Goal: Information Seeking & Learning: Check status

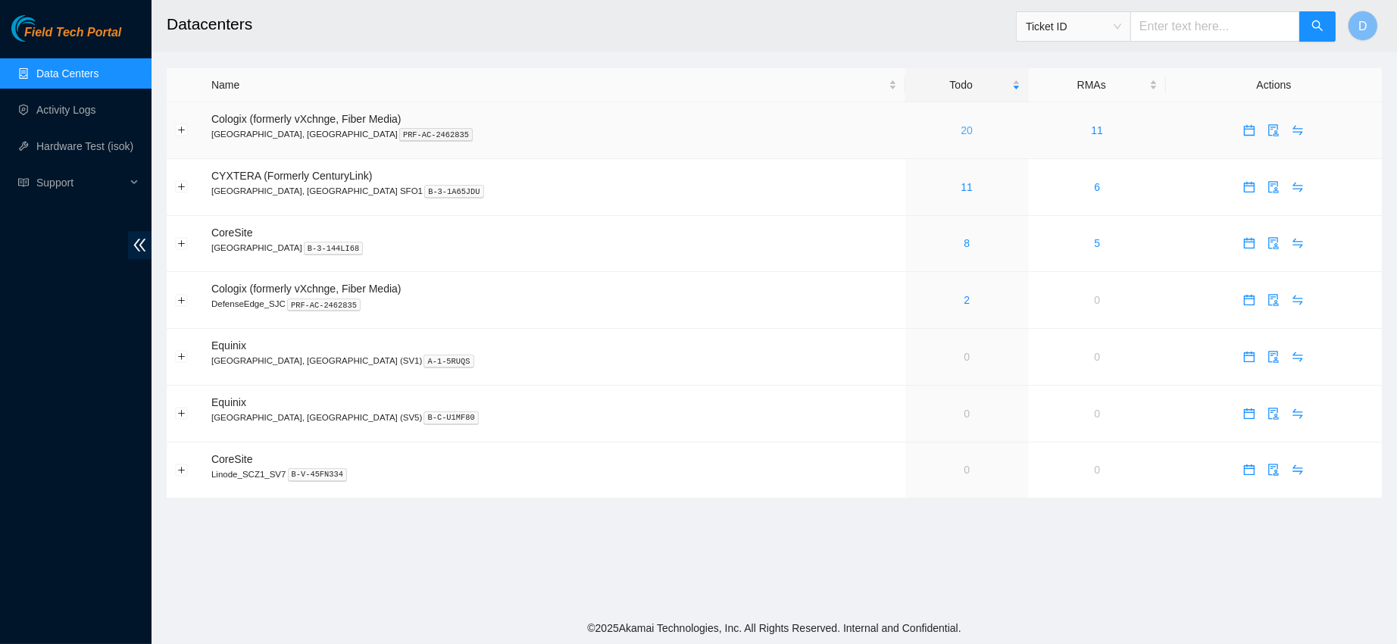
click at [960, 128] on link "20" at bounding box center [966, 130] width 12 height 12
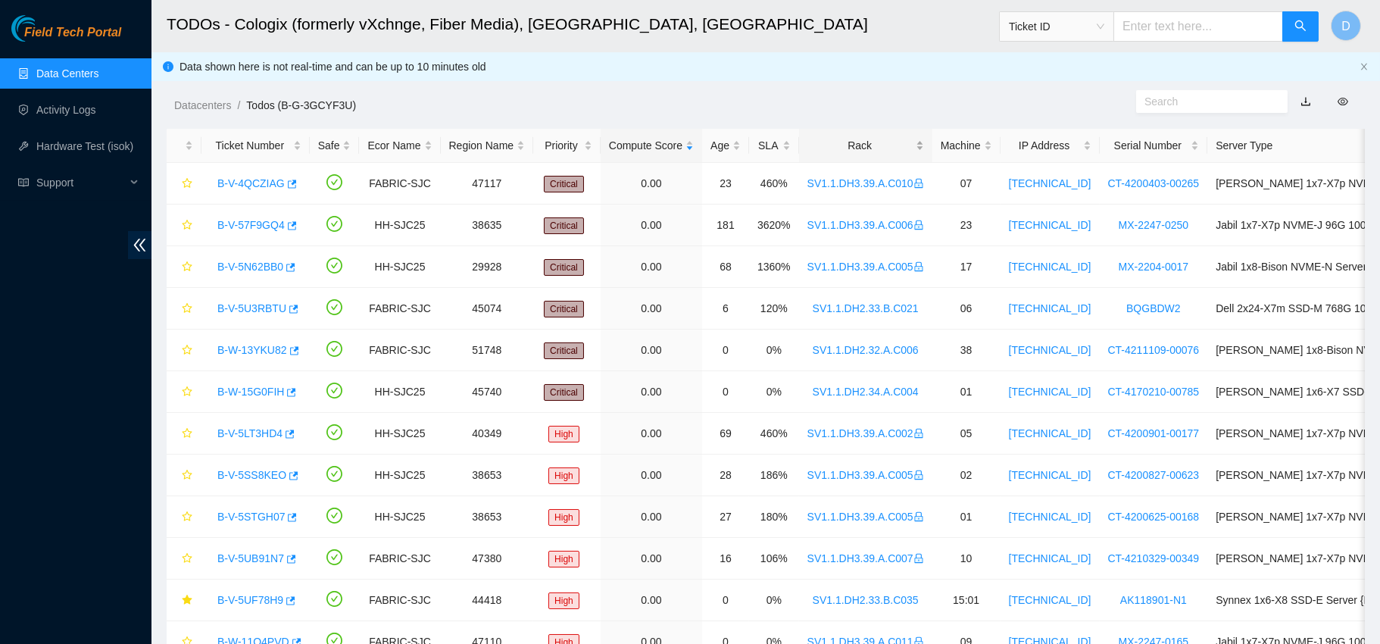
click at [847, 139] on div "Rack" at bounding box center [865, 145] width 117 height 17
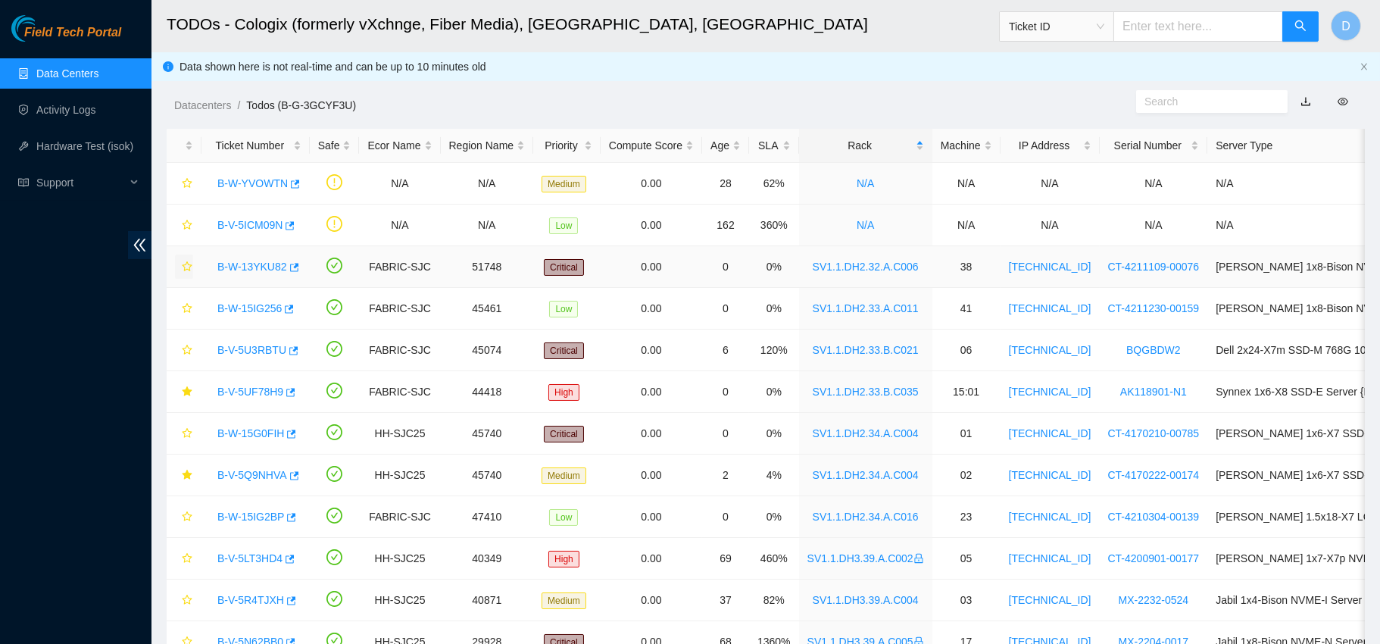
click at [187, 263] on icon "star" at bounding box center [187, 266] width 10 height 10
click at [226, 310] on link "B-W-15IG256" at bounding box center [249, 308] width 64 height 12
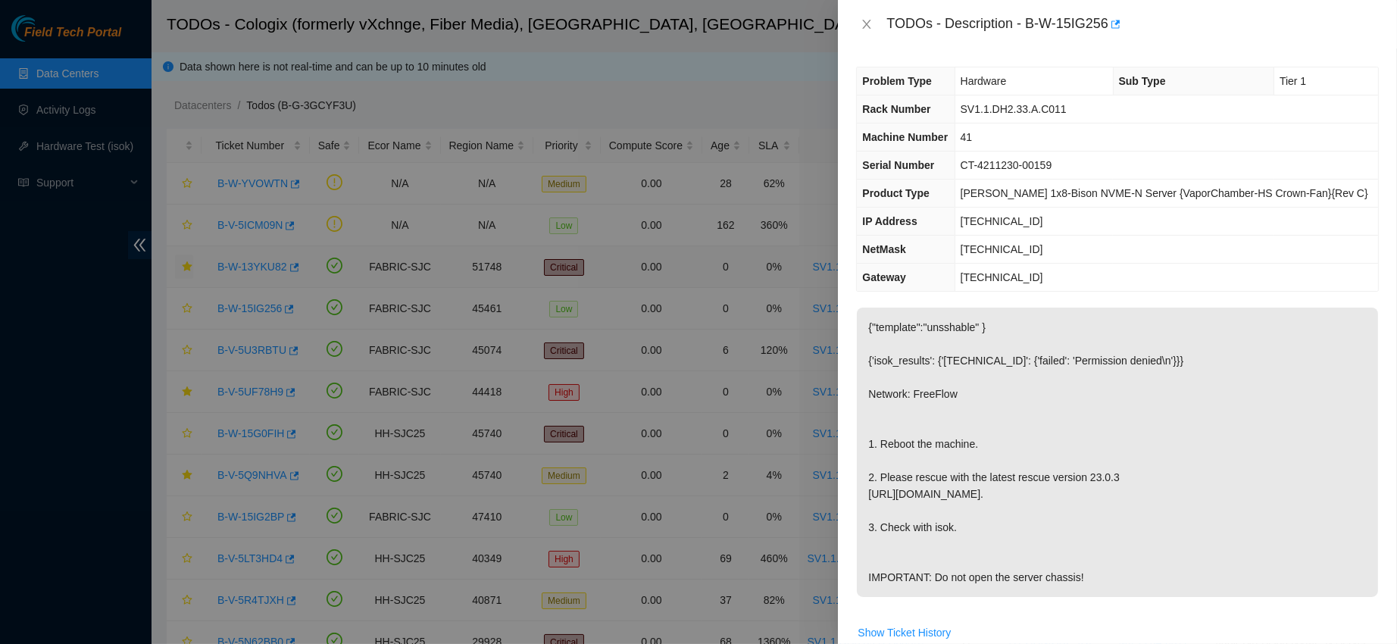
click at [874, 8] on div "TODOs - Description - B-W-15IG256" at bounding box center [1117, 24] width 559 height 48
click at [870, 28] on icon "close" at bounding box center [867, 24] width 8 height 9
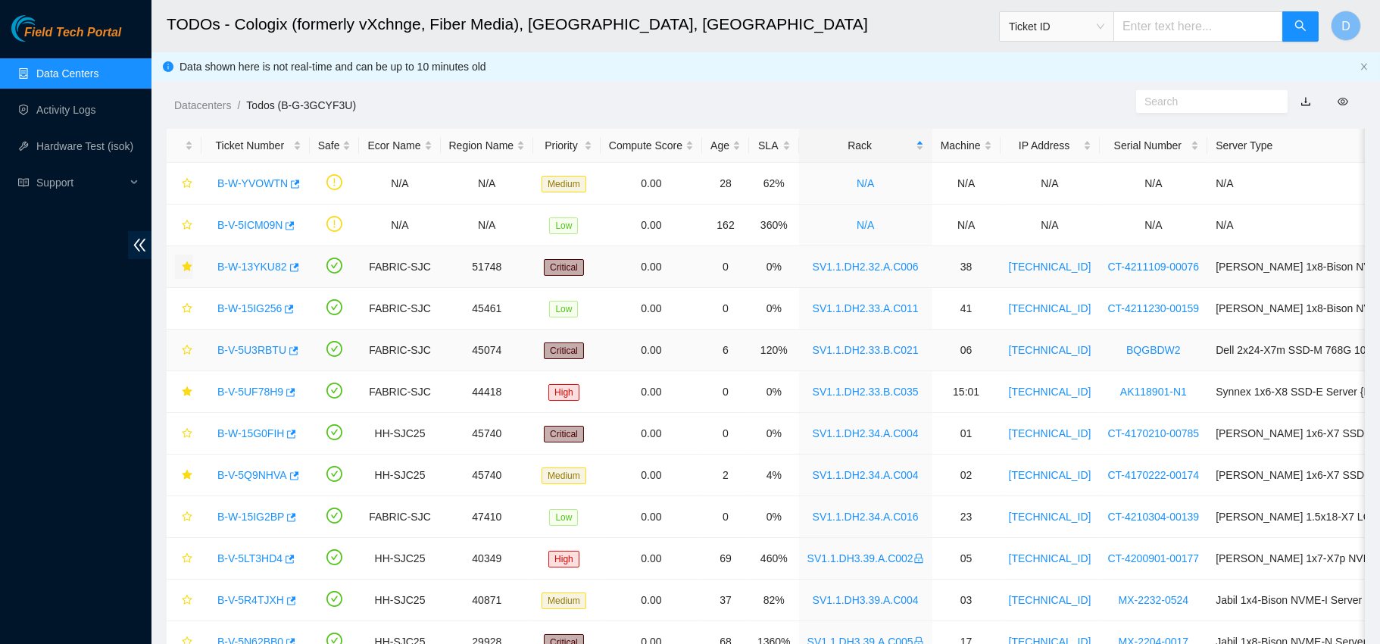
click at [257, 346] on link "B-V-5U3RBTU" at bounding box center [251, 350] width 69 height 12
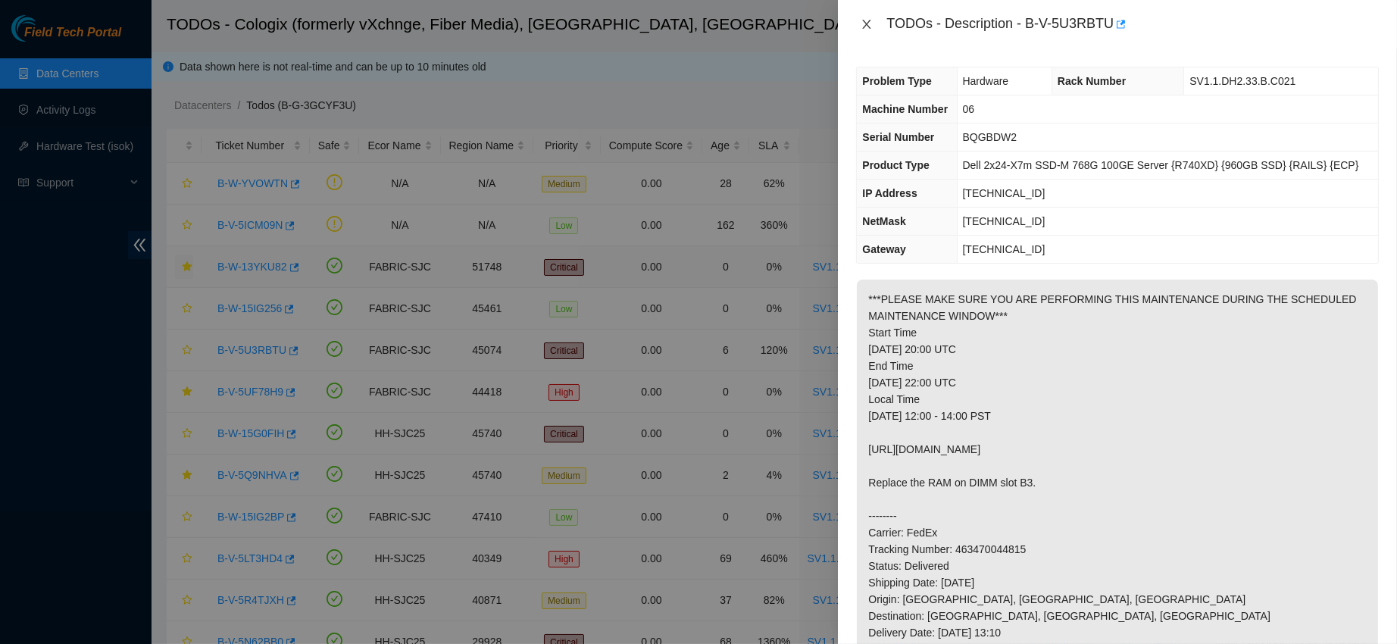
click at [867, 27] on icon "close" at bounding box center [866, 24] width 12 height 12
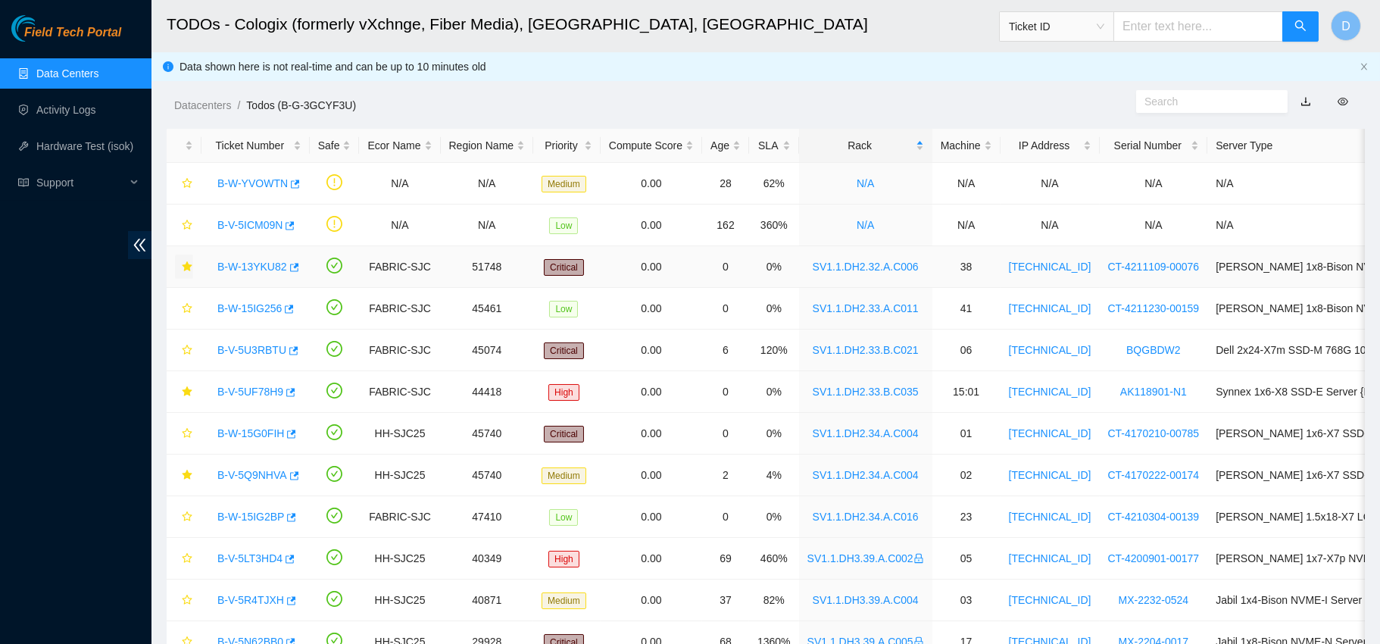
click at [250, 261] on link "B-W-13YKU82" at bounding box center [252, 267] width 70 height 12
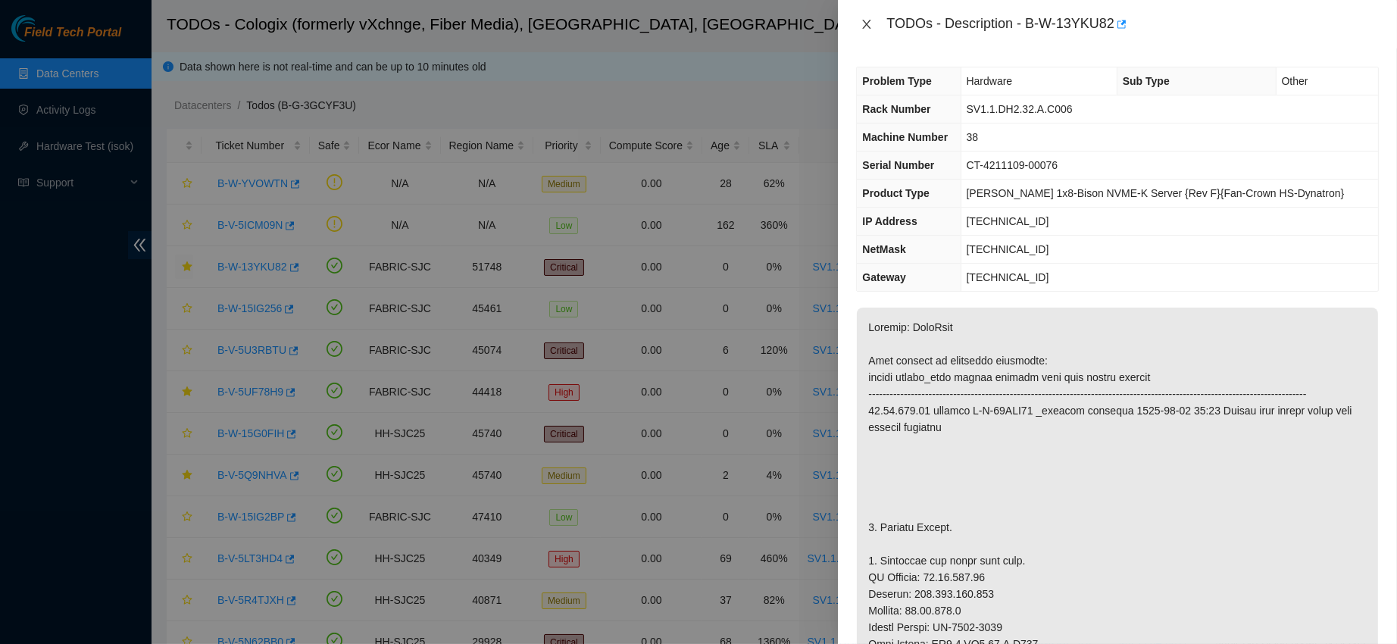
click at [869, 28] on icon "close" at bounding box center [866, 24] width 12 height 12
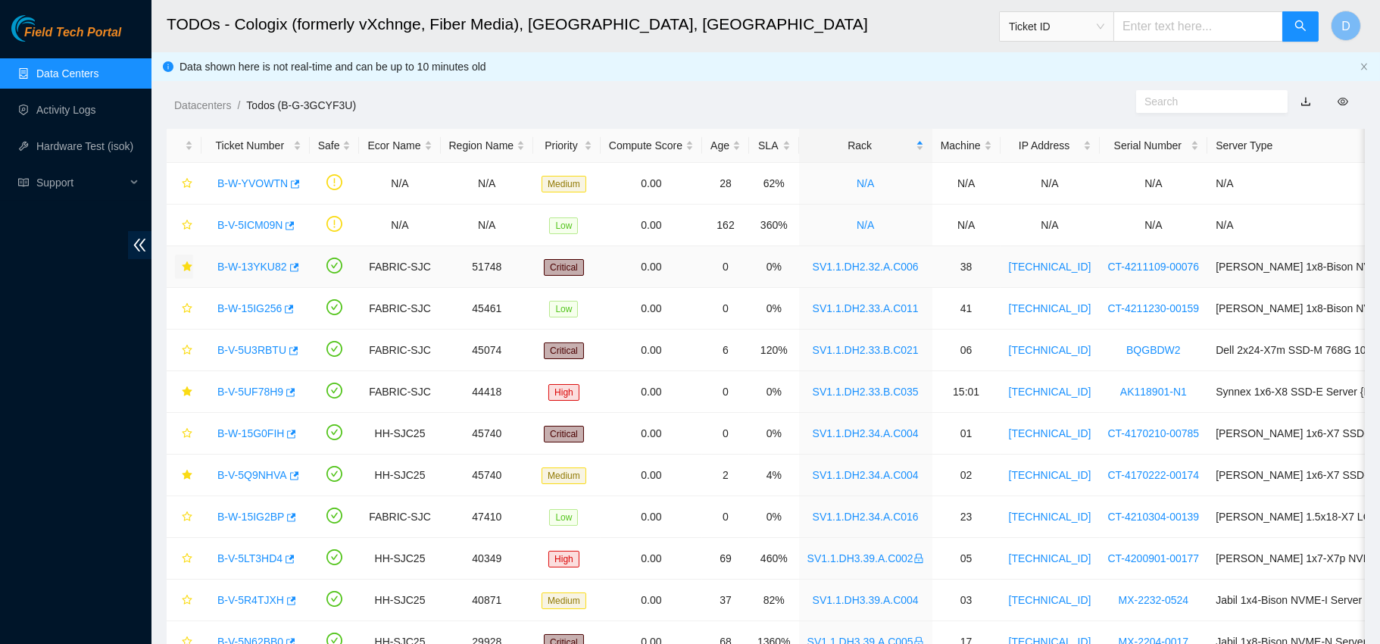
click at [254, 265] on link "B-W-13YKU82" at bounding box center [252, 267] width 70 height 12
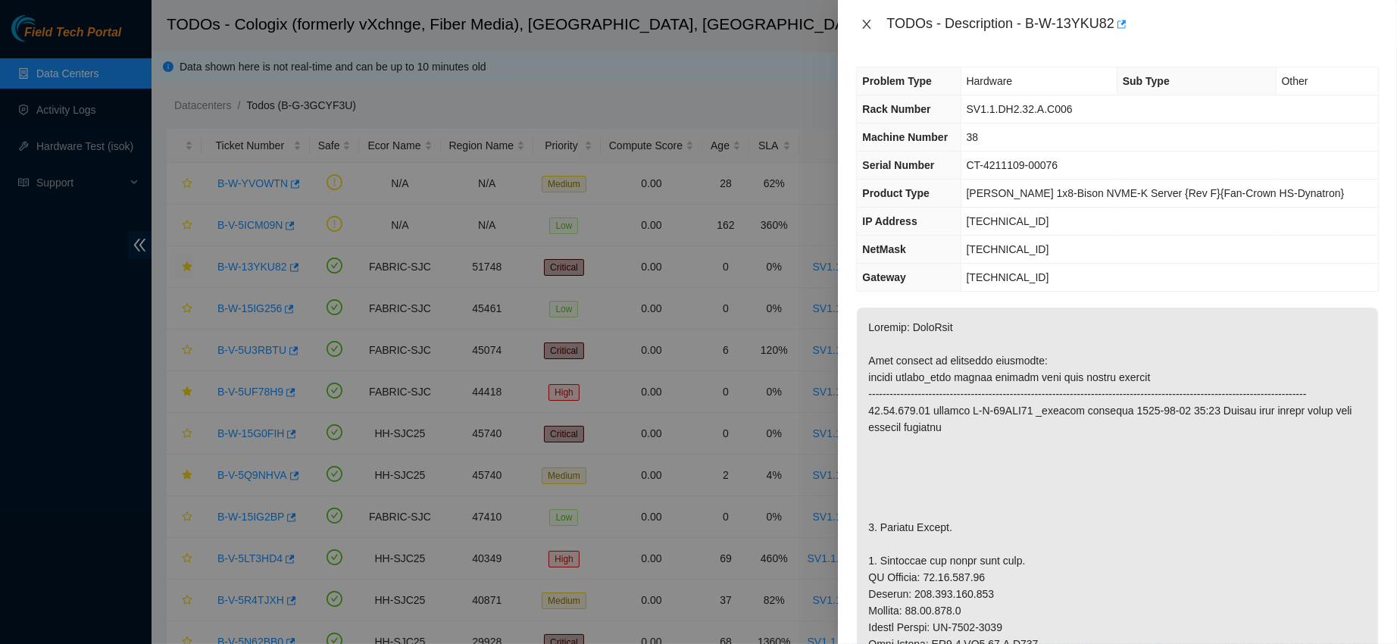
click at [863, 19] on icon "close" at bounding box center [866, 24] width 12 height 12
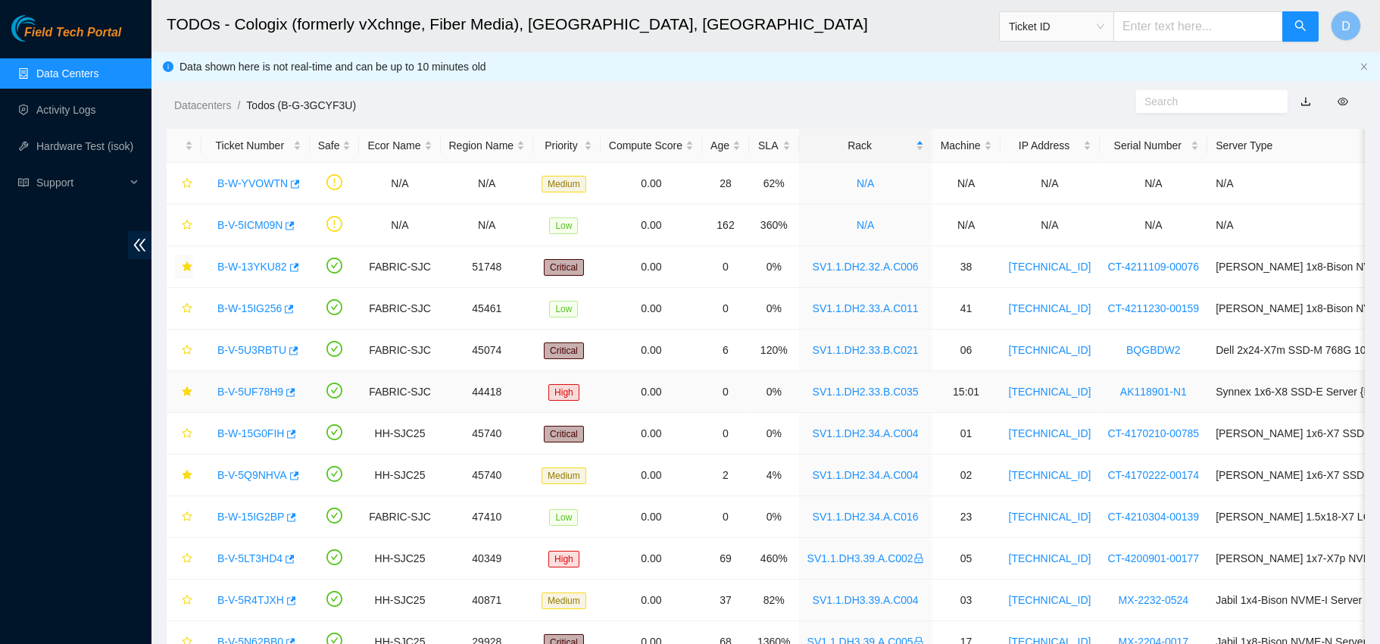
click at [228, 395] on link "B-V-5UF78H9" at bounding box center [250, 392] width 66 height 12
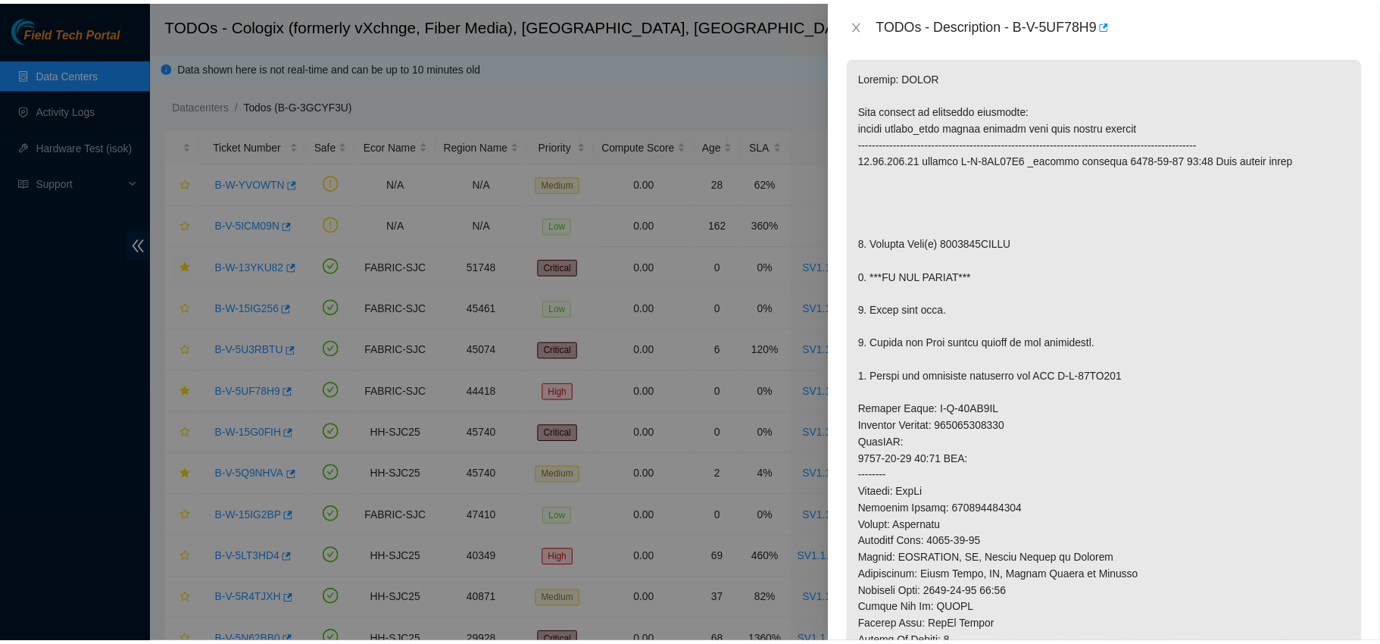
scroll to position [258, 0]
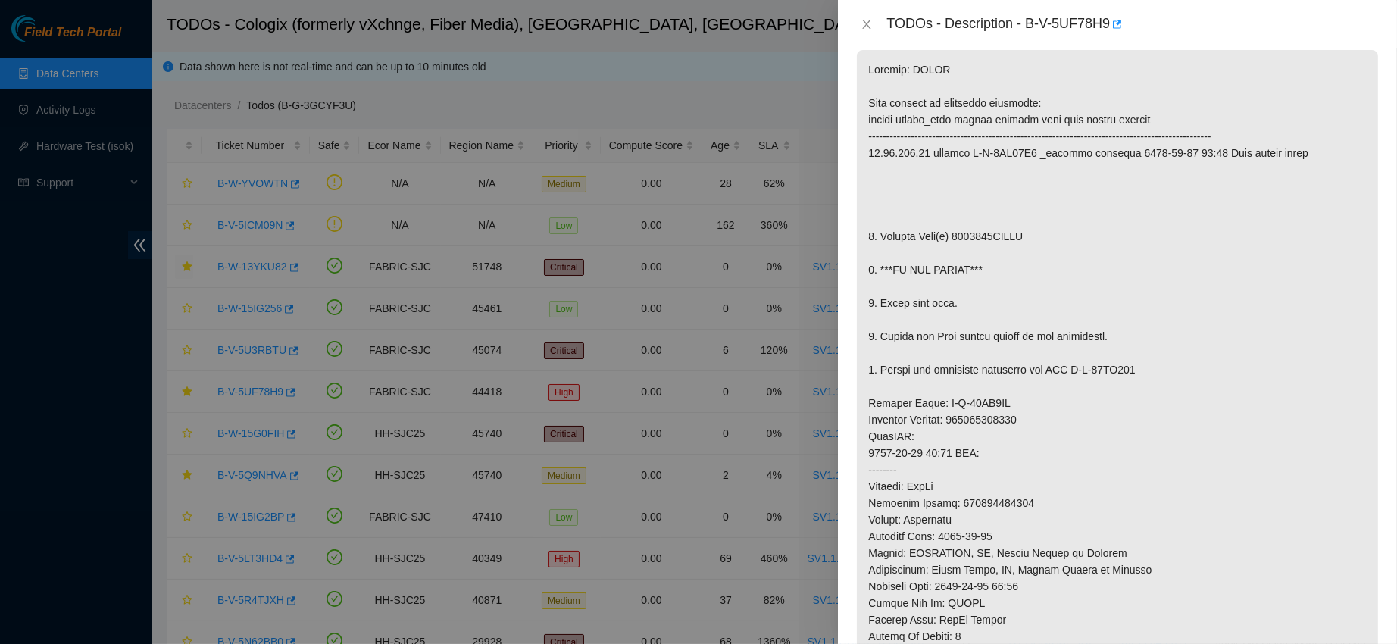
click at [862, 12] on div "TODOs - Description - B-V-5UF78H9" at bounding box center [1117, 24] width 523 height 24
click at [867, 16] on div "TODOs - Description - B-V-5UF78H9" at bounding box center [1117, 24] width 523 height 24
click at [867, 20] on icon "close" at bounding box center [866, 24] width 12 height 12
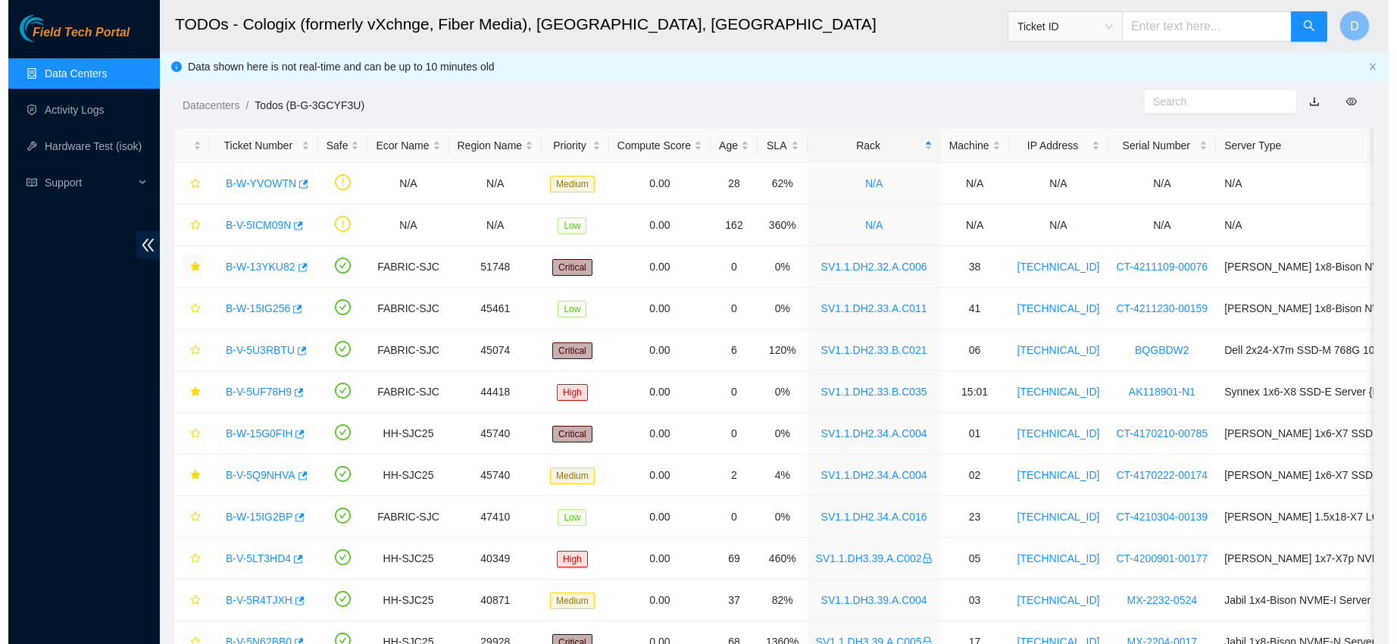
scroll to position [296, 0]
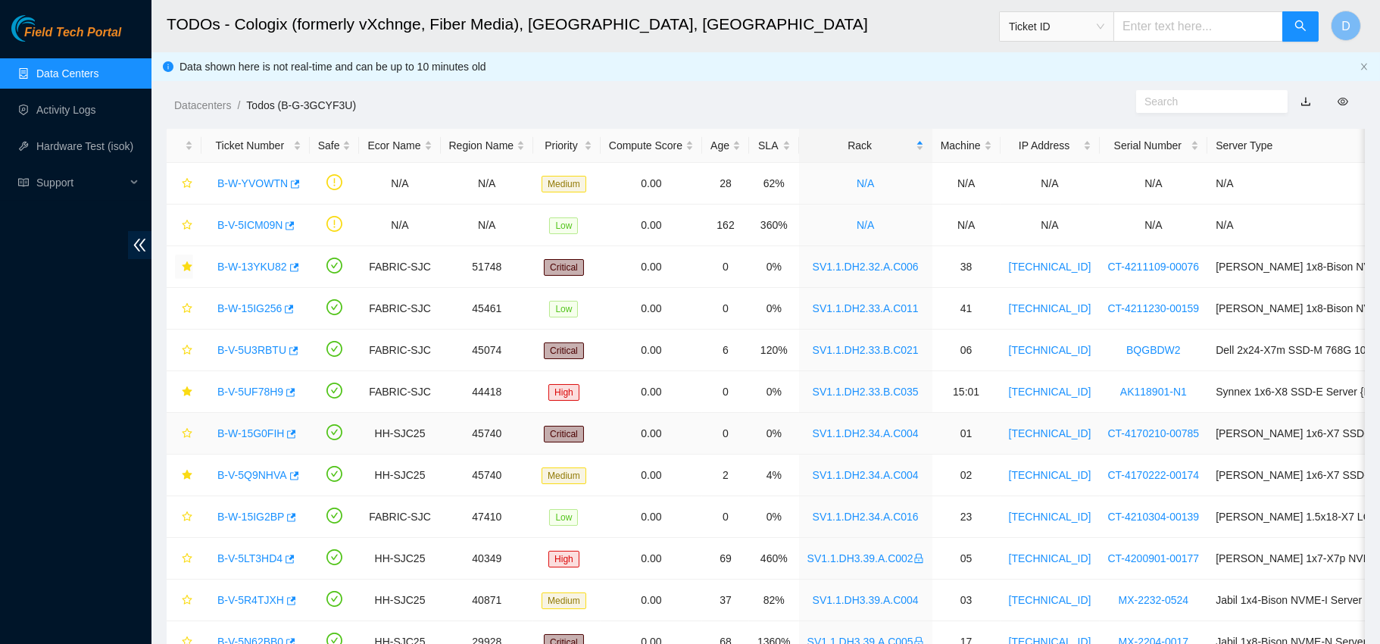
click at [237, 436] on link "B-W-15G0FIH" at bounding box center [250, 433] width 67 height 12
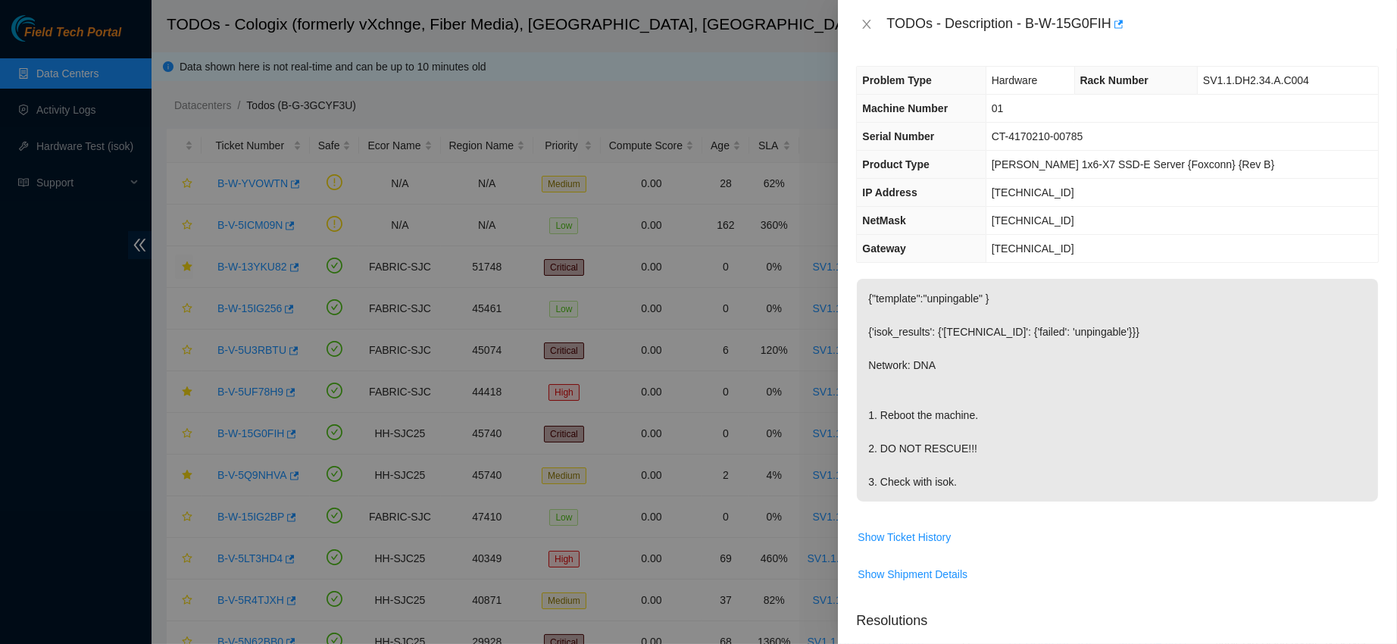
scroll to position [0, 0]
drag, startPoint x: 1072, startPoint y: 17, endPoint x: 1181, endPoint y: 15, distance: 109.1
click at [1181, 15] on div "TODOs - Description - B-W-15G0FIH" at bounding box center [1132, 24] width 492 height 24
copy div "B-W-15G0FIH"
click at [860, 19] on icon "close" at bounding box center [866, 24] width 12 height 12
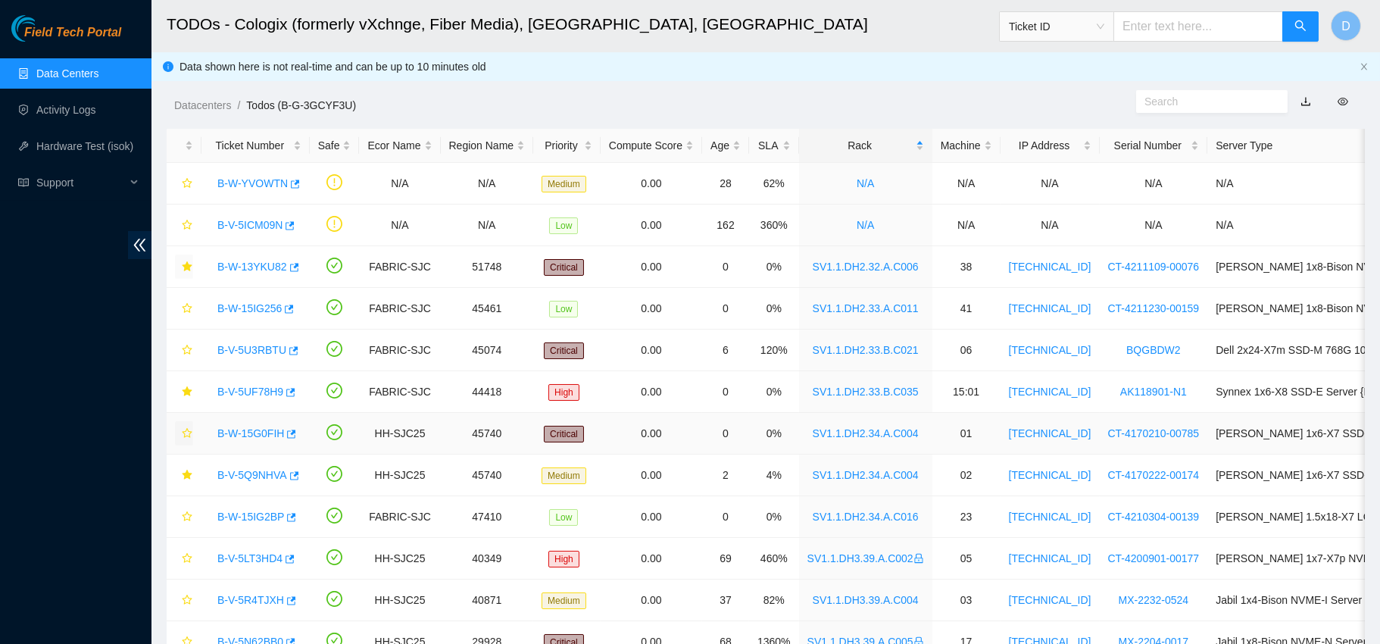
click at [189, 434] on icon "star" at bounding box center [187, 433] width 10 height 10
click at [253, 515] on link "B-W-15IG2BP" at bounding box center [250, 517] width 67 height 12
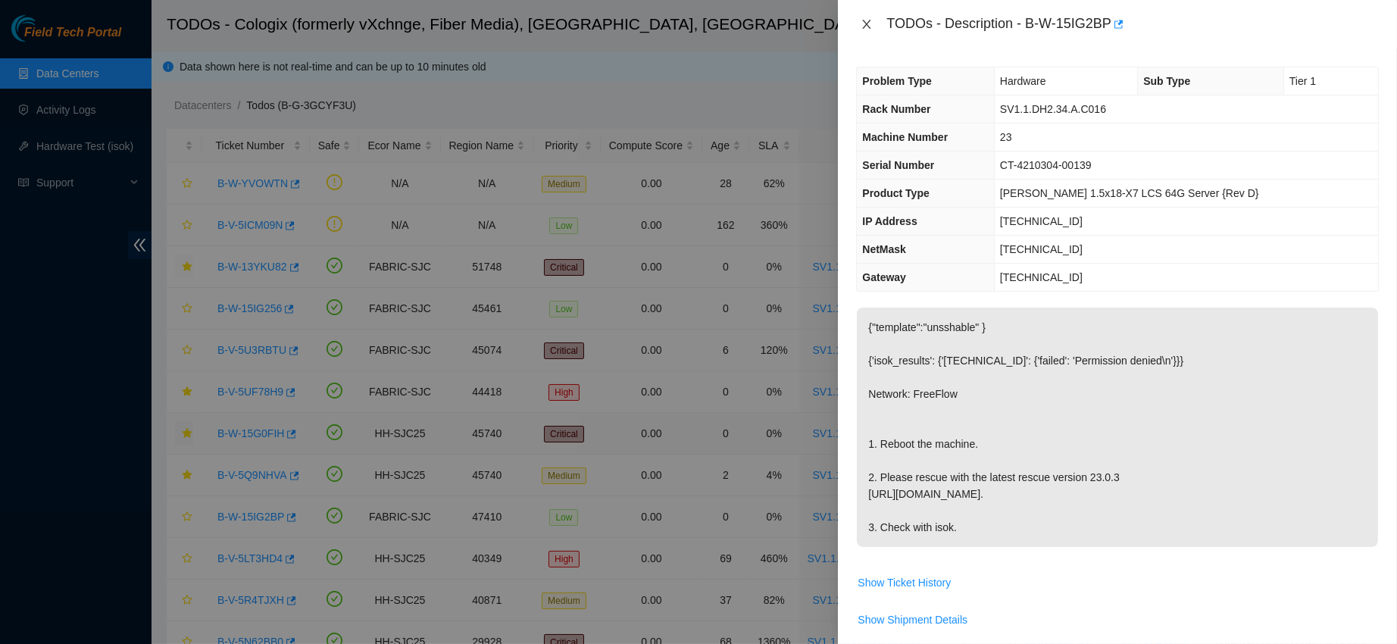
click at [867, 17] on button "Close" at bounding box center [866, 24] width 21 height 14
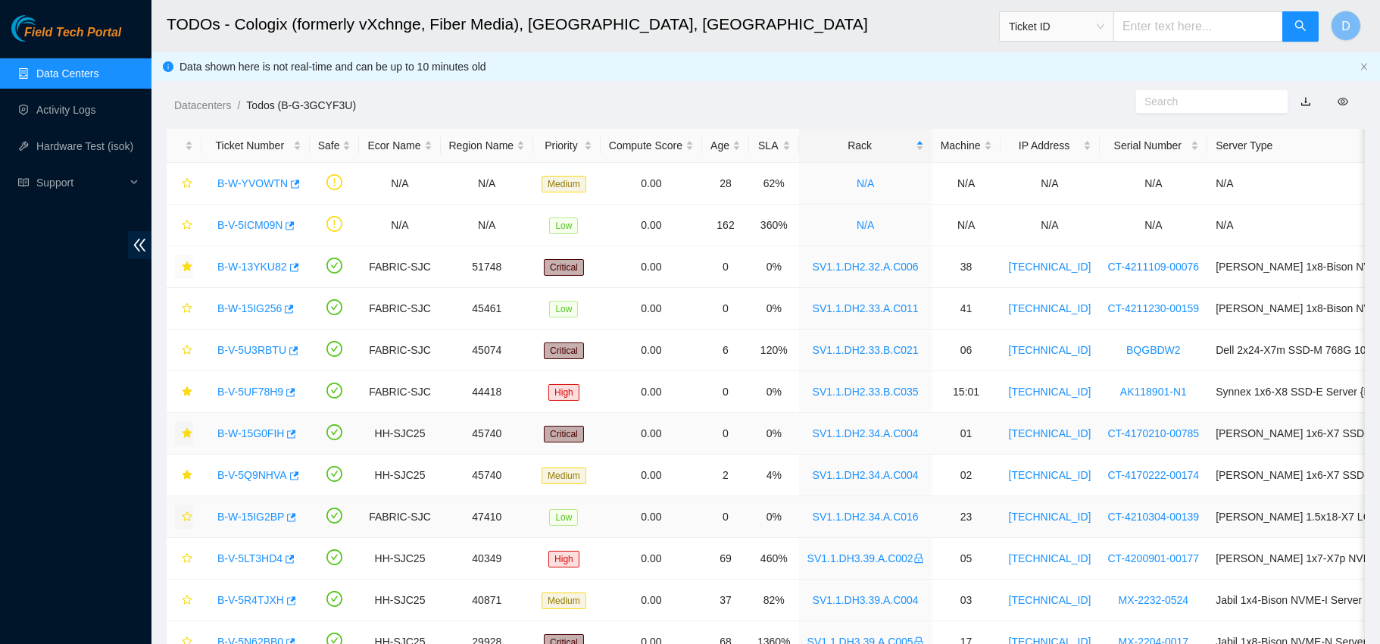
click at [185, 512] on icon "star" at bounding box center [187, 516] width 11 height 11
click at [224, 355] on link "B-V-5U3RBTU" at bounding box center [251, 350] width 69 height 12
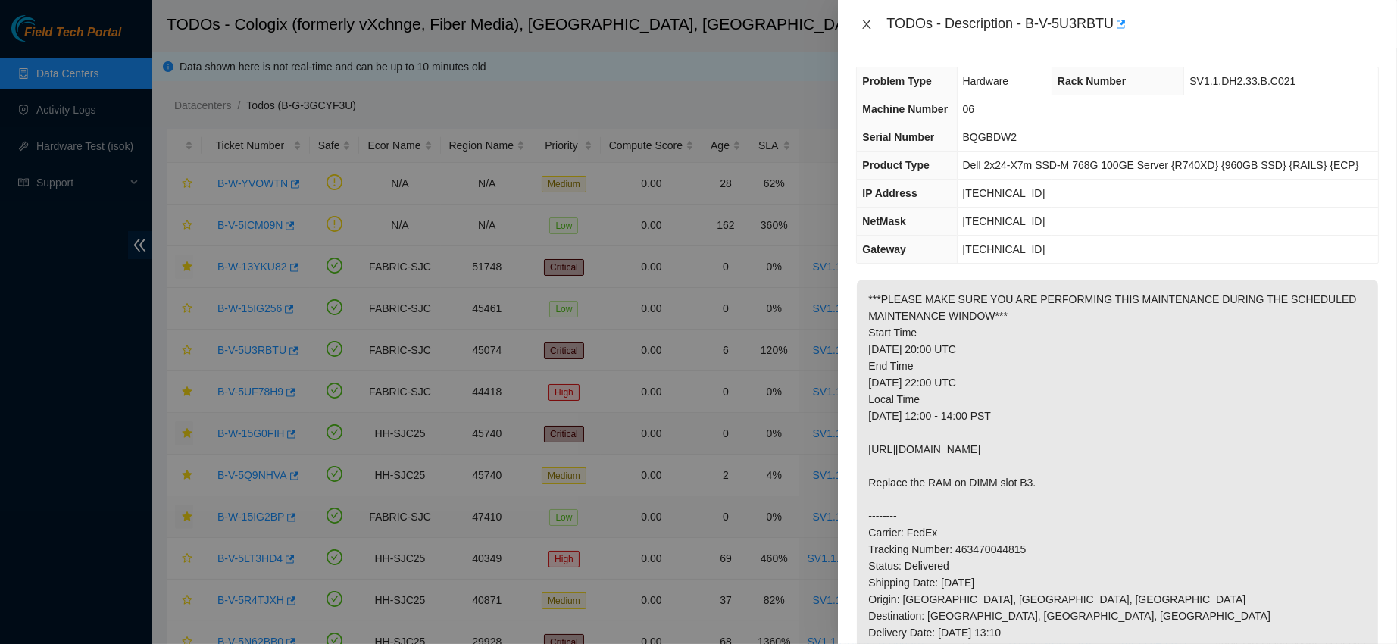
click at [865, 22] on icon "close" at bounding box center [867, 24] width 8 height 9
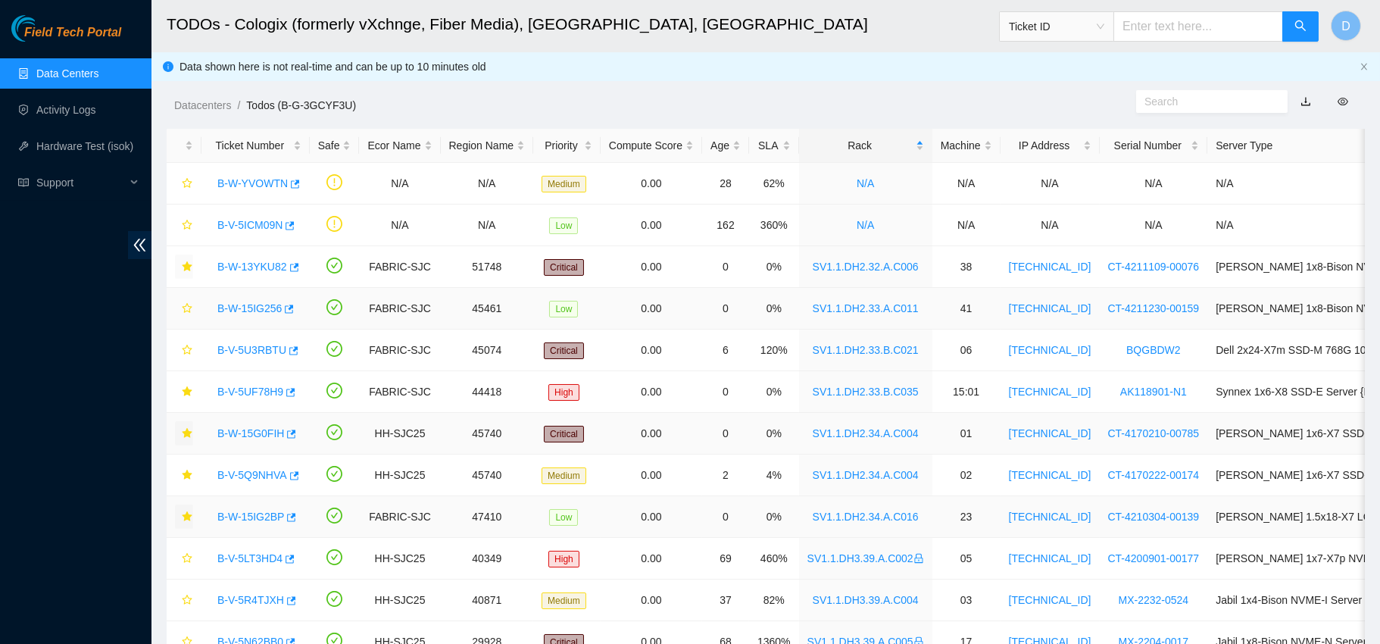
click at [245, 309] on link "B-W-15IG256" at bounding box center [249, 308] width 64 height 12
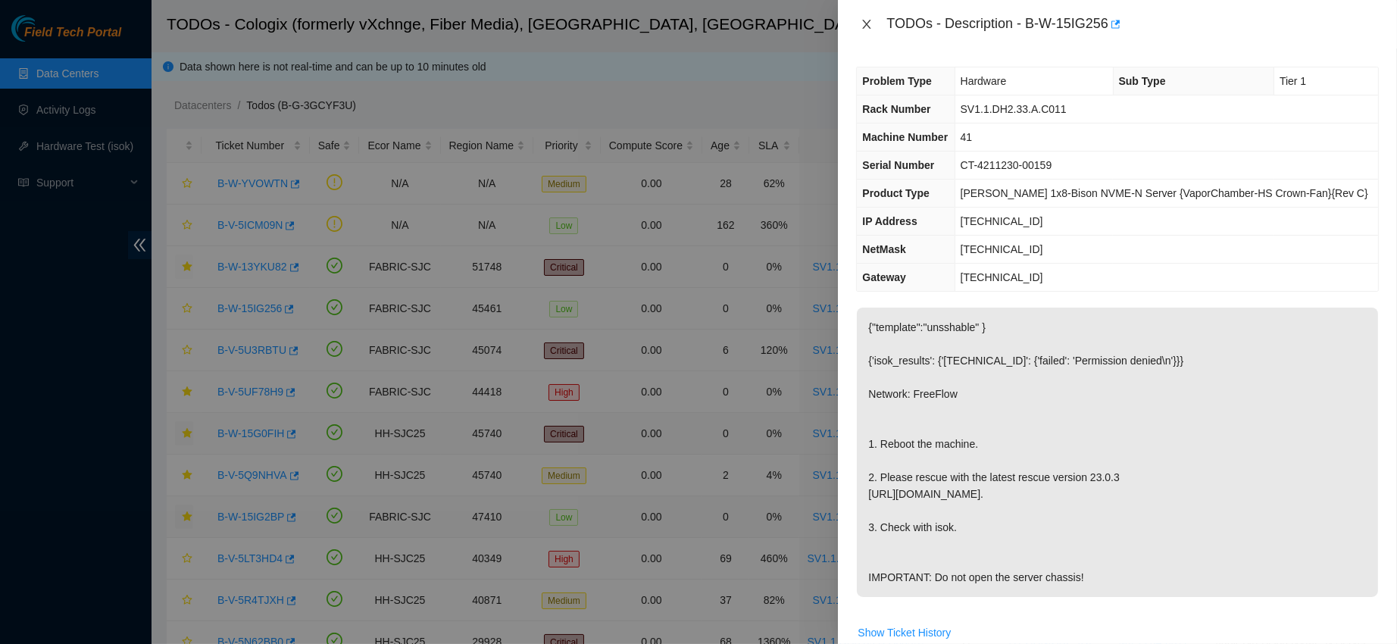
click at [868, 24] on icon "close" at bounding box center [866, 24] width 12 height 12
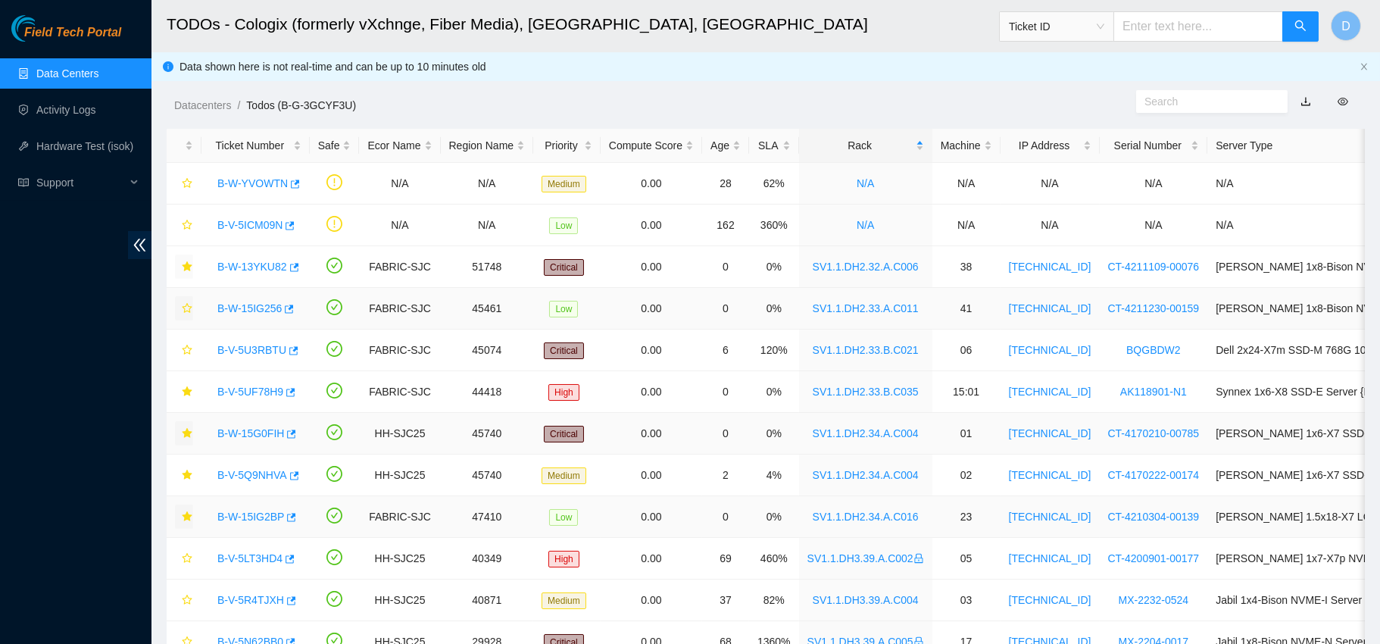
click at [183, 310] on icon "star" at bounding box center [187, 308] width 11 height 11
click at [258, 266] on link "B-W-13YKU82" at bounding box center [252, 267] width 70 height 12
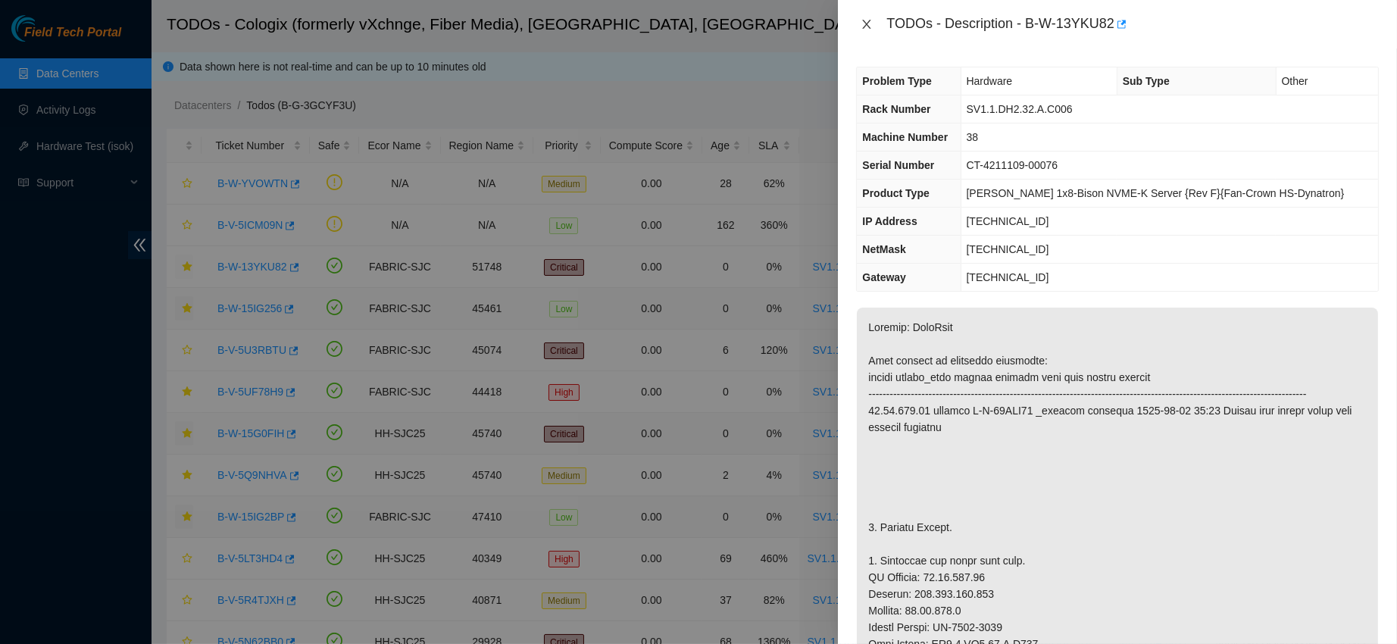
click at [869, 26] on icon "close" at bounding box center [867, 24] width 8 height 9
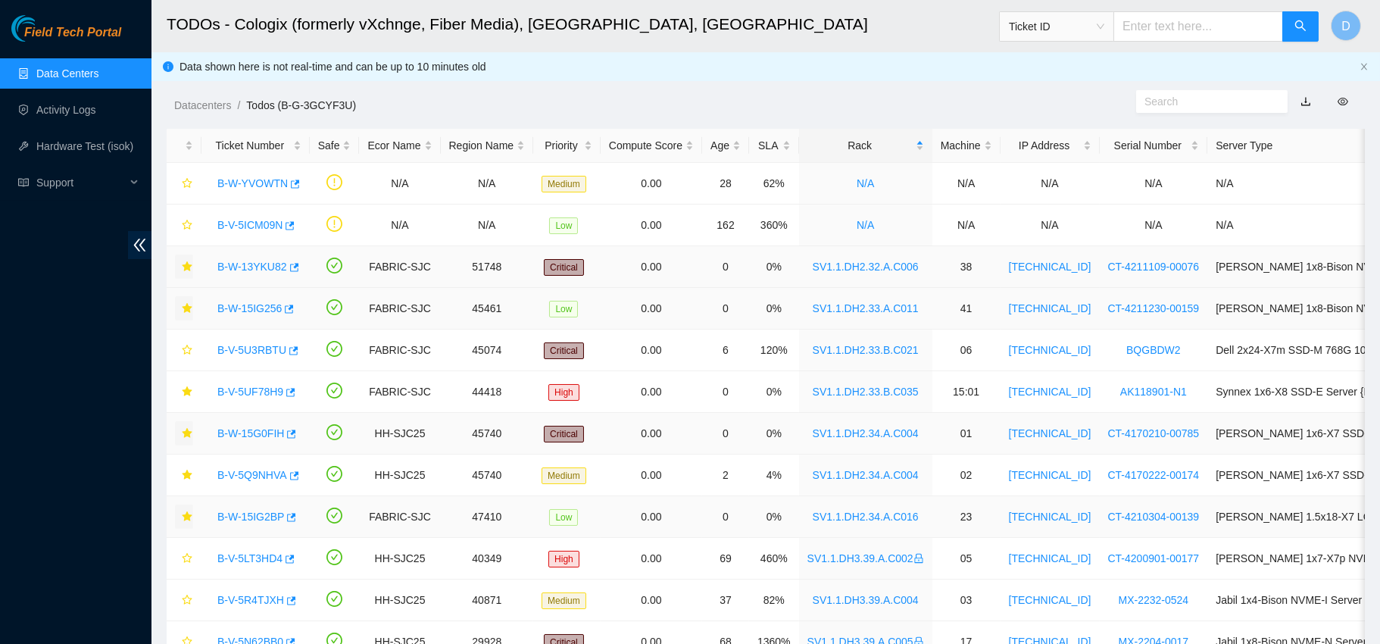
click at [183, 262] on icon "star" at bounding box center [187, 266] width 11 height 11
click at [243, 428] on link "B-W-15G0FIH" at bounding box center [250, 433] width 67 height 12
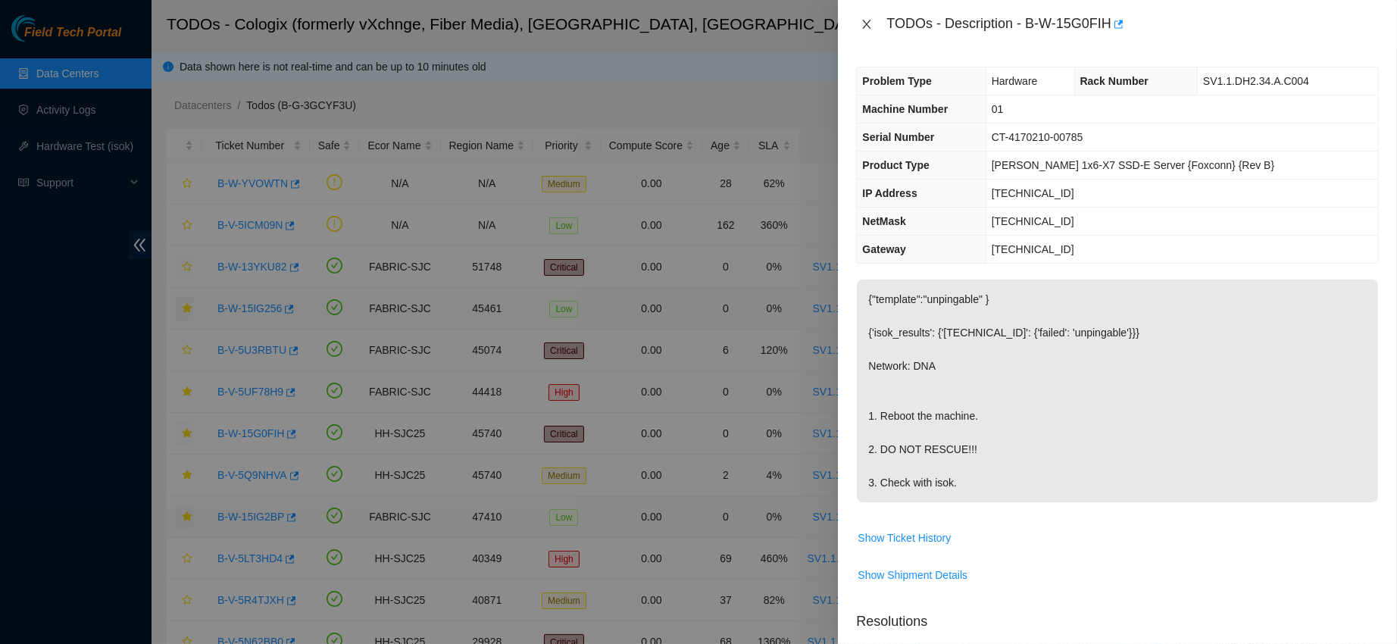
click at [864, 19] on icon "close" at bounding box center [866, 24] width 12 height 12
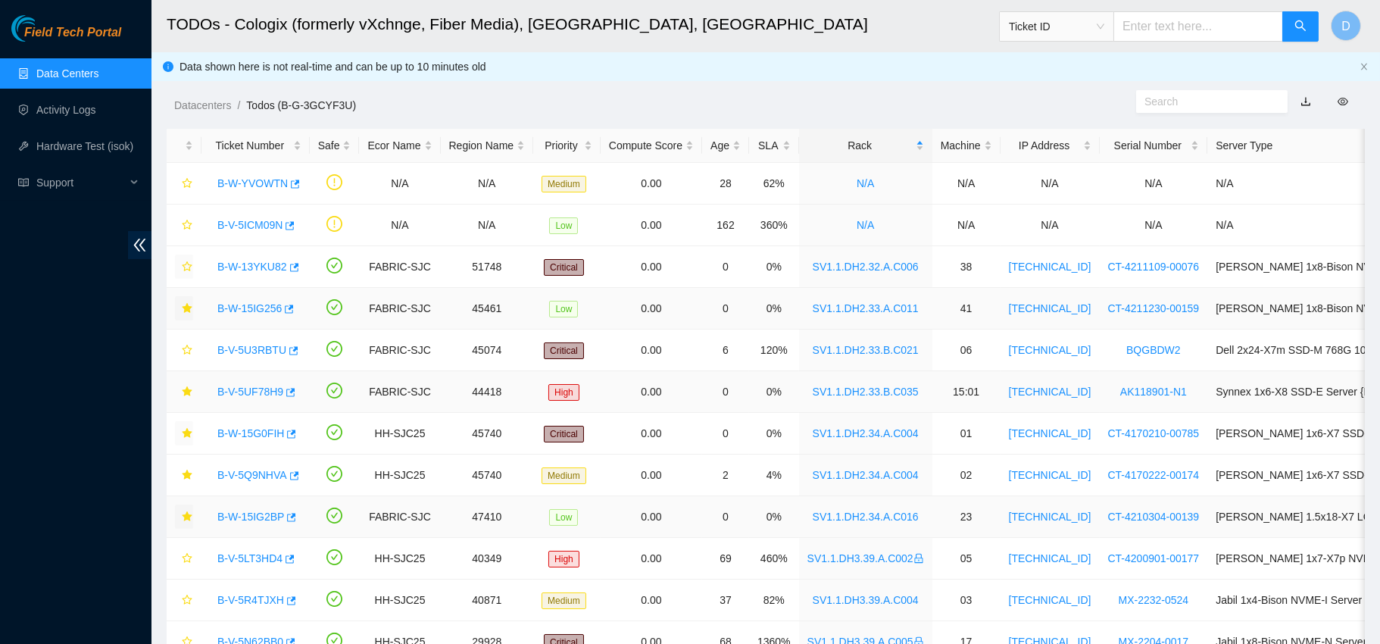
click at [254, 391] on link "B-V-5UF78H9" at bounding box center [250, 392] width 66 height 12
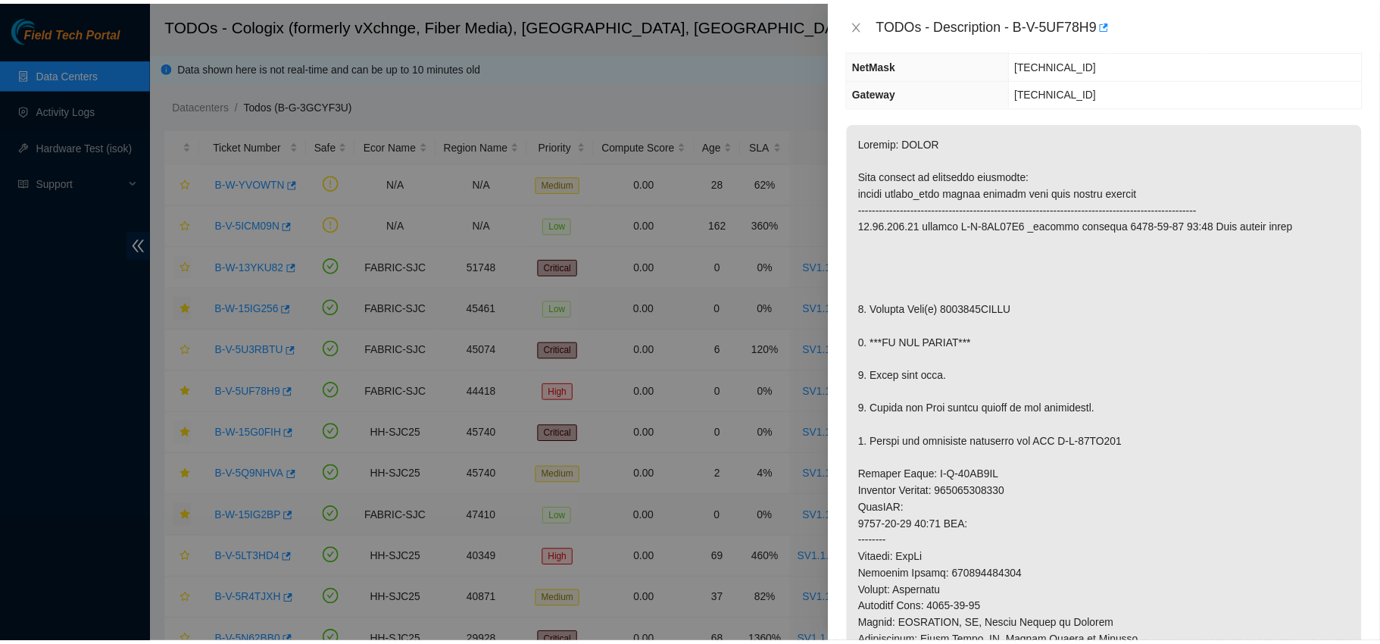
scroll to position [201, 0]
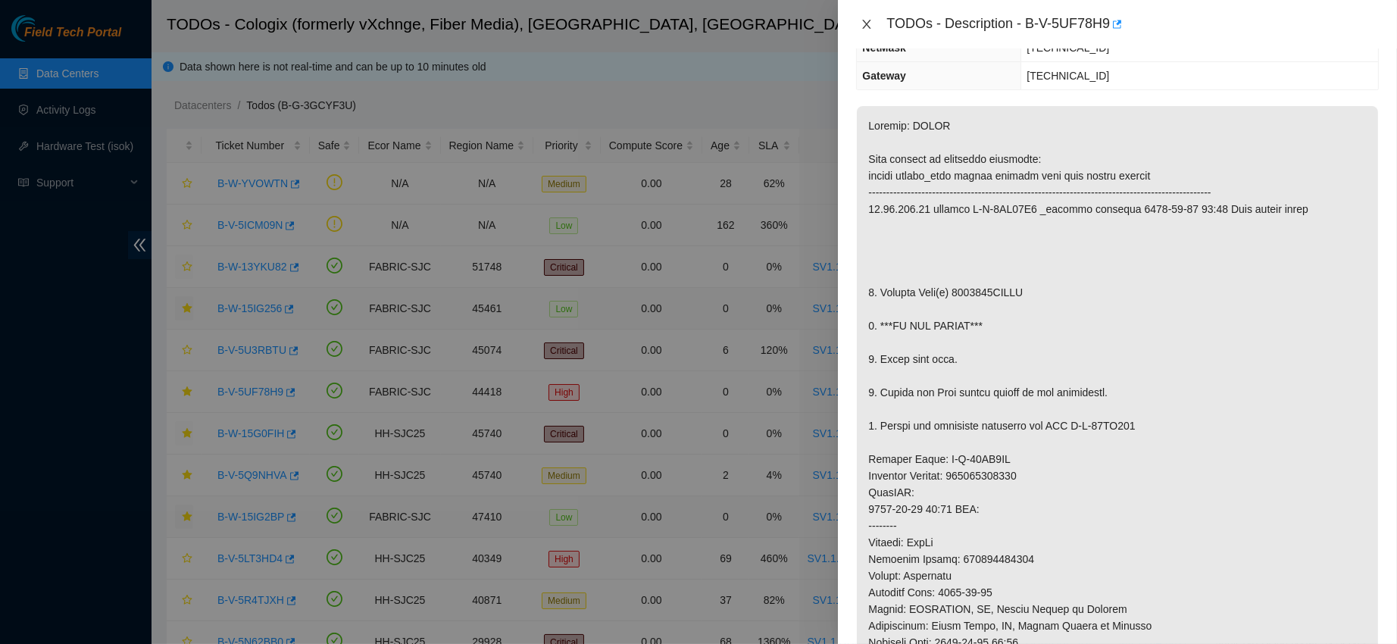
click at [870, 23] on icon "close" at bounding box center [866, 24] width 12 height 12
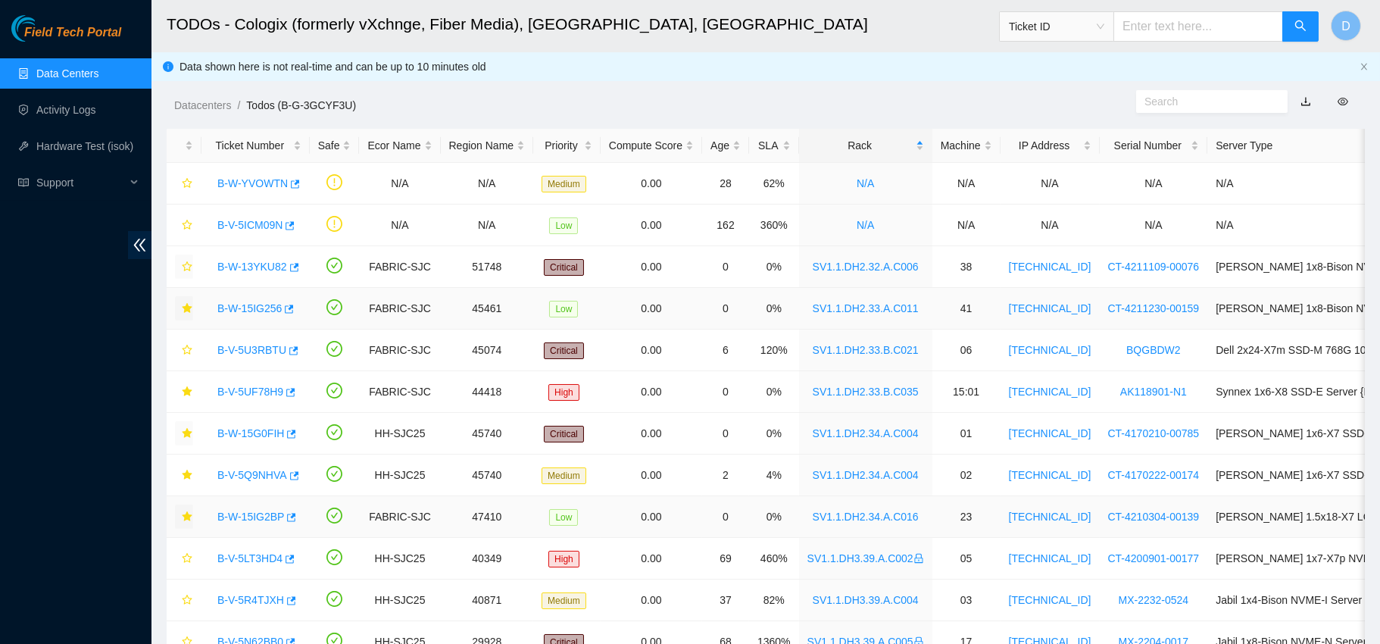
scroll to position [269, 0]
click at [186, 389] on icon "star" at bounding box center [187, 391] width 10 height 10
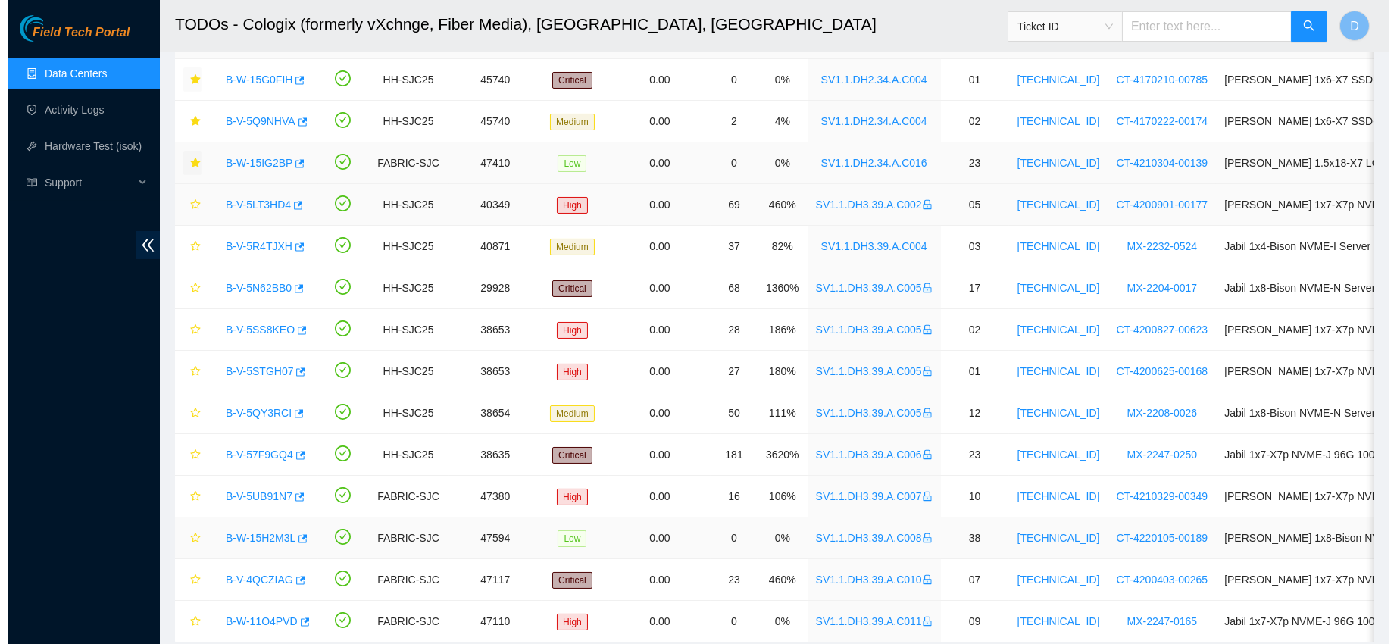
scroll to position [352, 0]
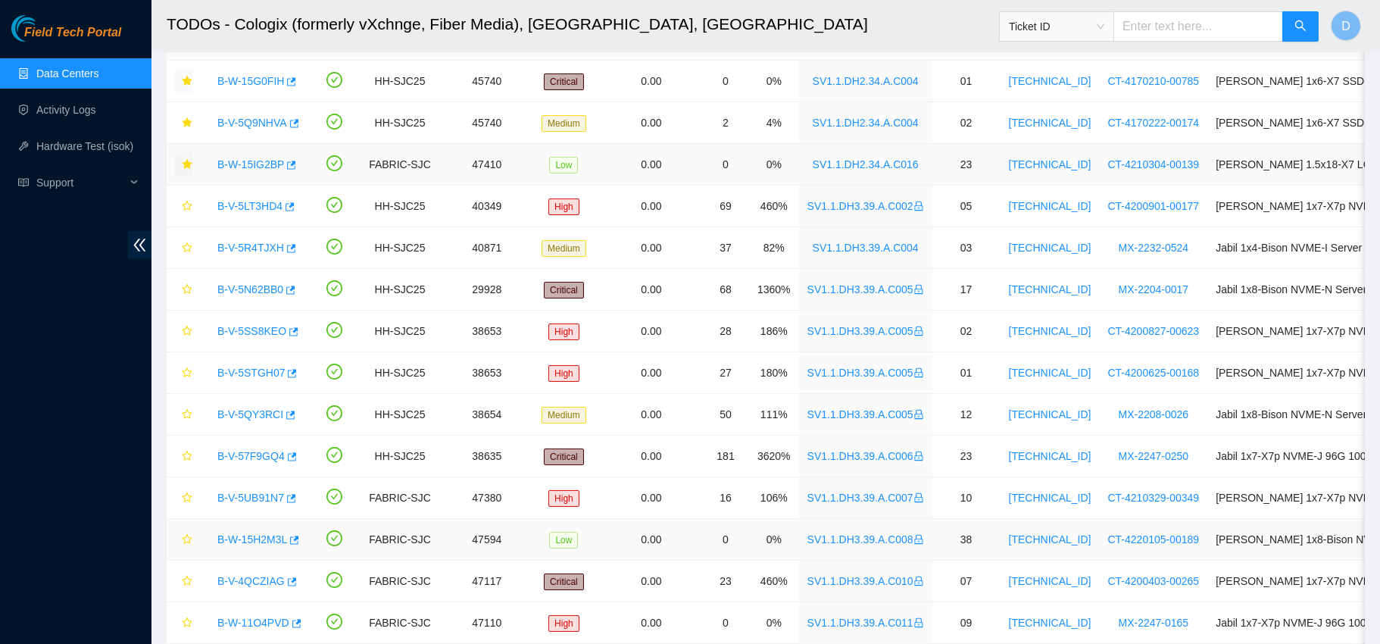
click at [234, 539] on link "B-W-15H2M3L" at bounding box center [252, 539] width 70 height 12
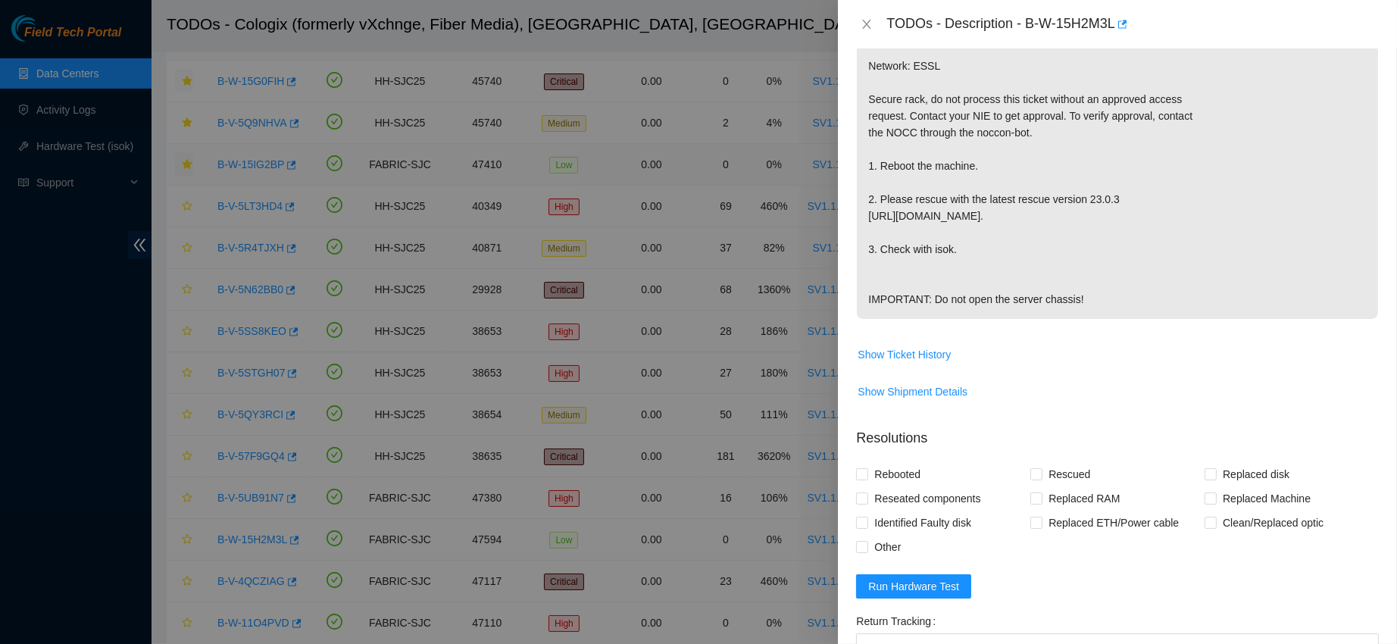
scroll to position [333, 0]
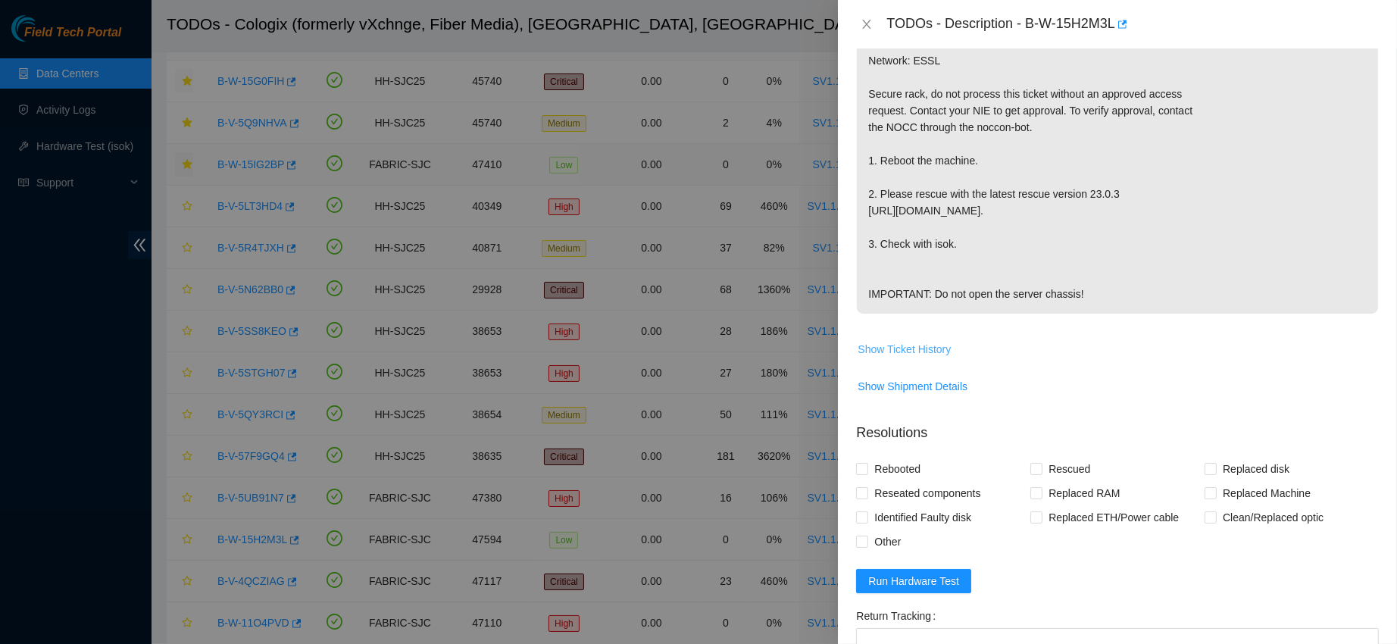
click at [871, 361] on button "Show Ticket History" at bounding box center [904, 349] width 95 height 24
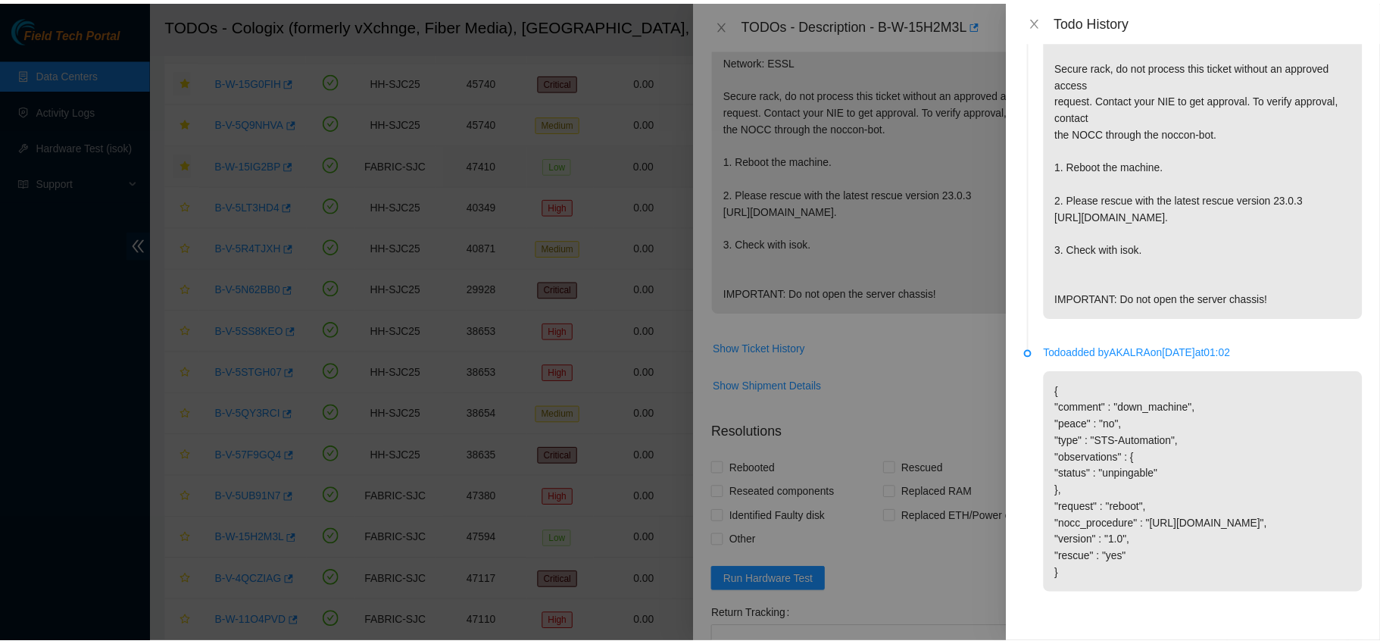
scroll to position [0, 0]
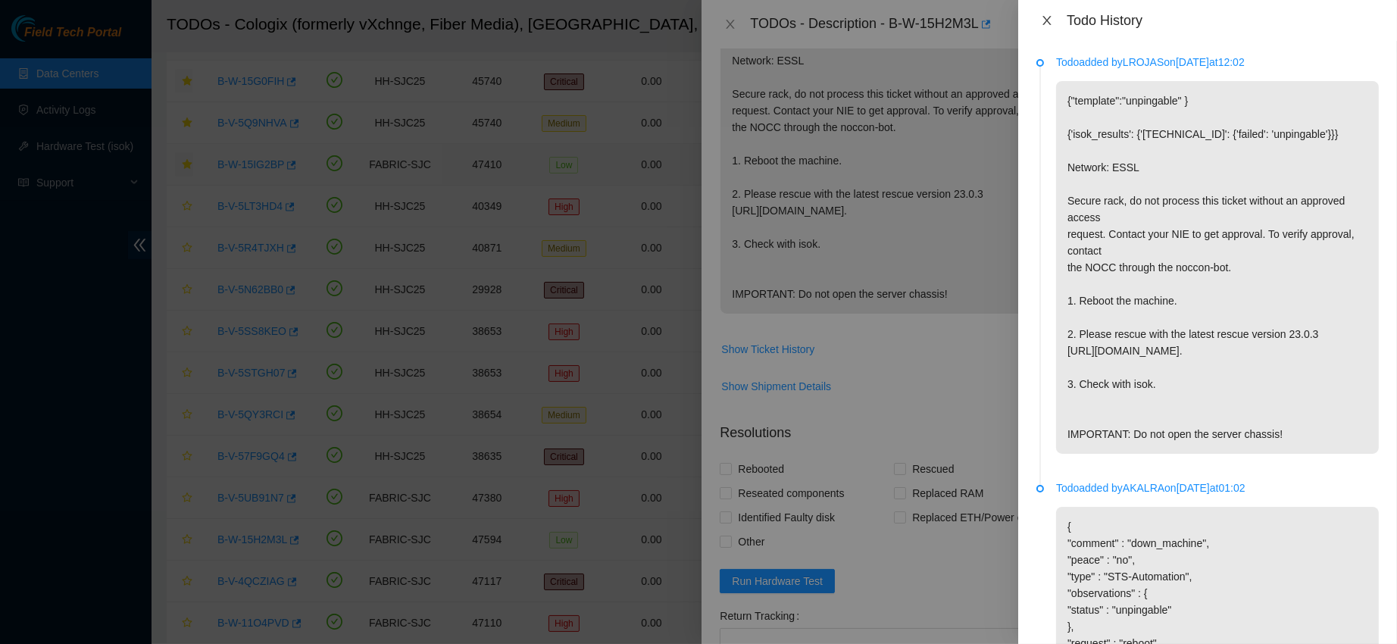
click at [1043, 25] on icon "close" at bounding box center [1047, 20] width 12 height 12
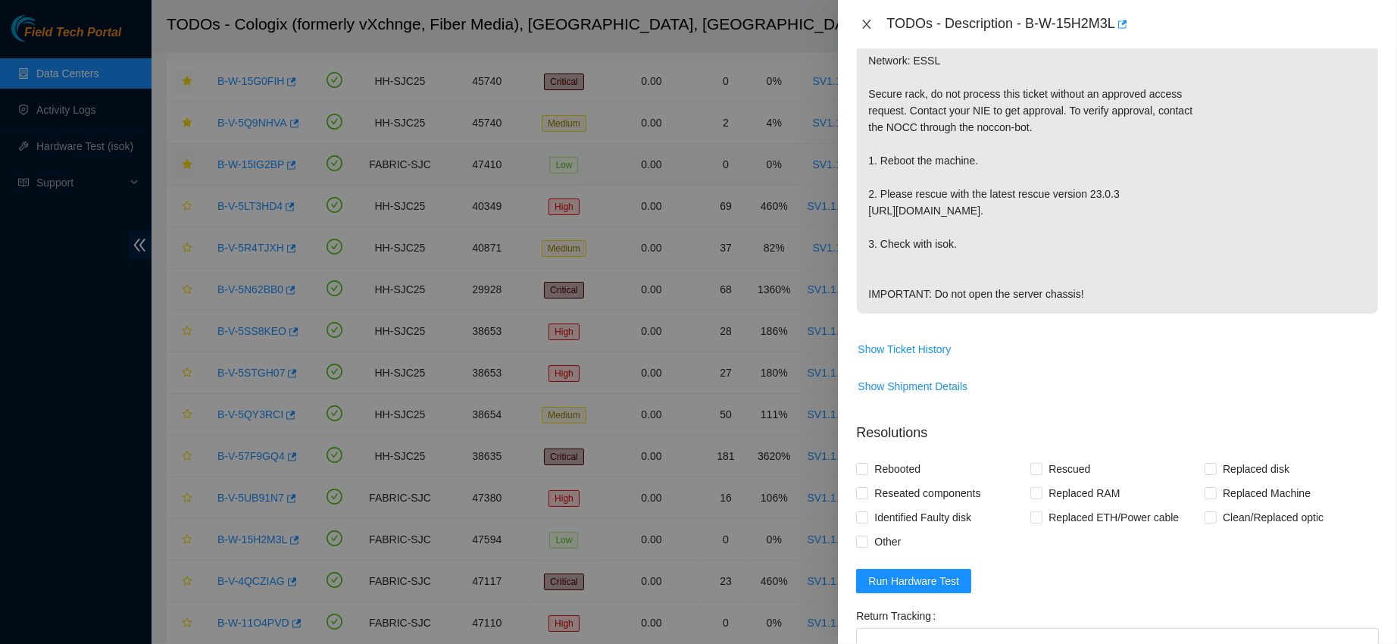
click at [870, 18] on icon "close" at bounding box center [866, 24] width 12 height 12
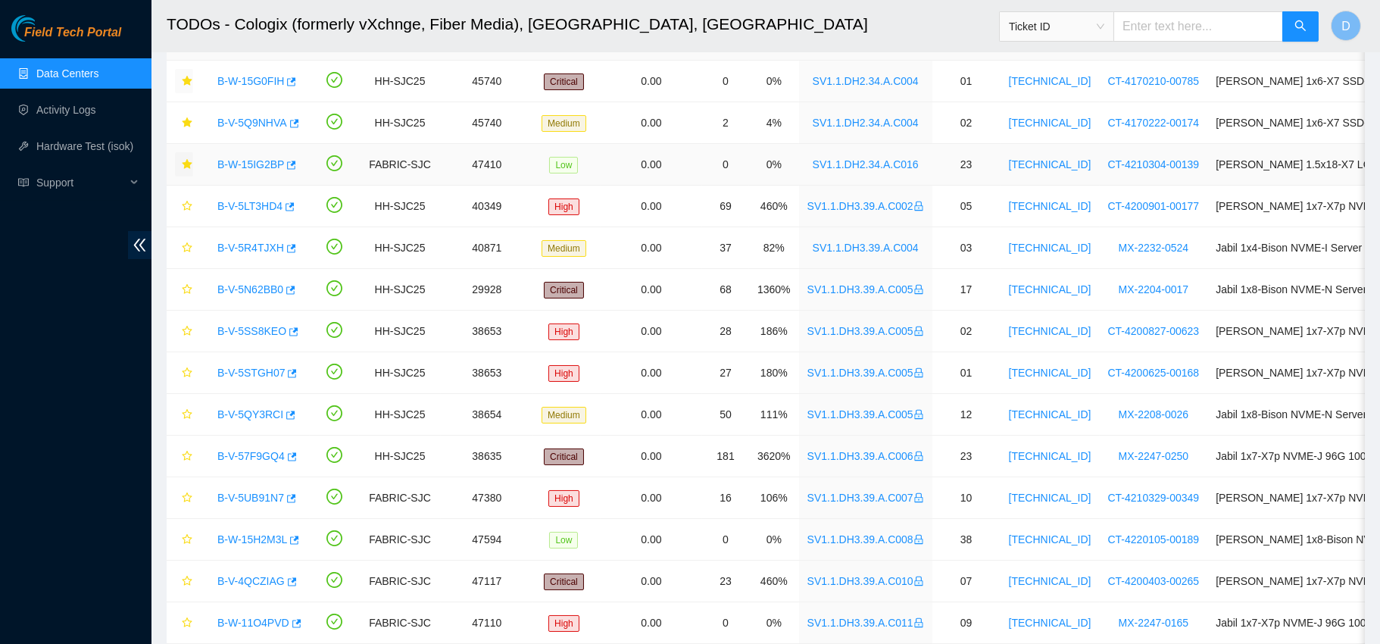
scroll to position [372, 0]
click at [183, 580] on icon "star" at bounding box center [187, 581] width 11 height 11
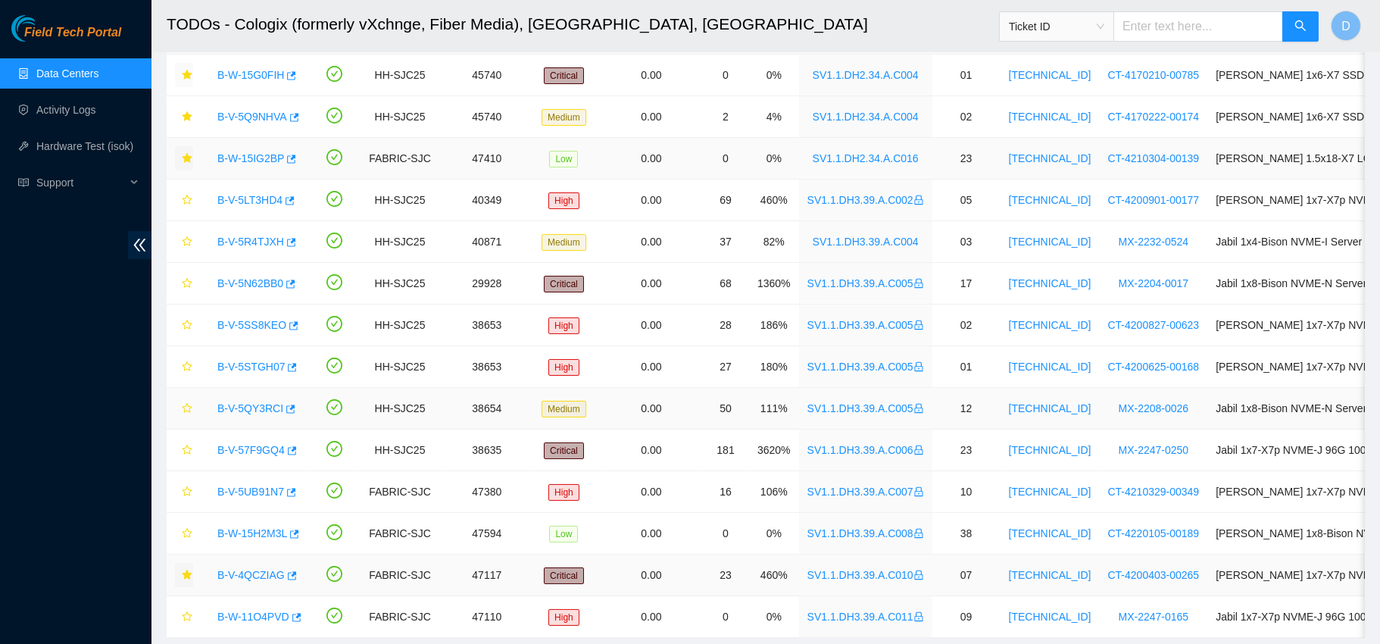
scroll to position [366, 0]
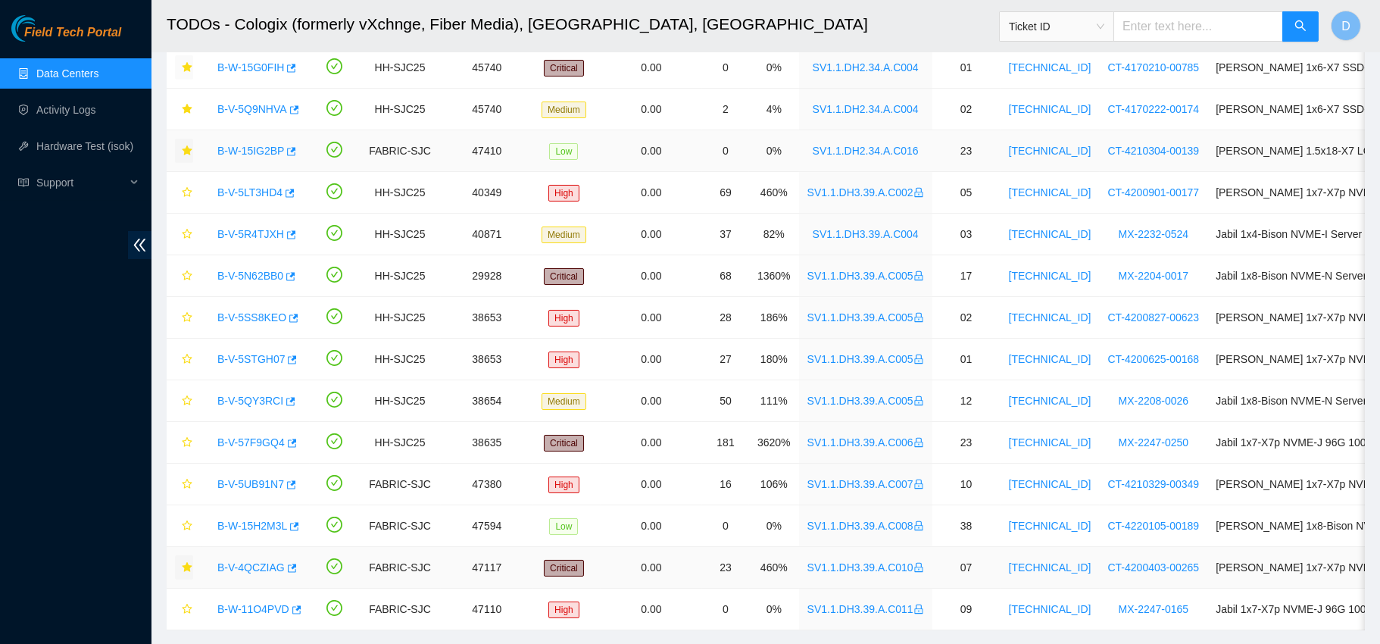
click at [182, 567] on icon "star" at bounding box center [187, 567] width 11 height 11
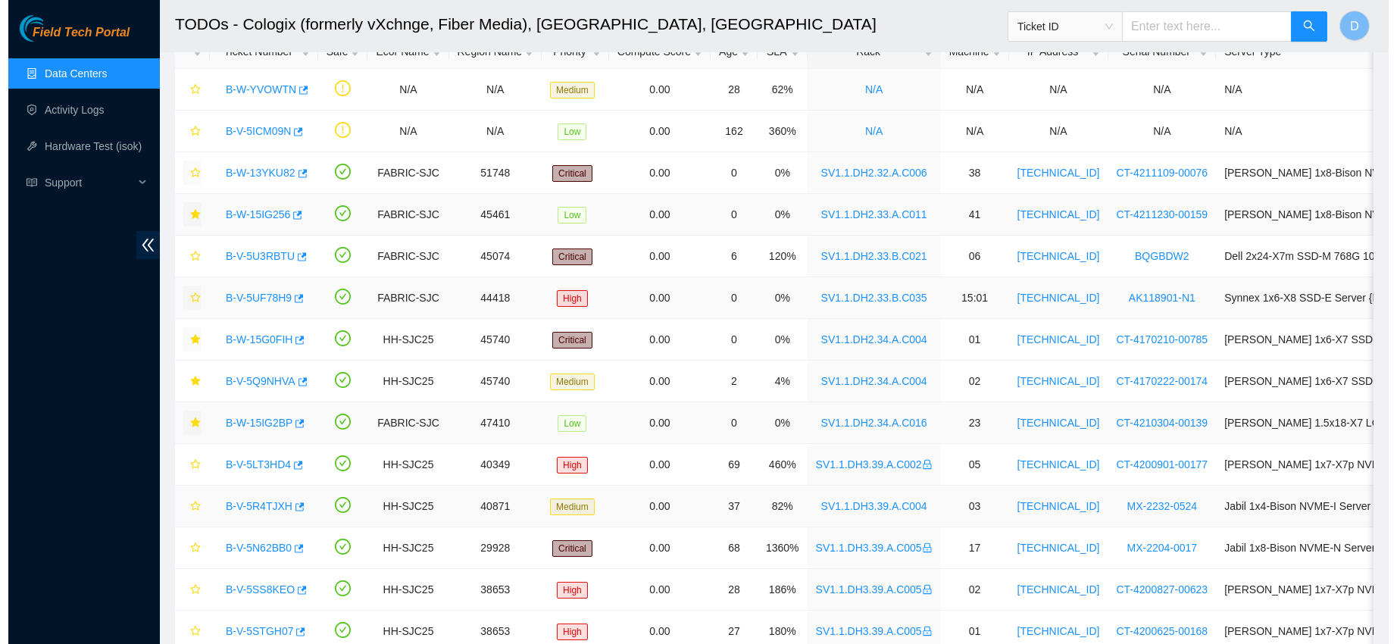
scroll to position [86, 0]
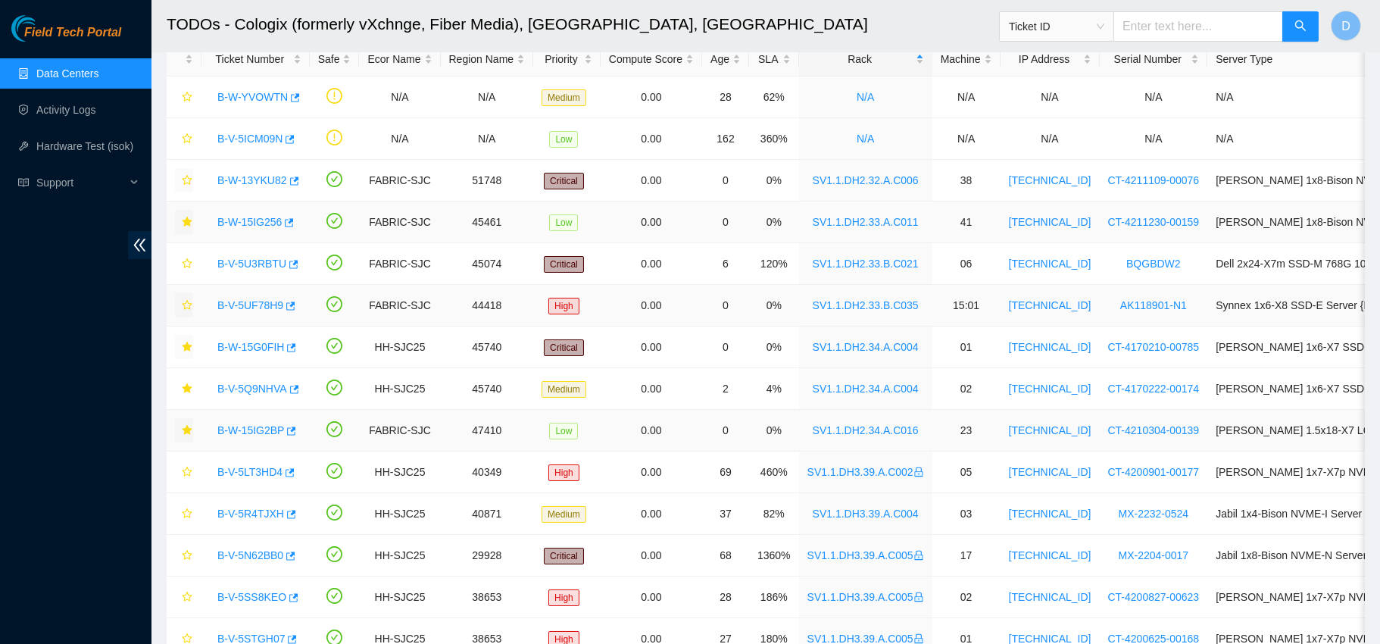
click at [251, 220] on link "B-W-15IG256" at bounding box center [249, 222] width 64 height 12
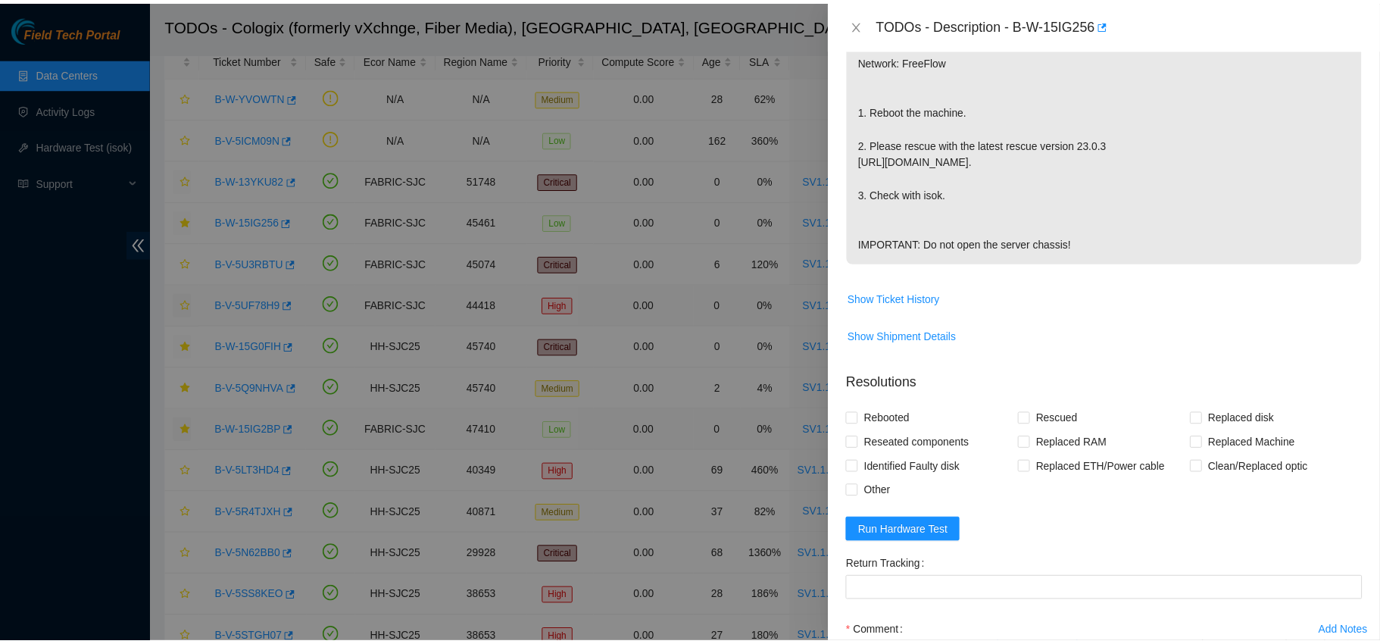
scroll to position [0, 0]
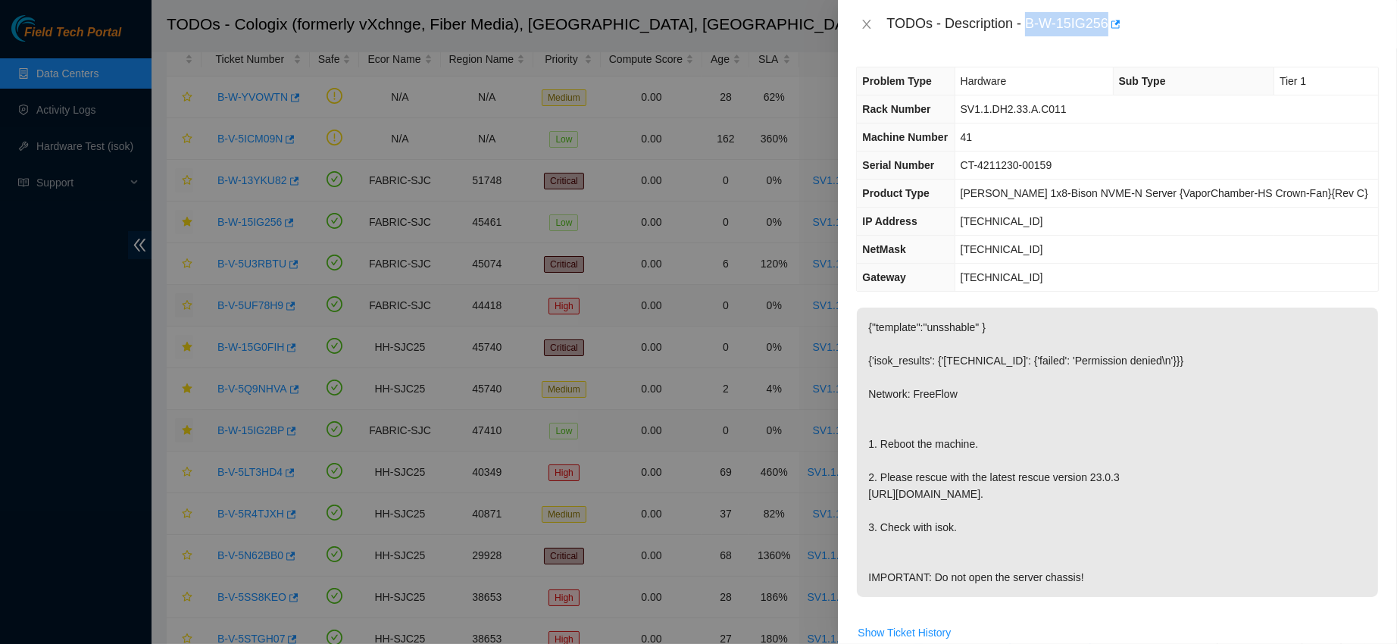
drag, startPoint x: 1076, startPoint y: 23, endPoint x: 1194, endPoint y: 47, distance: 121.4
click at [1194, 47] on div "TODOs - Description - B-W-15IG256" at bounding box center [1117, 24] width 559 height 48
copy div "B-W-15IG256"
click at [866, 21] on icon "close" at bounding box center [866, 24] width 12 height 12
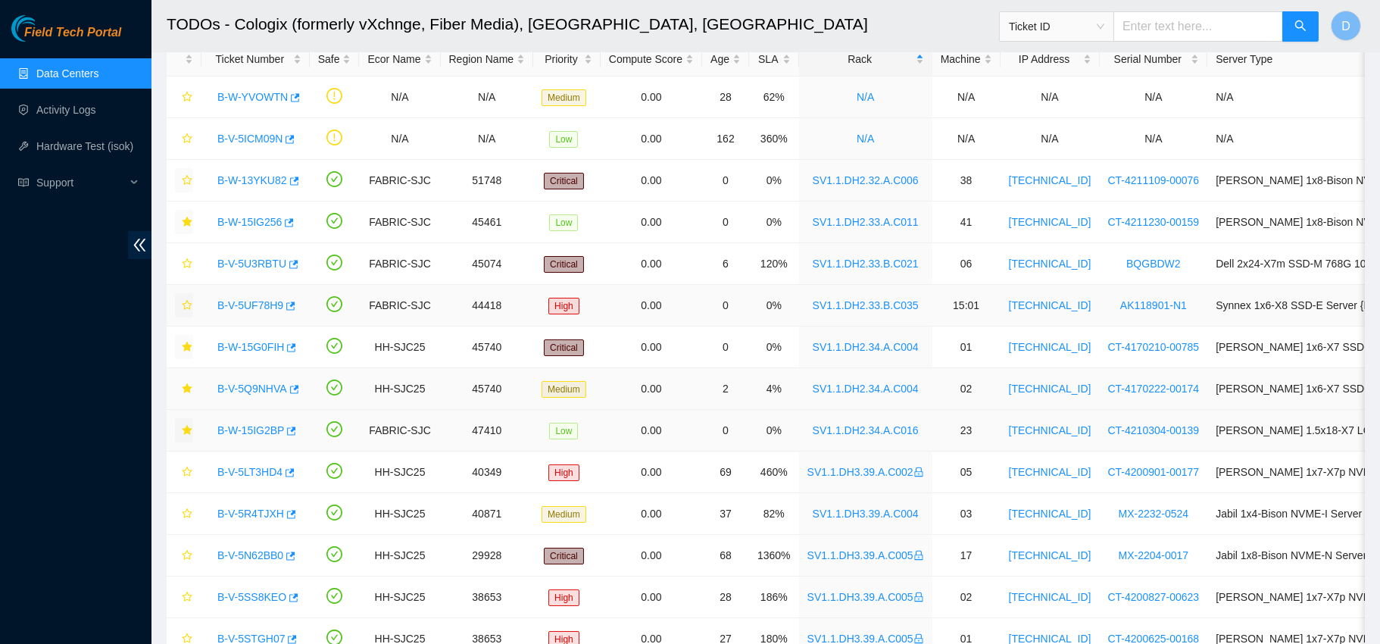
click at [250, 384] on link "B-V-5Q9NHVA" at bounding box center [252, 389] width 70 height 12
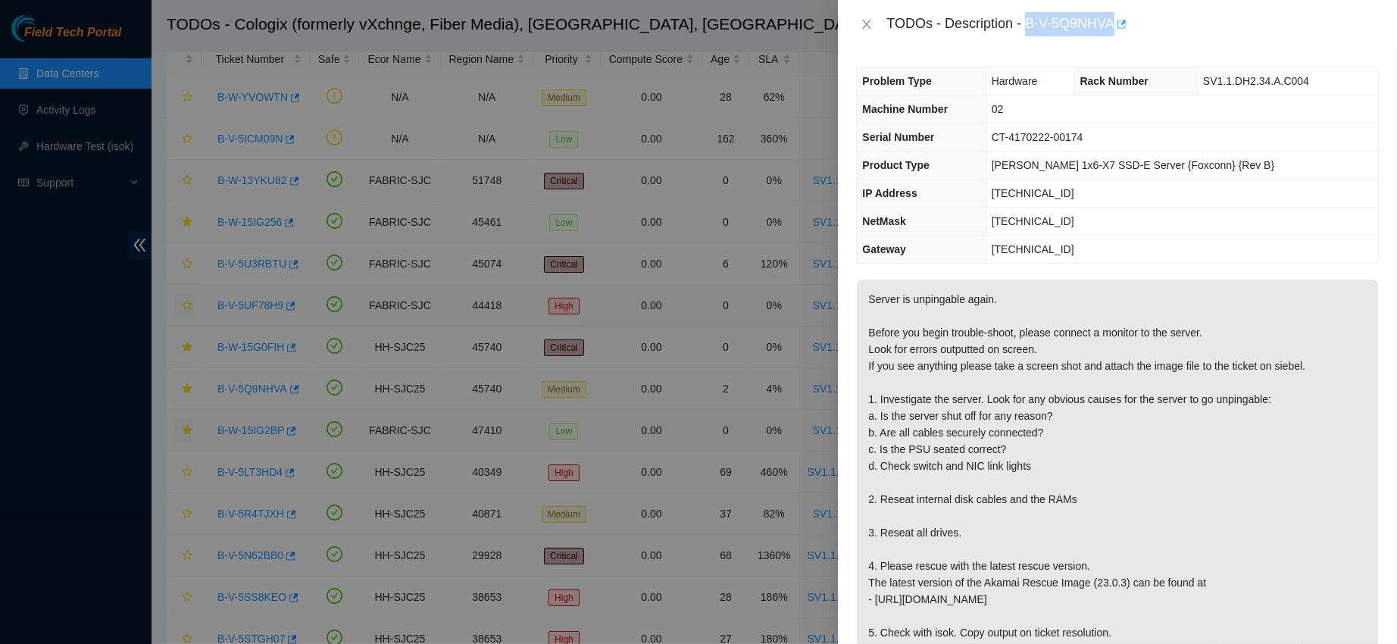
drag, startPoint x: 1076, startPoint y: 19, endPoint x: 1199, endPoint y: 14, distance: 122.8
click at [1199, 14] on div "TODOs - Description - B-V-5Q9NHVA" at bounding box center [1132, 24] width 492 height 24
copy div "B-V-5Q9NHVA"
click at [867, 20] on icon "close" at bounding box center [866, 24] width 12 height 12
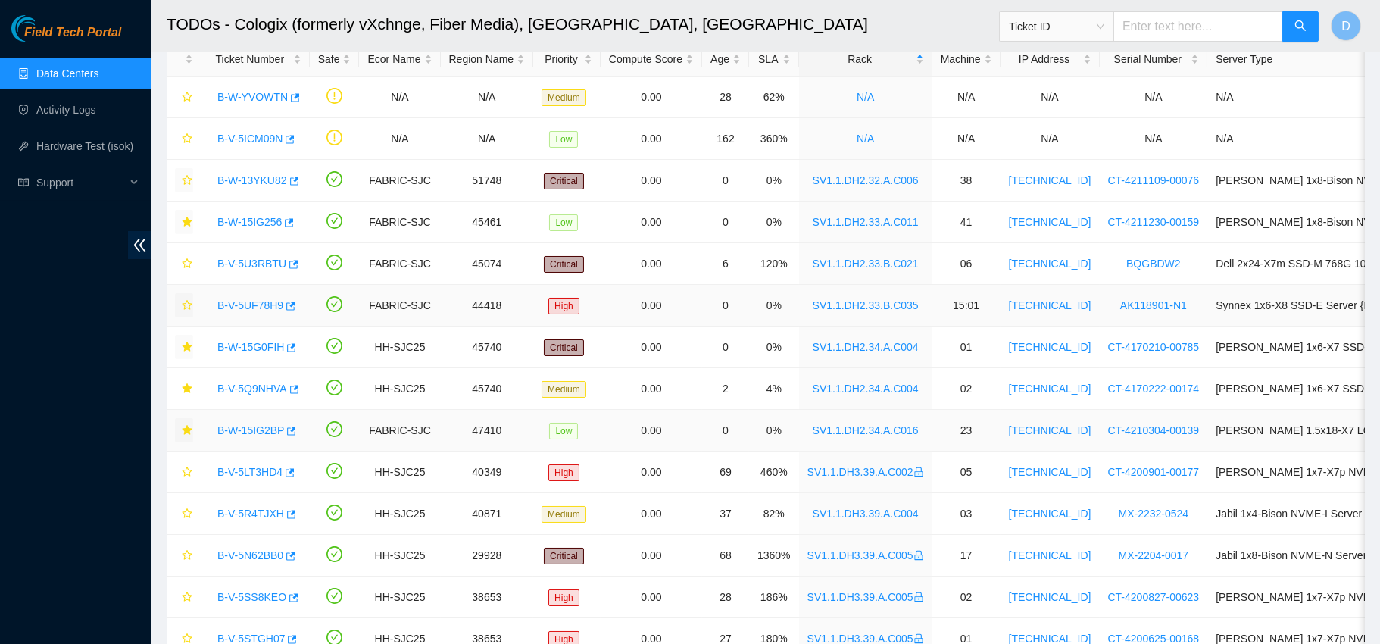
click at [261, 426] on link "B-W-15IG2BP" at bounding box center [250, 430] width 67 height 12
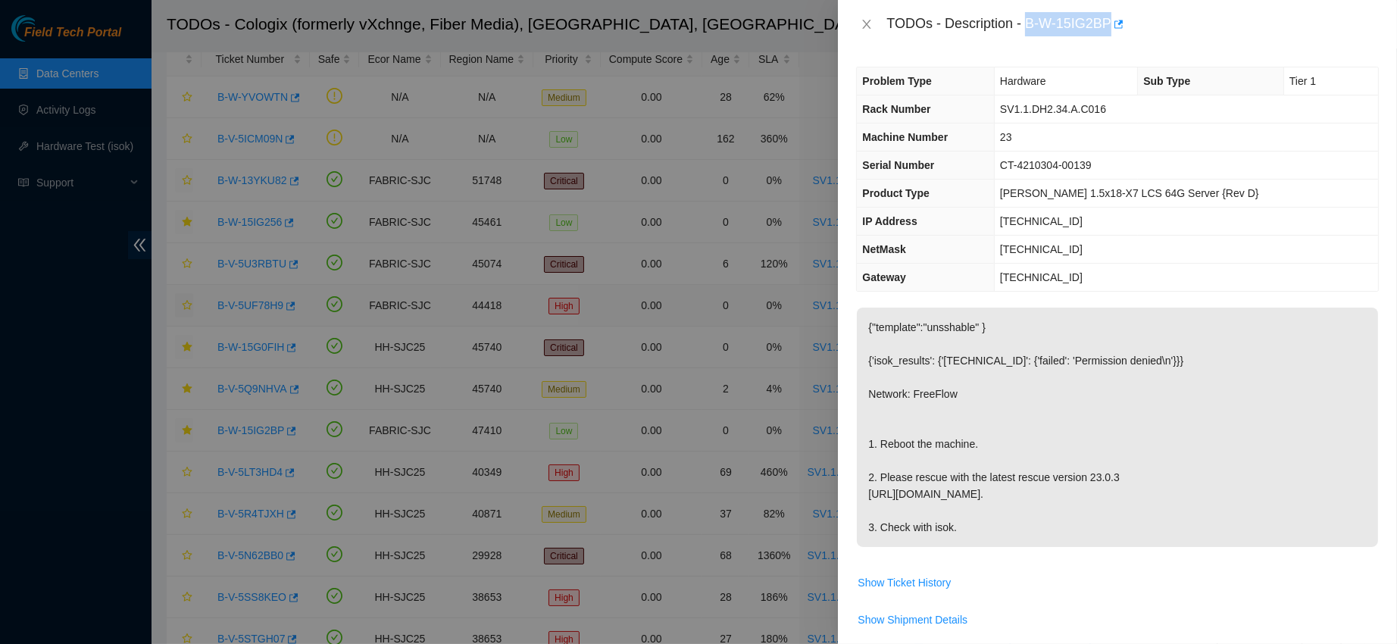
drag, startPoint x: 1076, startPoint y: 20, endPoint x: 1182, endPoint y: 23, distance: 106.8
click at [1182, 23] on div "TODOs - Description - B-W-15IG2BP" at bounding box center [1132, 24] width 492 height 24
copy div "B-W-15IG2BP"
click at [867, 19] on icon "close" at bounding box center [866, 24] width 12 height 12
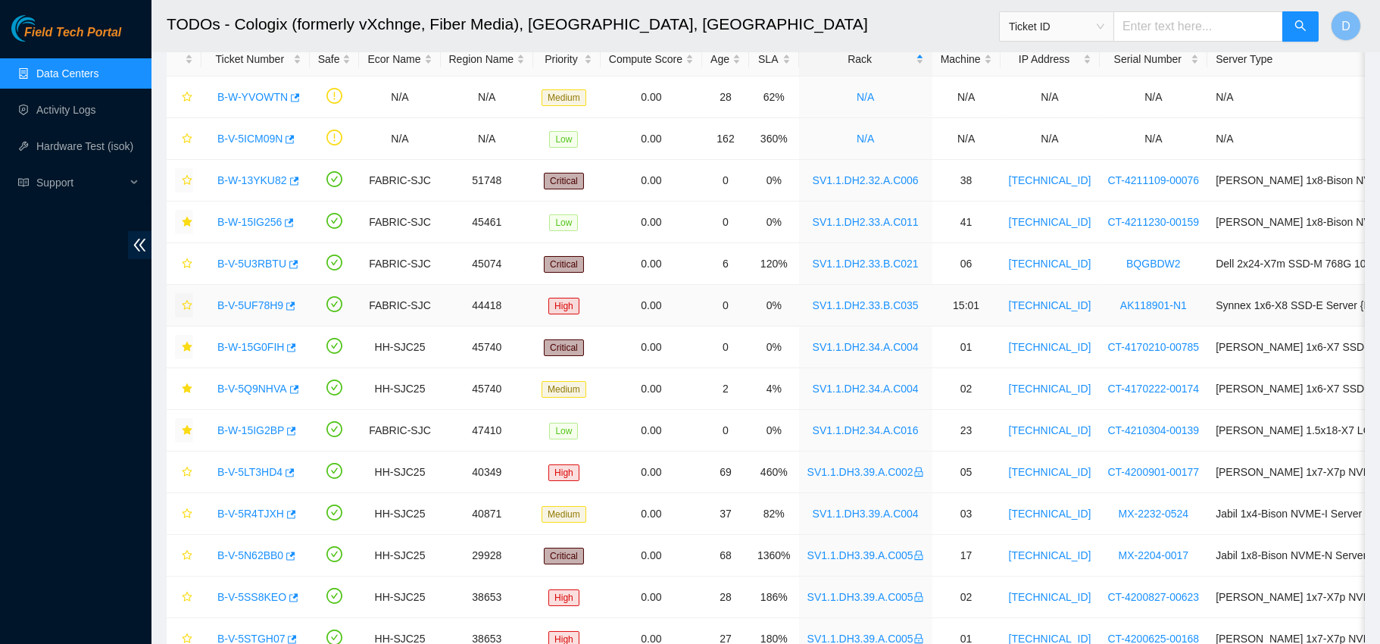
click at [243, 304] on link "B-V-5UF78H9" at bounding box center [250, 305] width 66 height 12
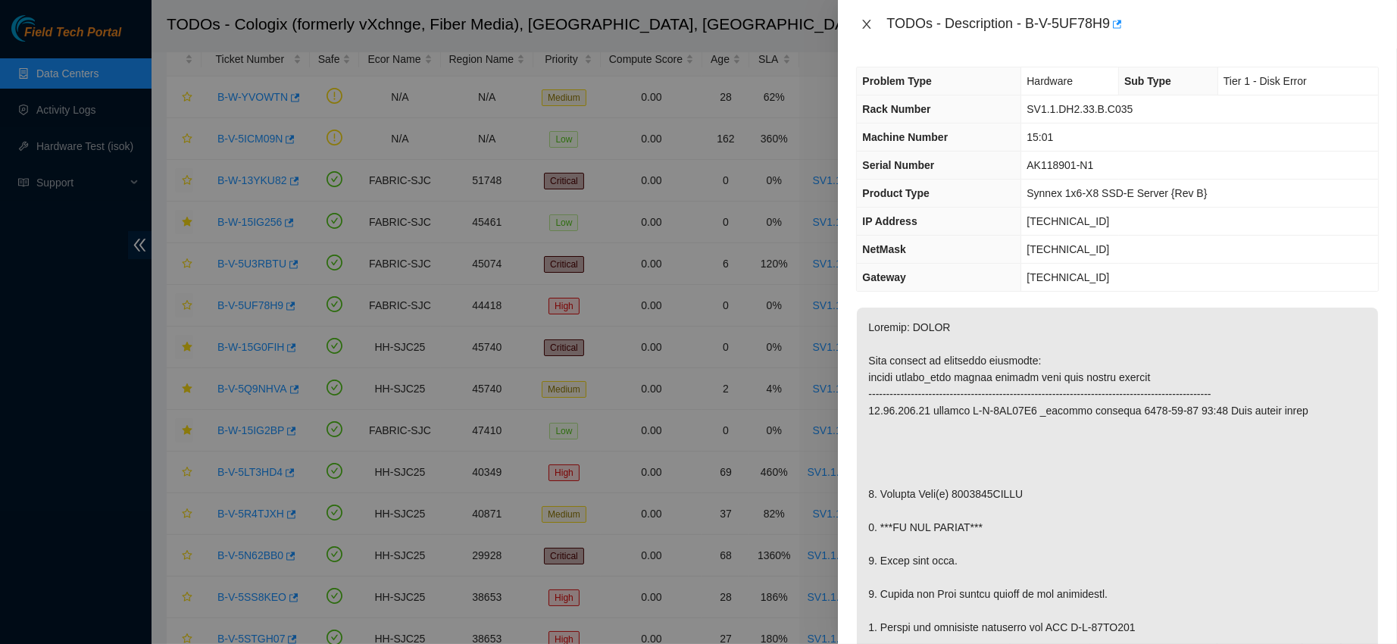
click at [864, 26] on icon "close" at bounding box center [866, 24] width 12 height 12
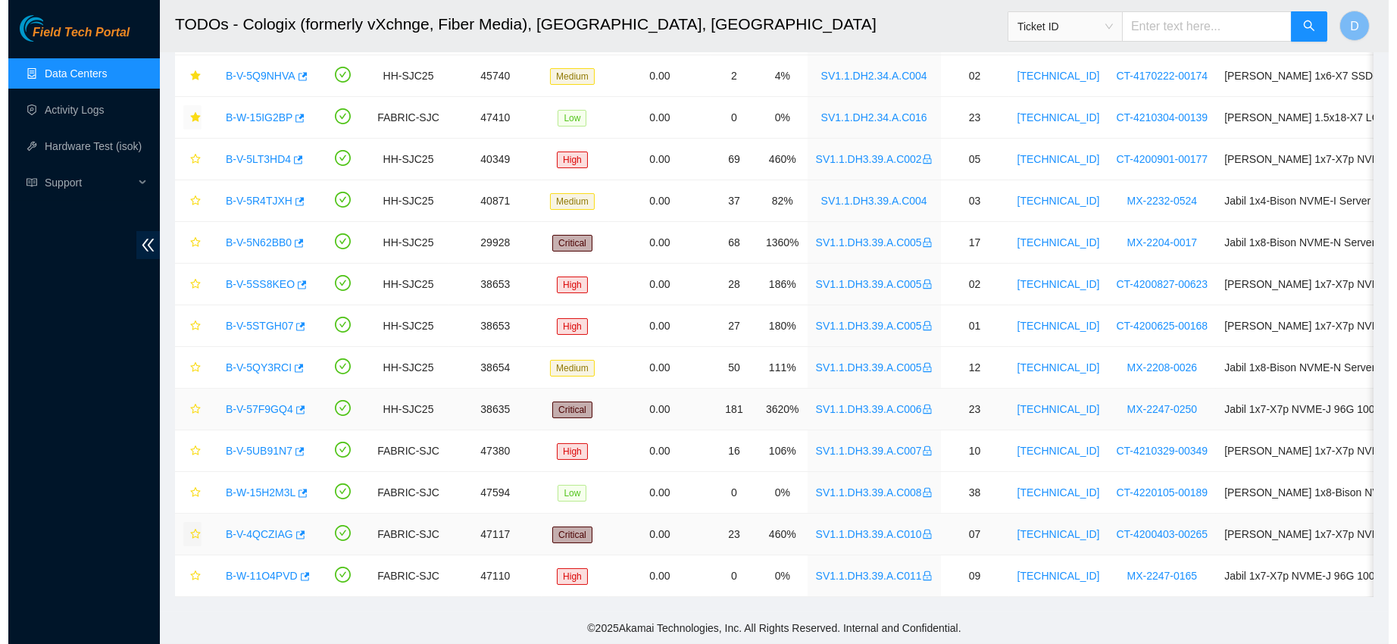
scroll to position [415, 0]
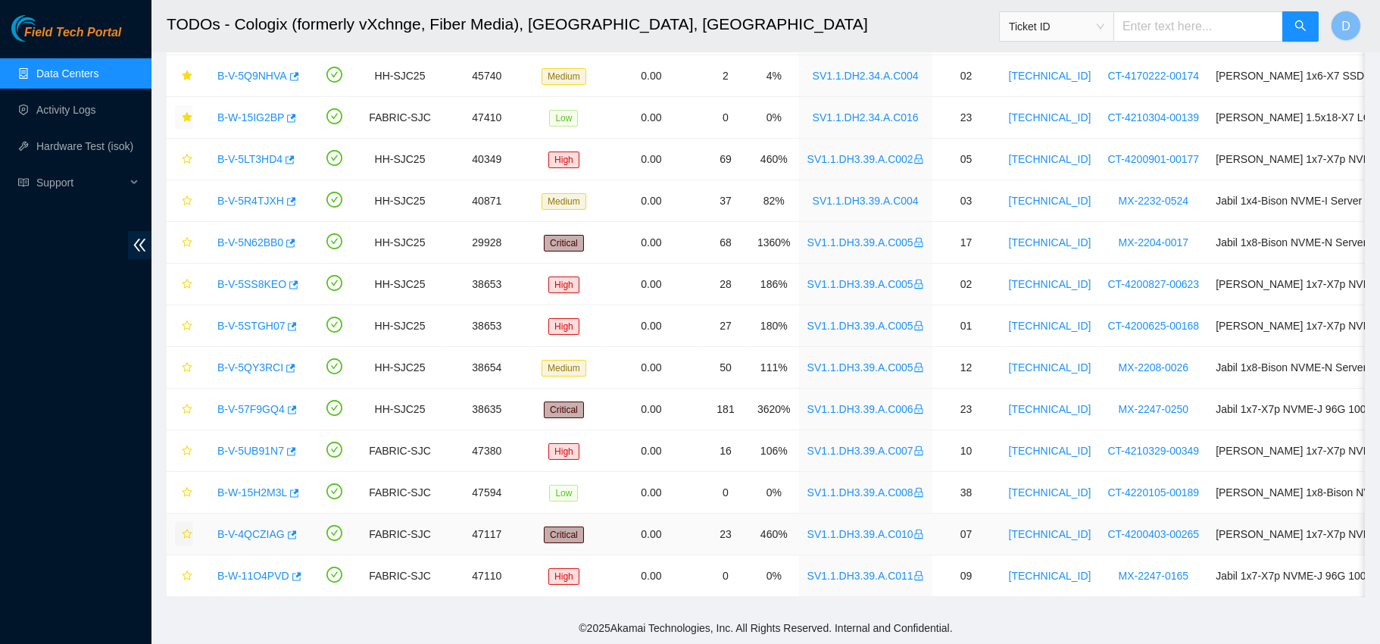
click at [255, 528] on link "B-V-4QCZIAG" at bounding box center [250, 534] width 67 height 12
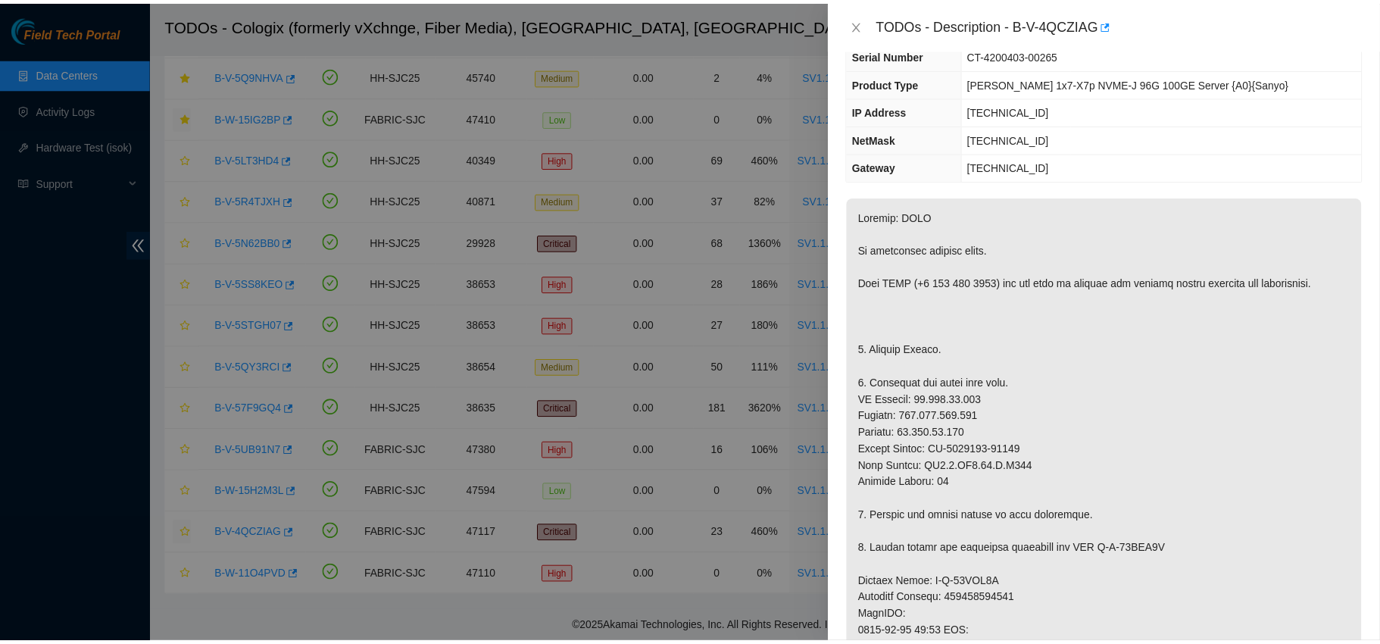
scroll to position [112, 0]
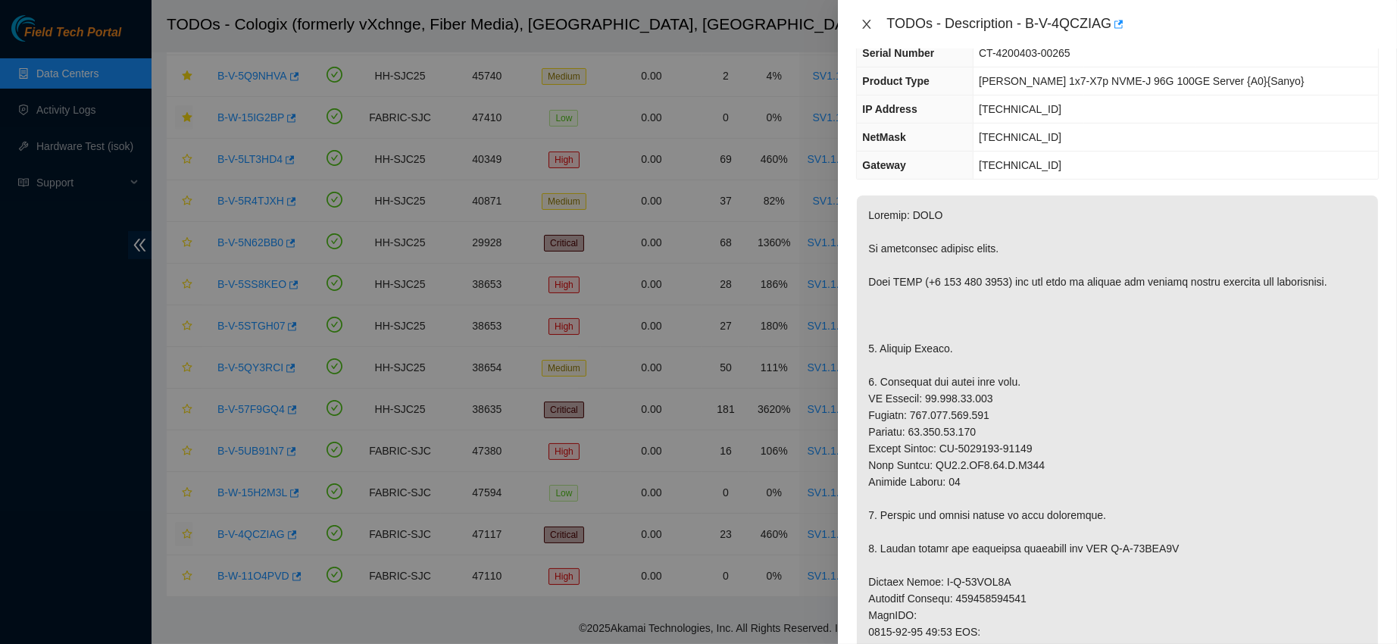
click at [860, 23] on icon "close" at bounding box center [866, 24] width 12 height 12
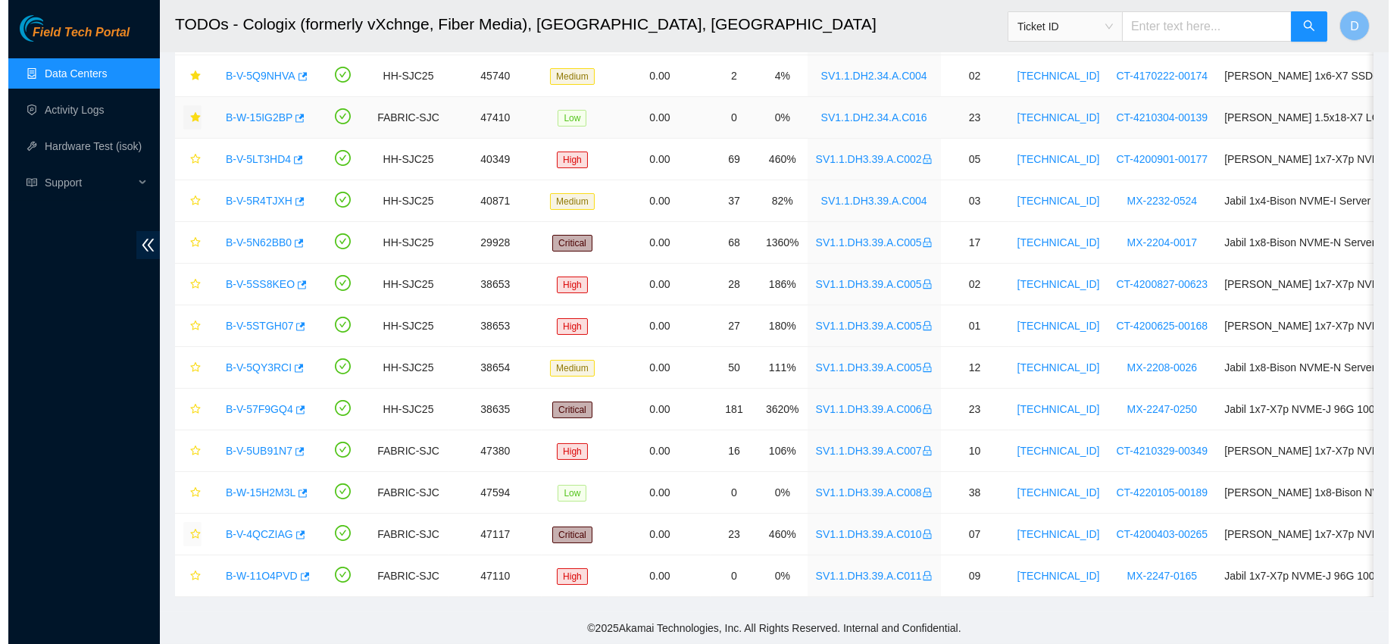
scroll to position [162, 0]
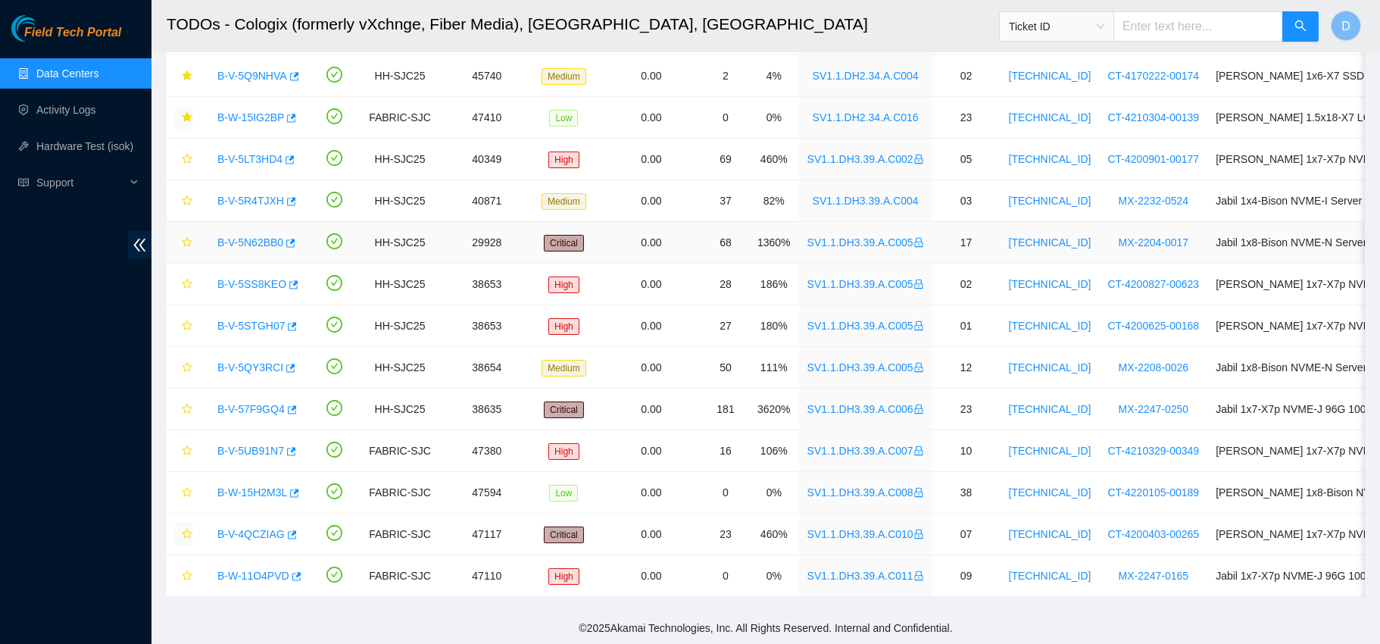
click at [240, 236] on link "B-V-5N62BB0" at bounding box center [250, 242] width 66 height 12
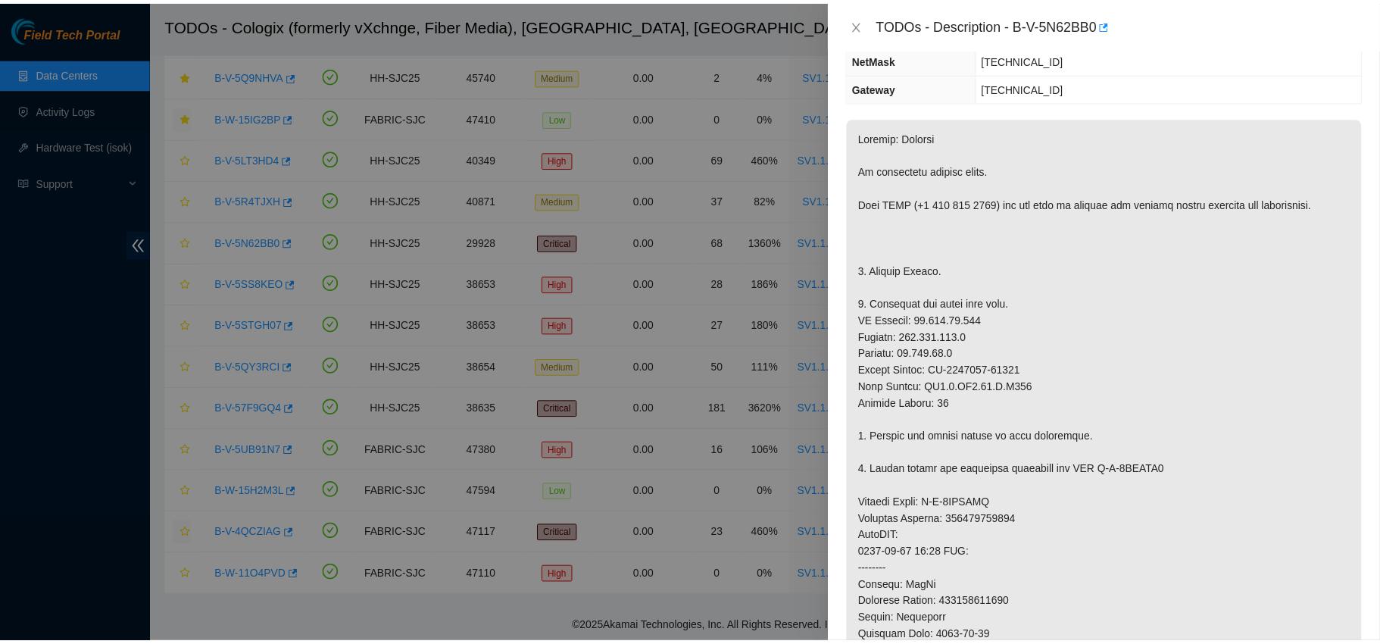
scroll to position [112, 0]
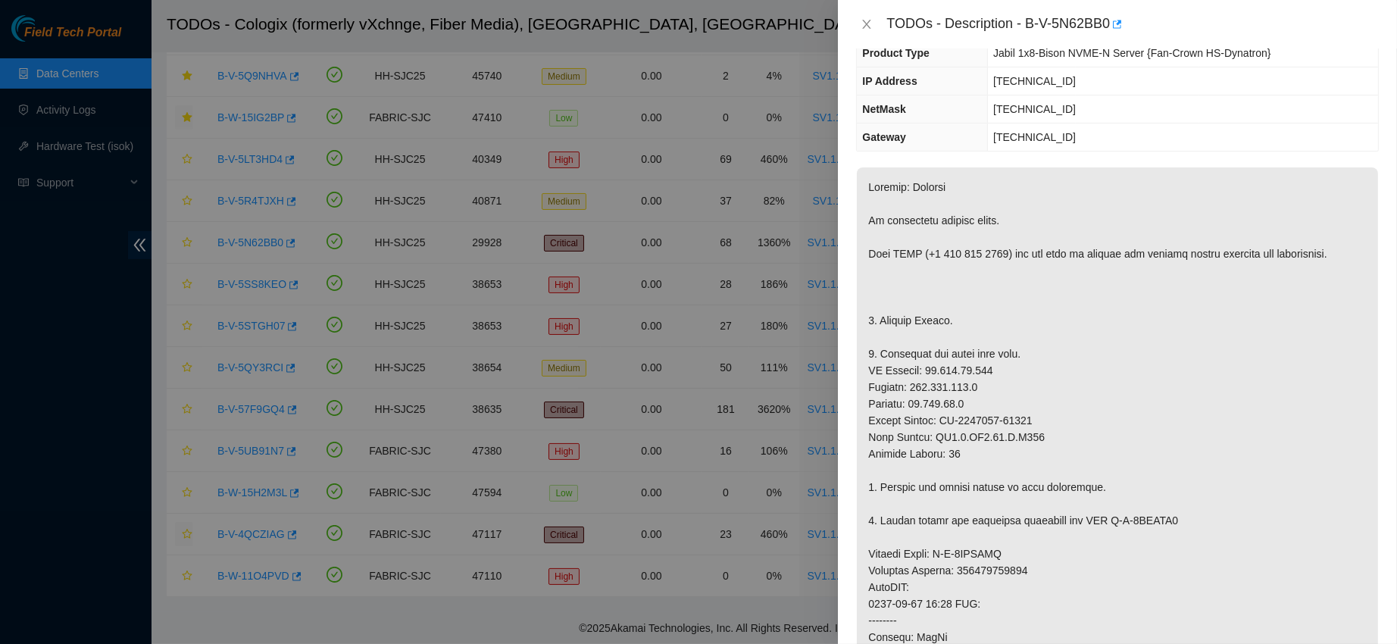
click at [864, 12] on div "TODOs - Description - B-V-5N62BB0" at bounding box center [1117, 24] width 523 height 24
click at [871, 20] on icon "close" at bounding box center [866, 24] width 12 height 12
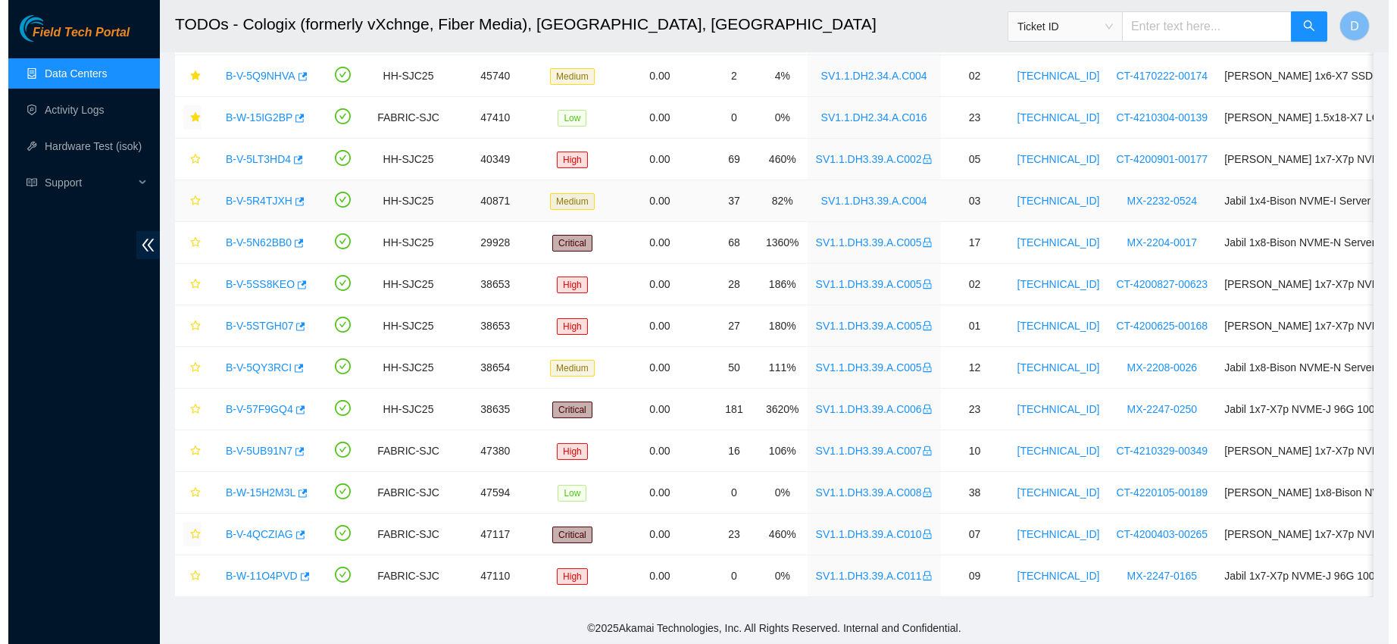
scroll to position [162, 0]
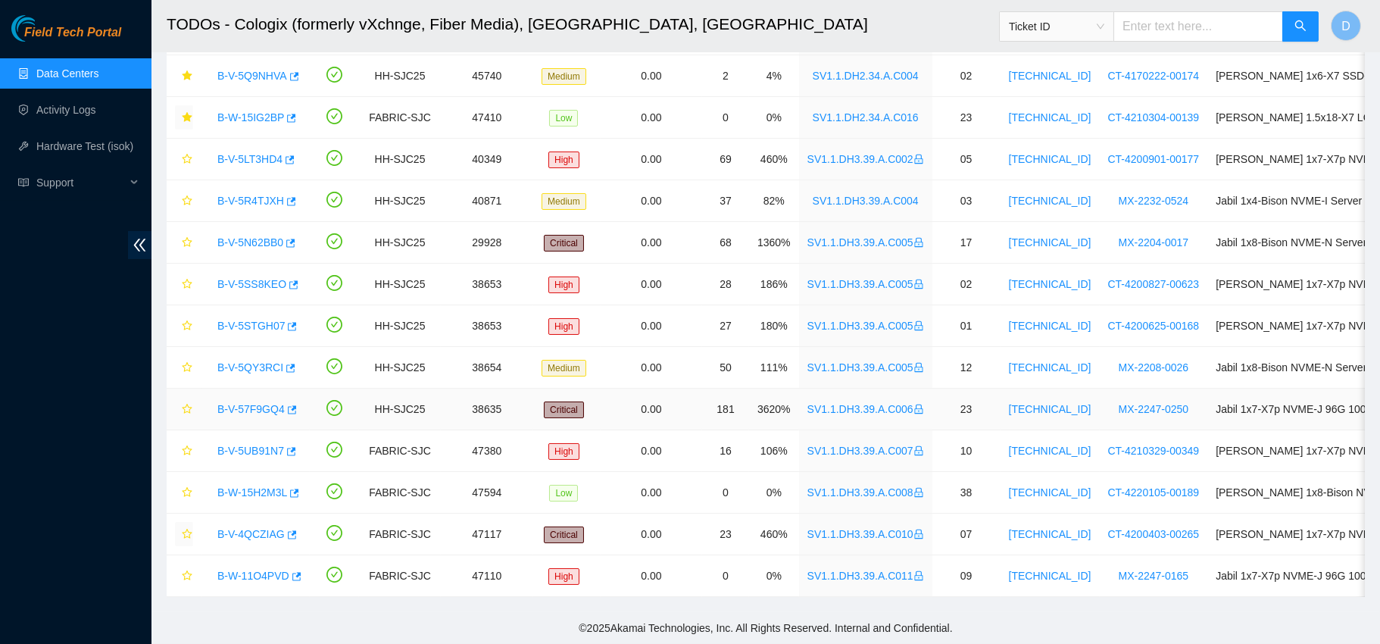
click at [260, 403] on link "B-V-57F9GQ4" at bounding box center [250, 409] width 67 height 12
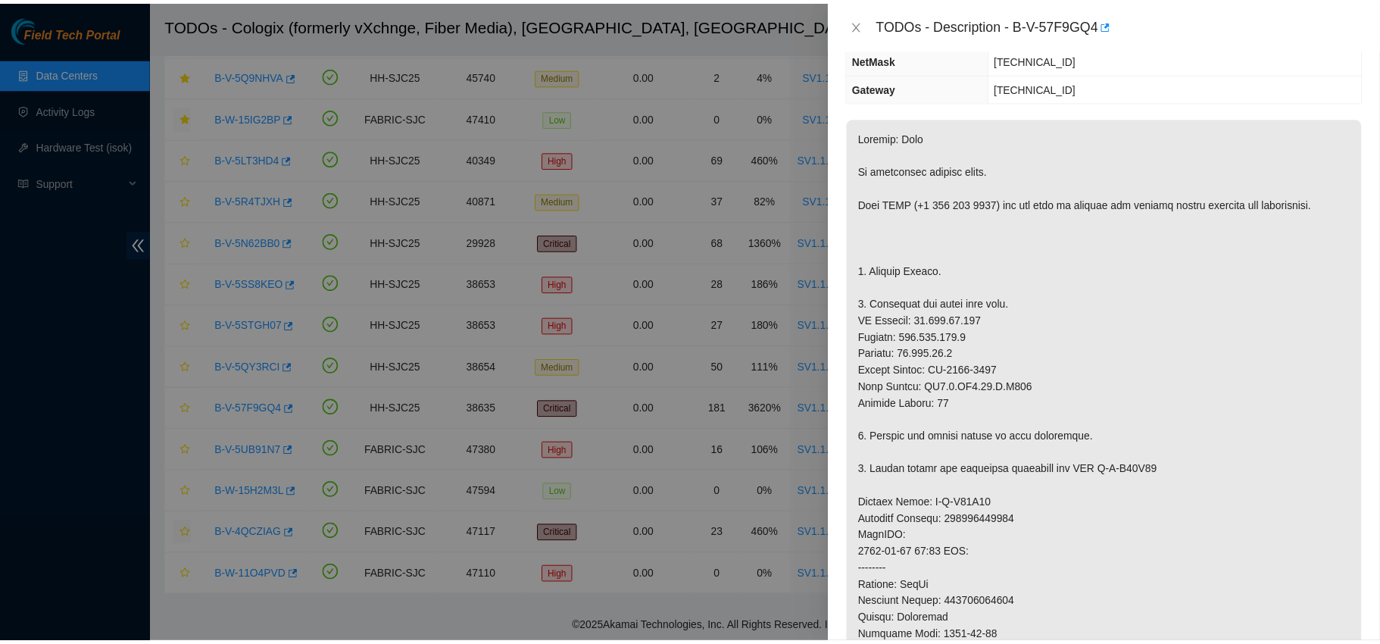
scroll to position [112, 0]
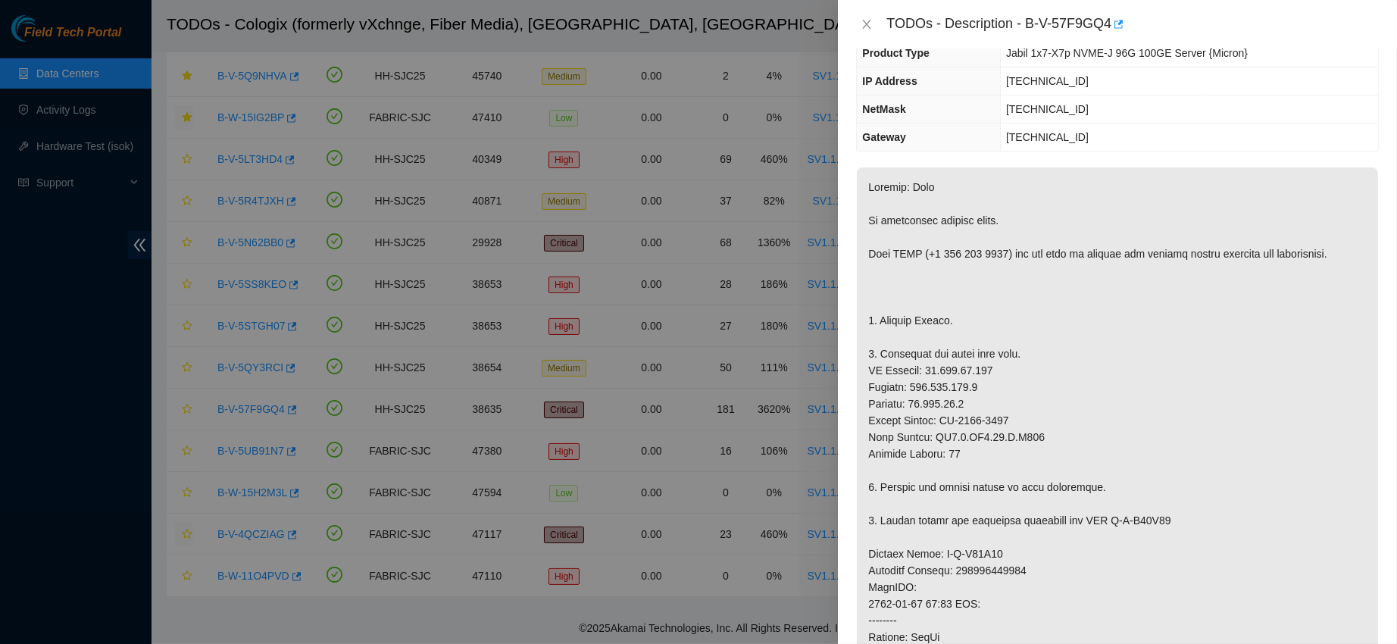
click at [872, 34] on div "TODOs - Description - B-V-57F9GQ4" at bounding box center [1117, 24] width 523 height 24
click at [870, 27] on icon "close" at bounding box center [866, 24] width 12 height 12
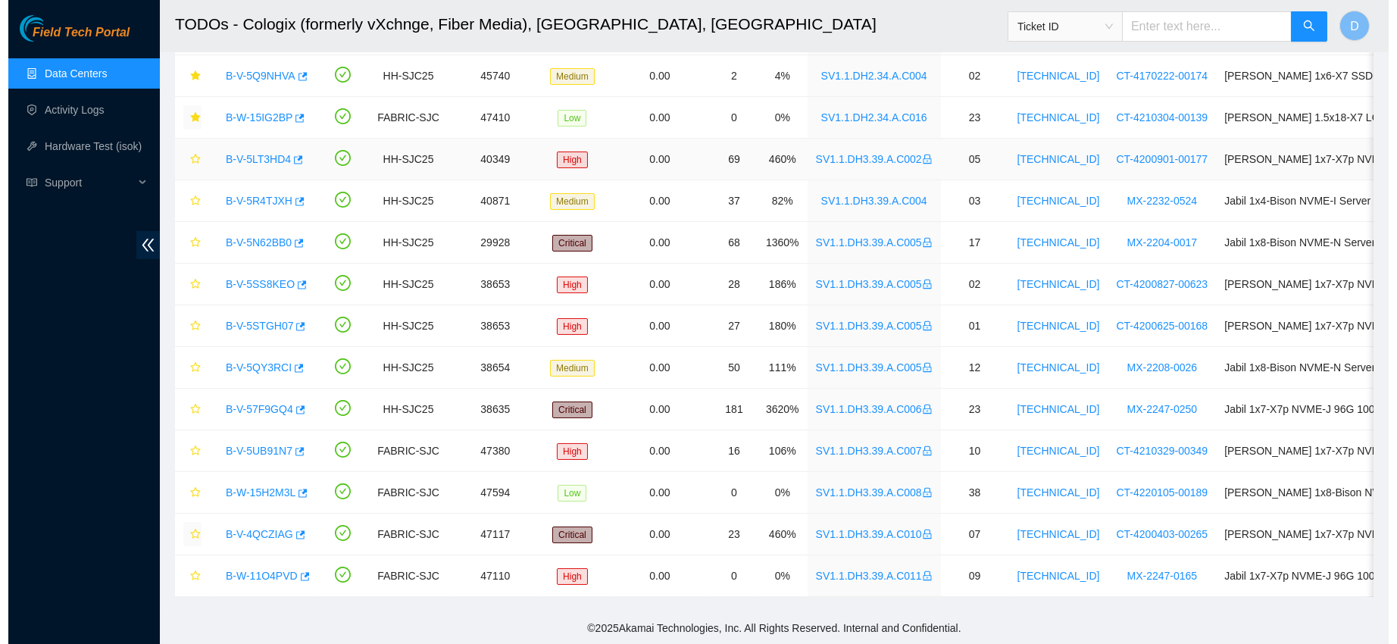
scroll to position [383, 0]
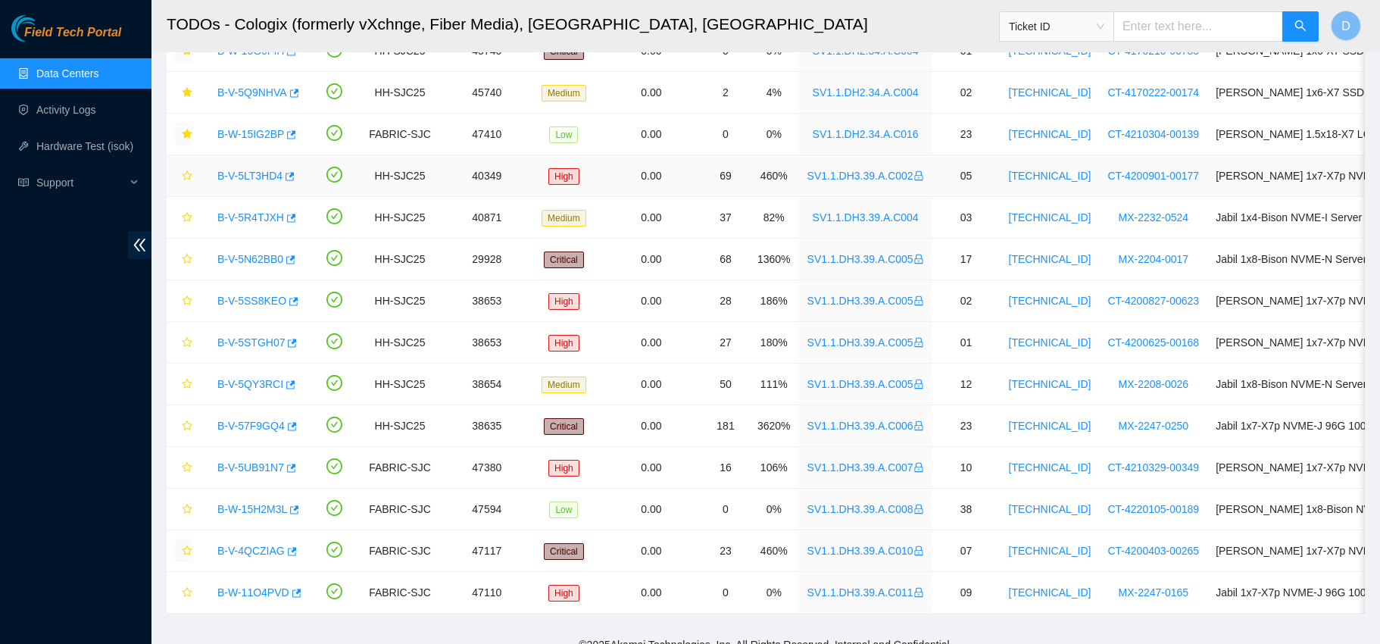
click at [244, 181] on link "B-V-5LT3HD4" at bounding box center [249, 176] width 65 height 12
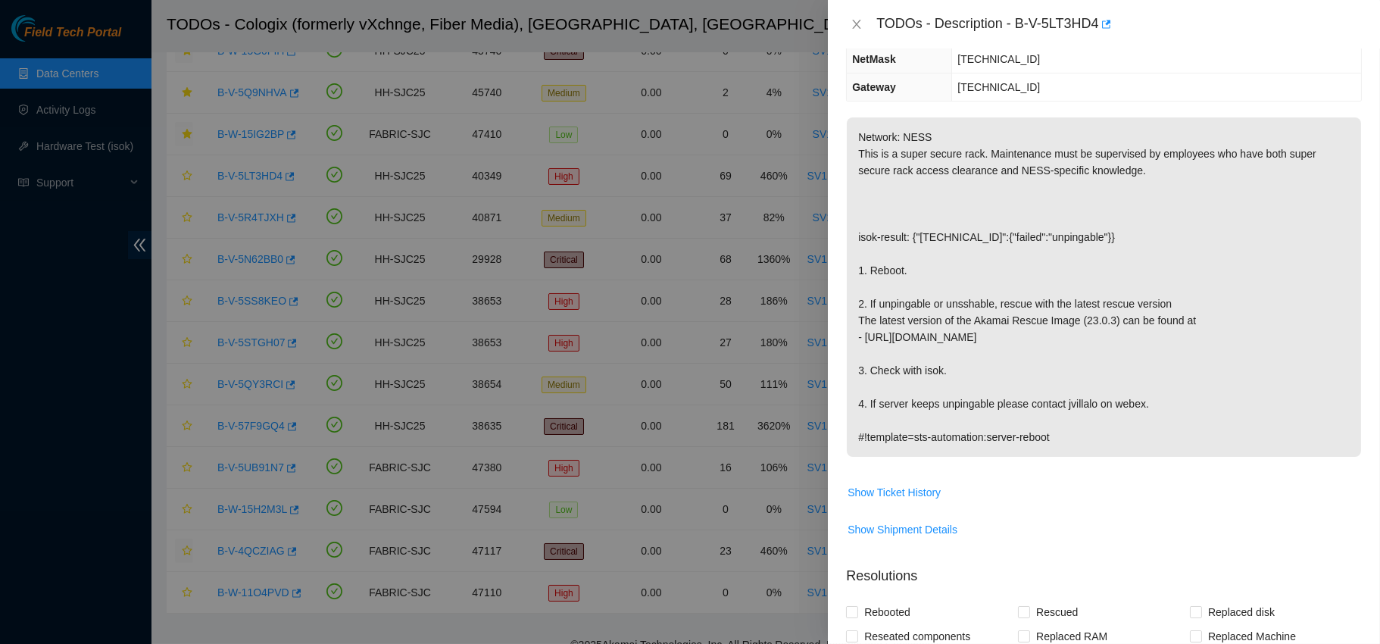
scroll to position [112, 0]
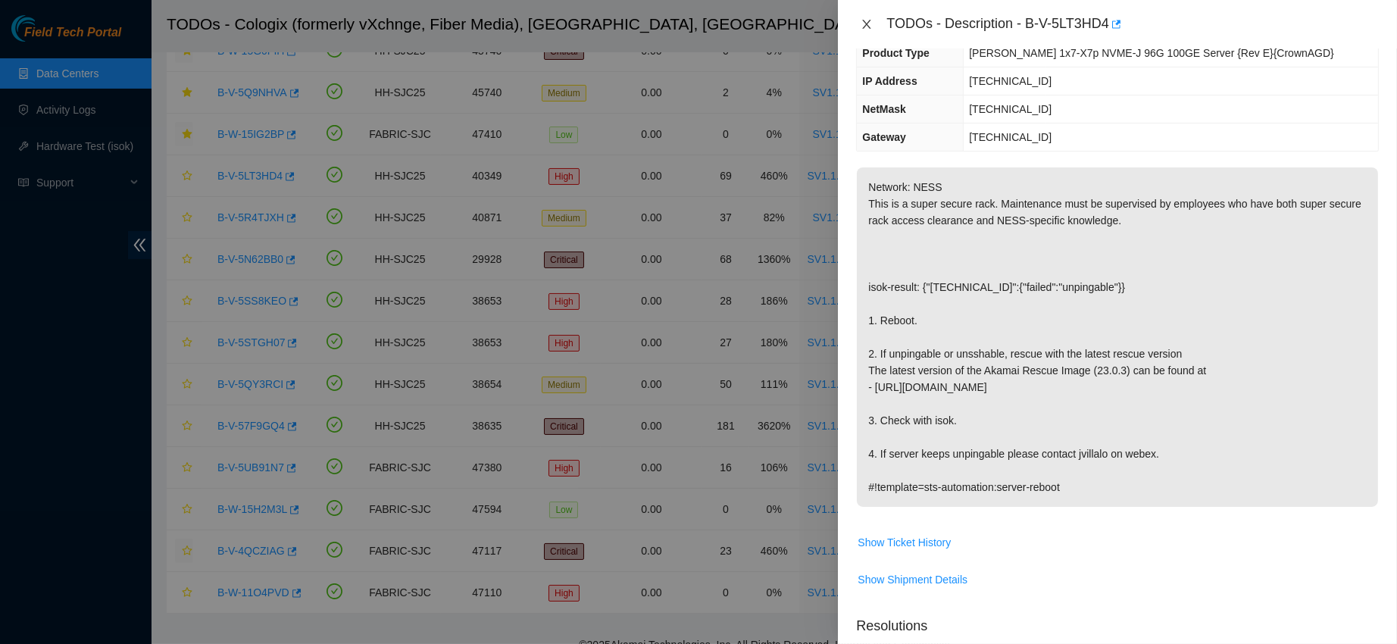
click at [863, 22] on icon "close" at bounding box center [866, 24] width 12 height 12
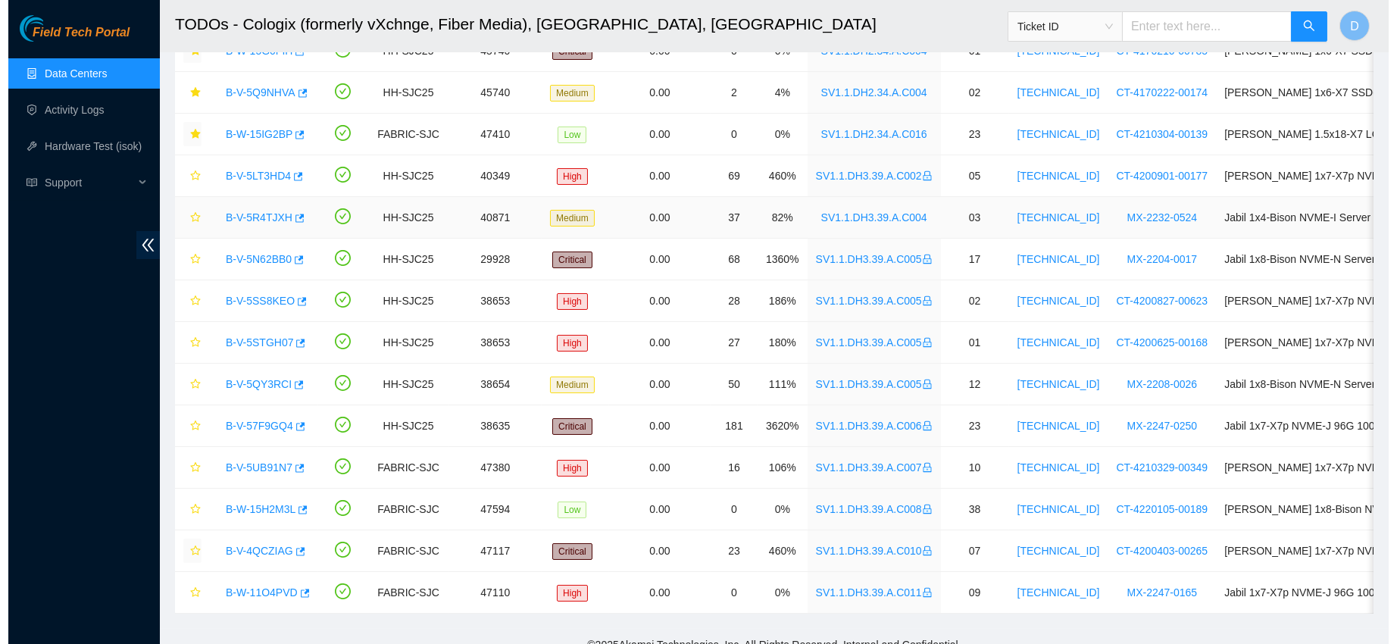
scroll to position [162, 0]
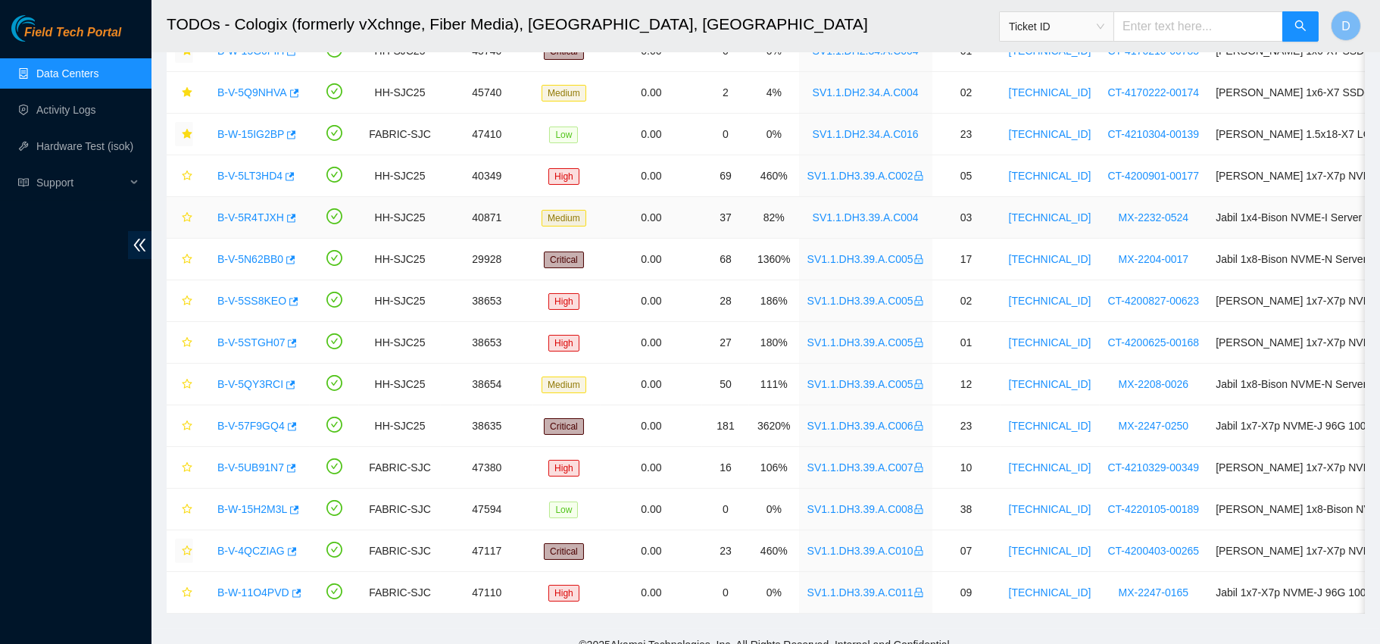
click at [245, 211] on link "B-V-5R4TJXH" at bounding box center [250, 217] width 67 height 12
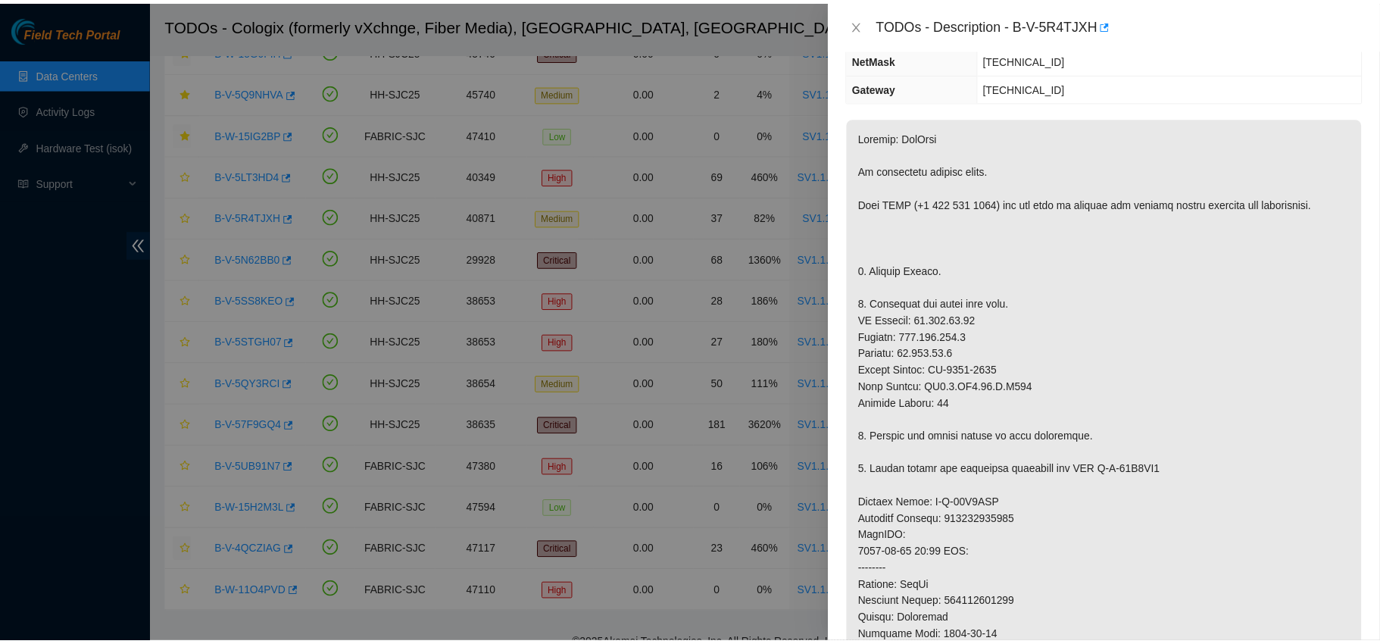
scroll to position [112, 0]
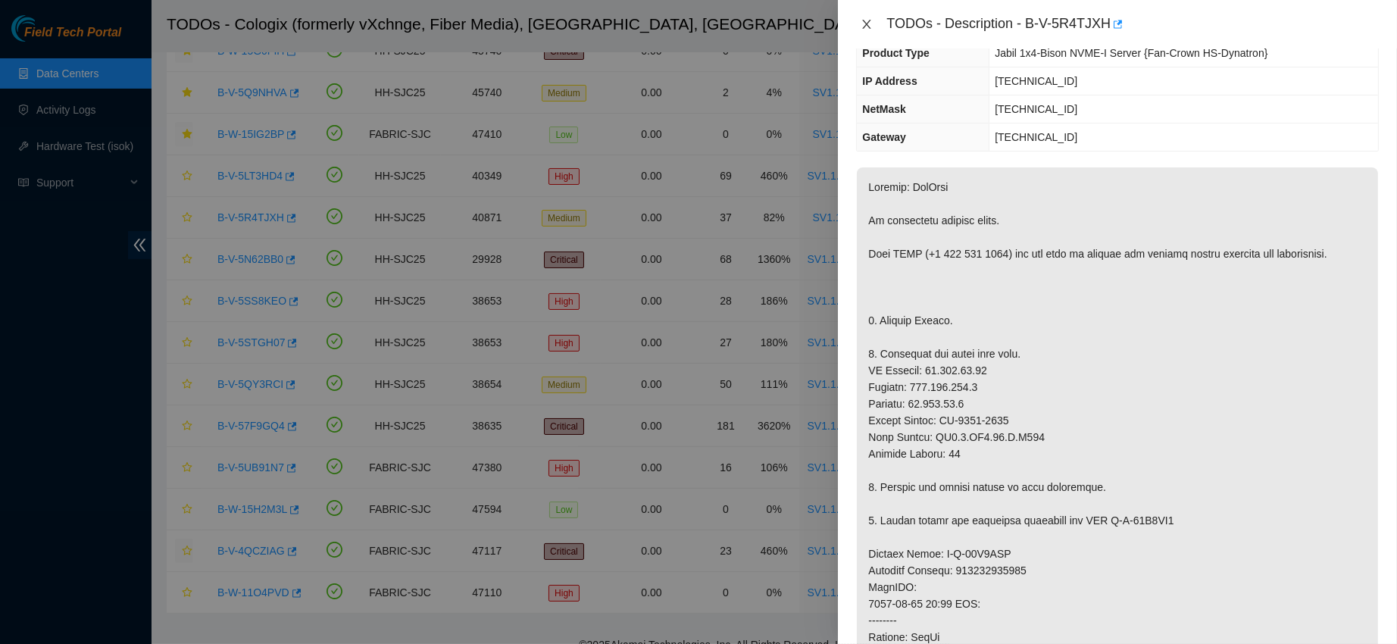
click at [858, 29] on button "Close" at bounding box center [866, 24] width 21 height 14
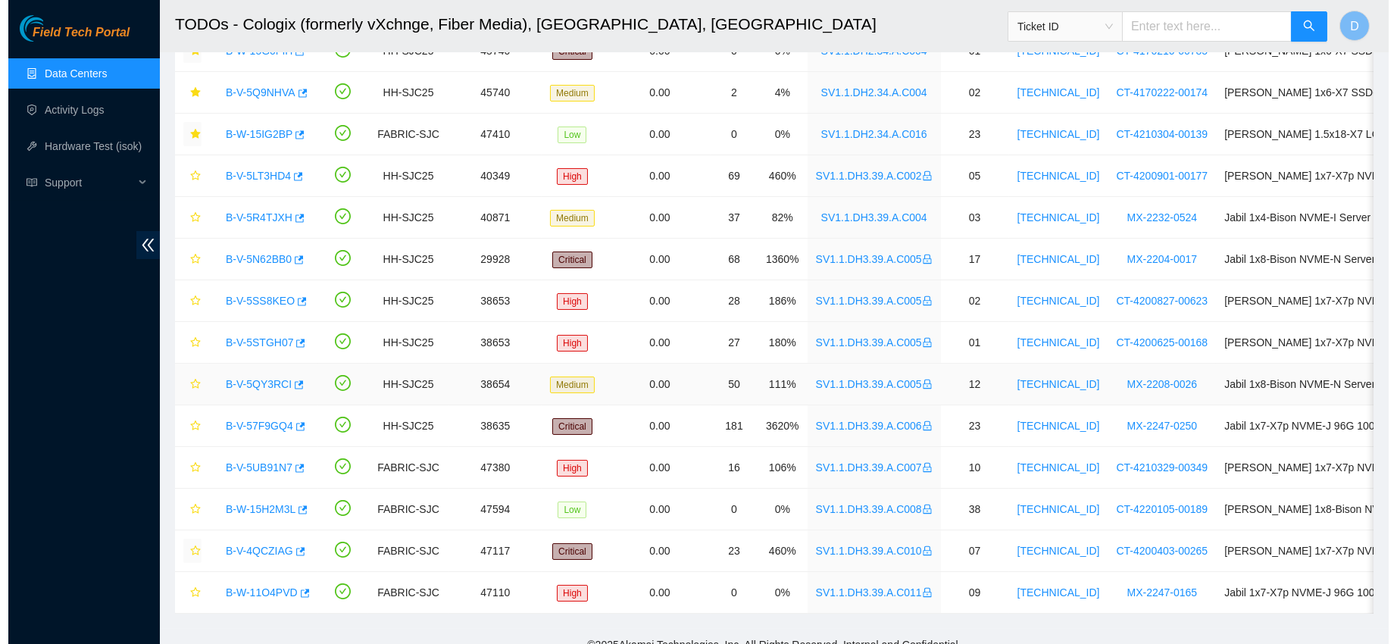
scroll to position [415, 0]
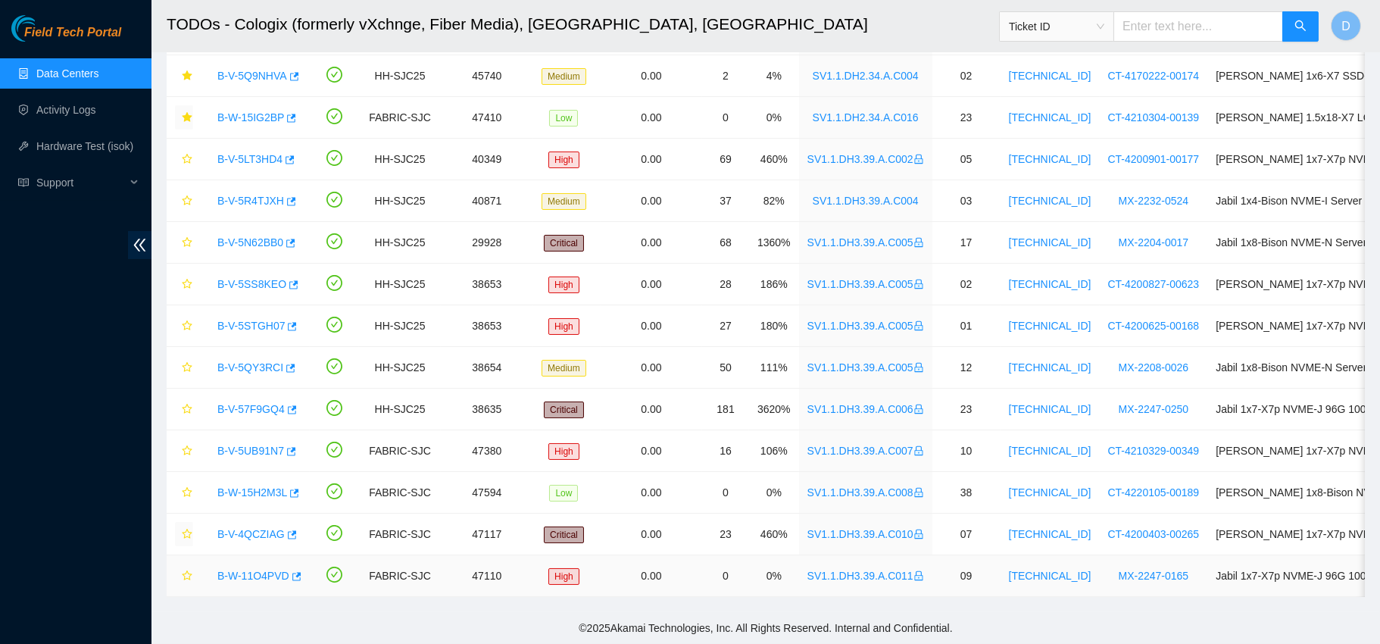
click at [252, 570] on link "B-W-11O4PVD" at bounding box center [253, 576] width 72 height 12
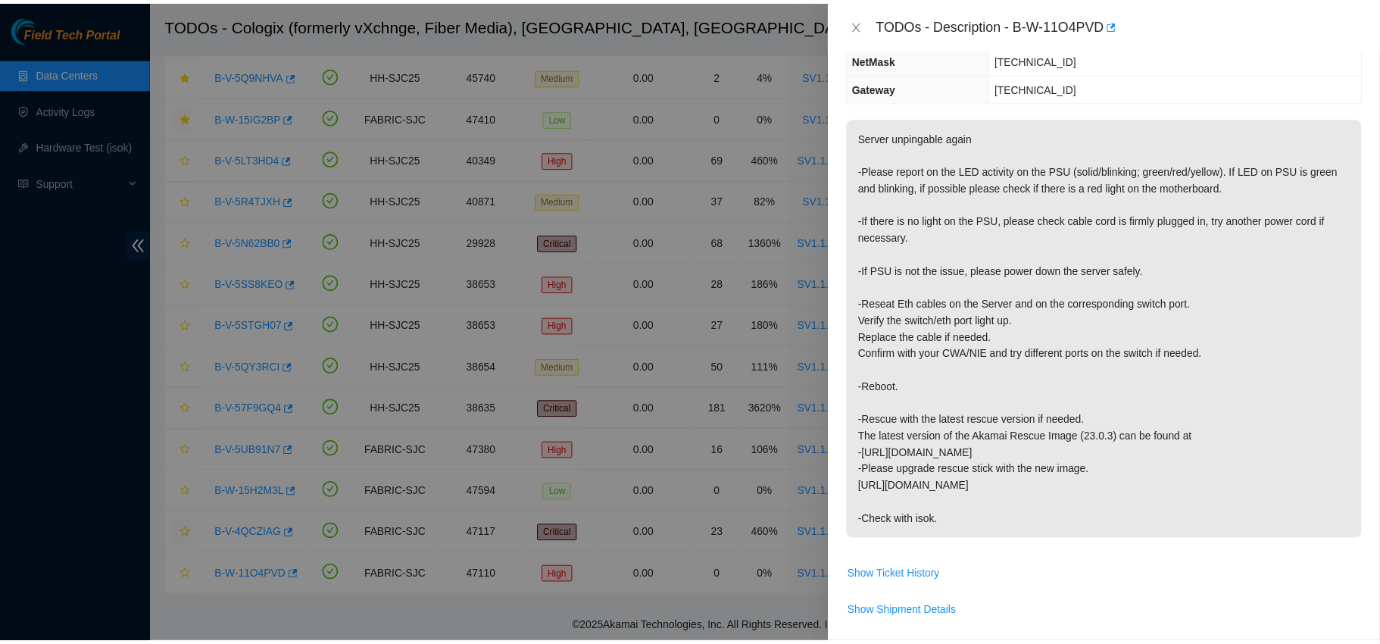
scroll to position [112, 0]
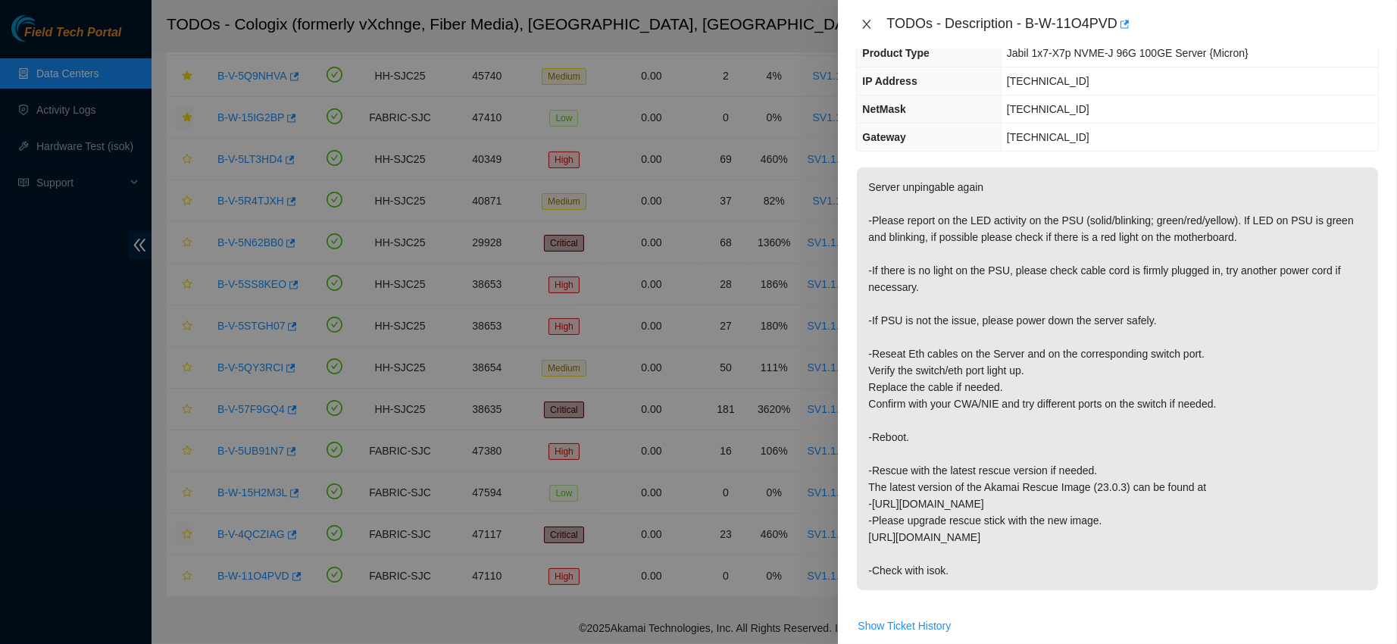
click at [868, 23] on icon "close" at bounding box center [867, 24] width 8 height 9
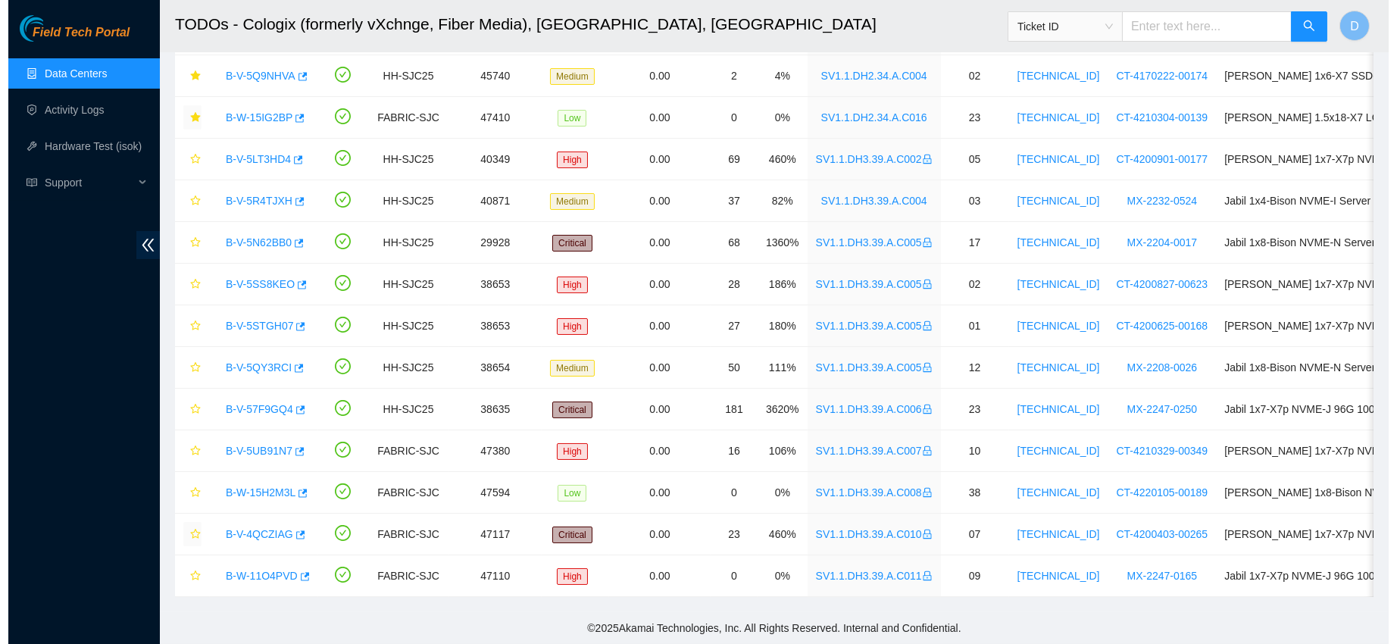
scroll to position [162, 0]
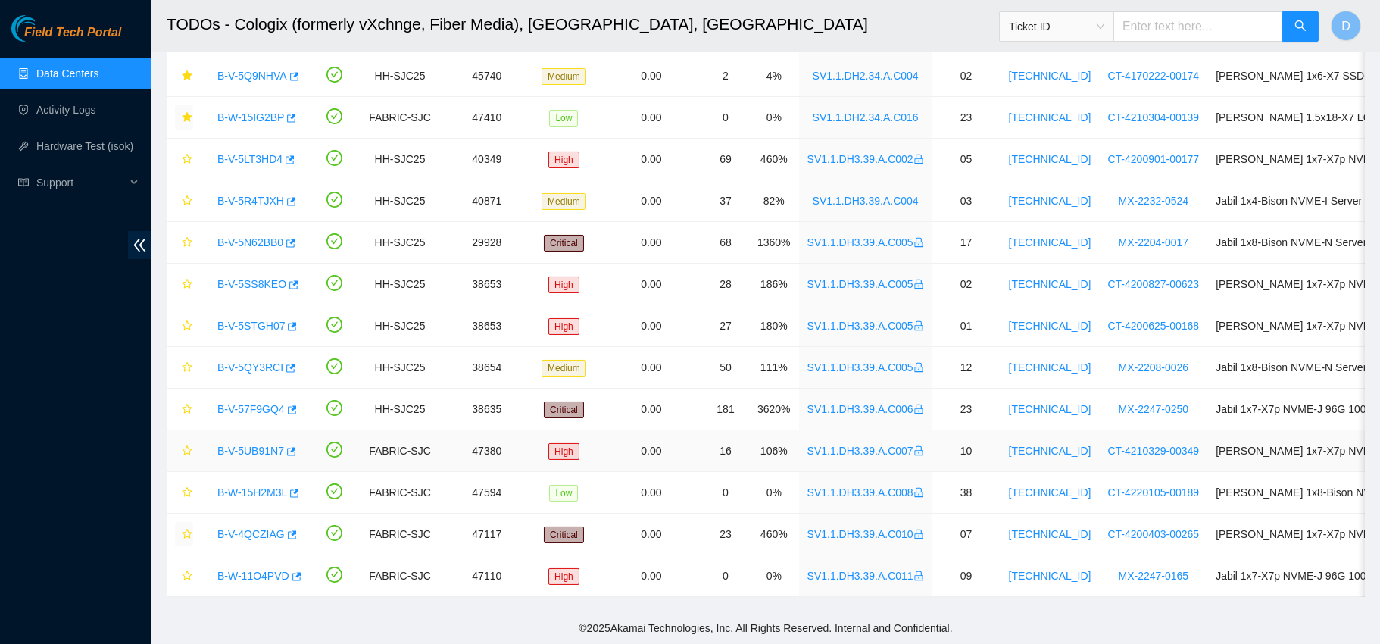
click at [262, 445] on link "B-V-5UB91N7" at bounding box center [250, 451] width 67 height 12
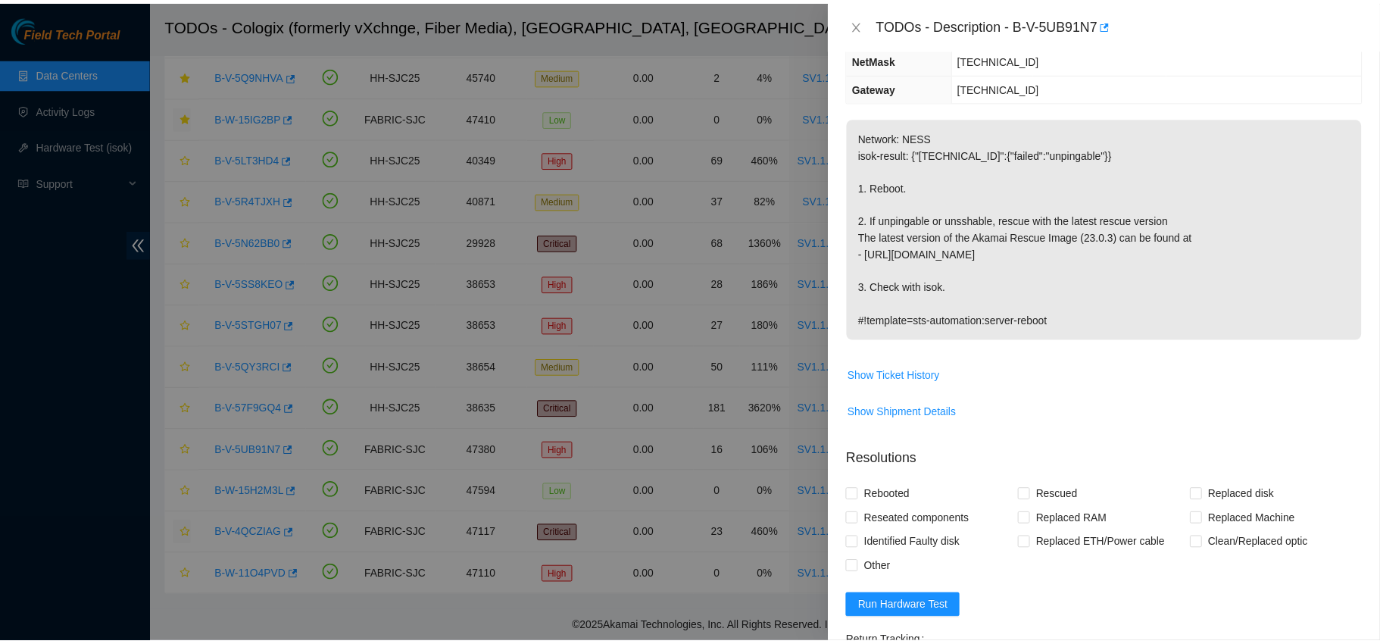
scroll to position [112, 0]
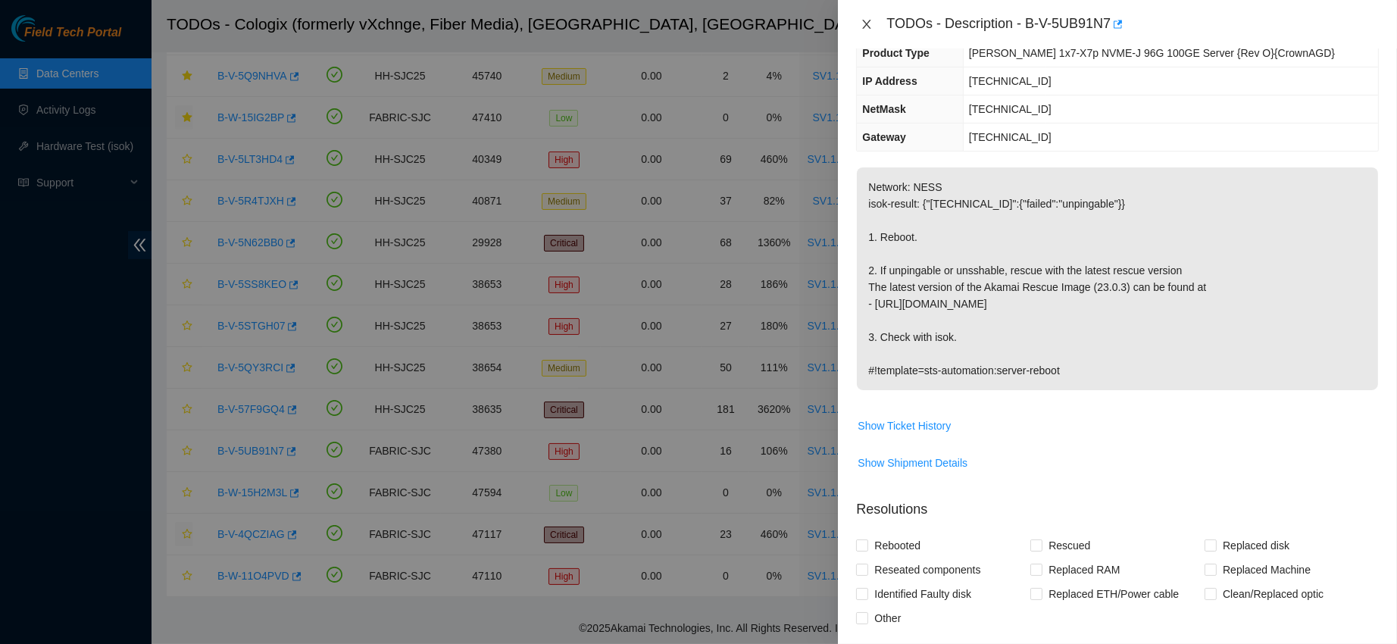
click at [864, 20] on icon "close" at bounding box center [866, 24] width 12 height 12
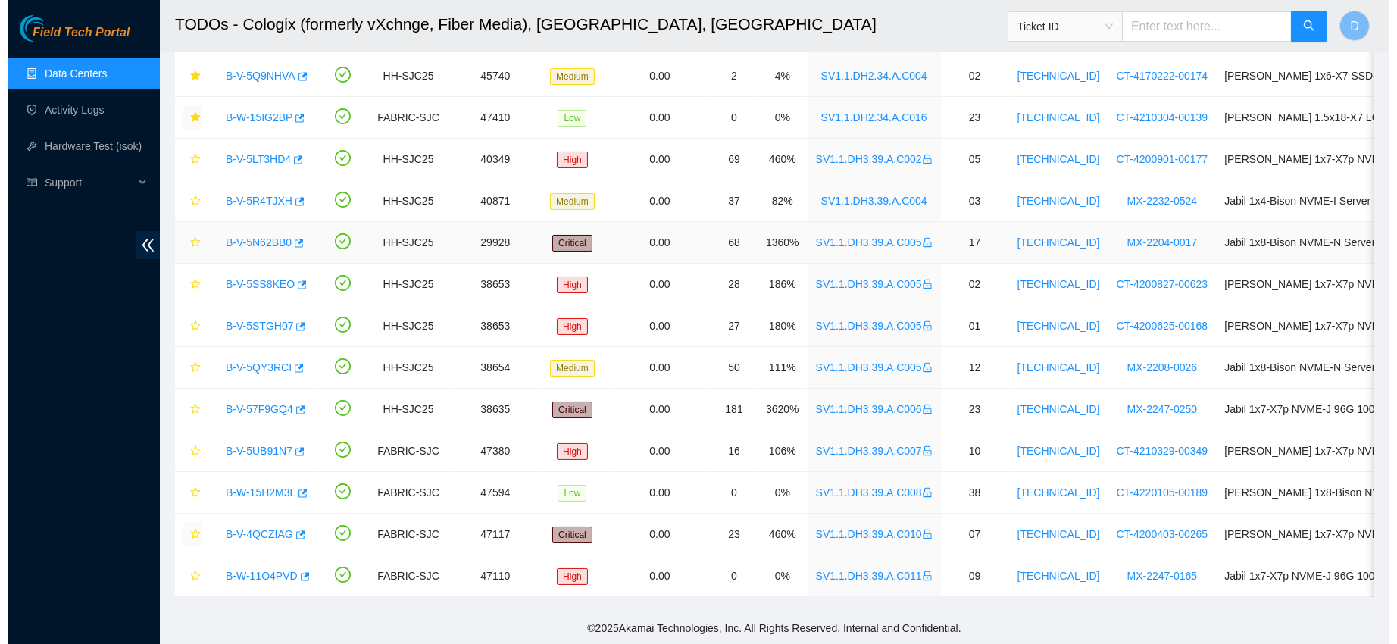
scroll to position [162, 0]
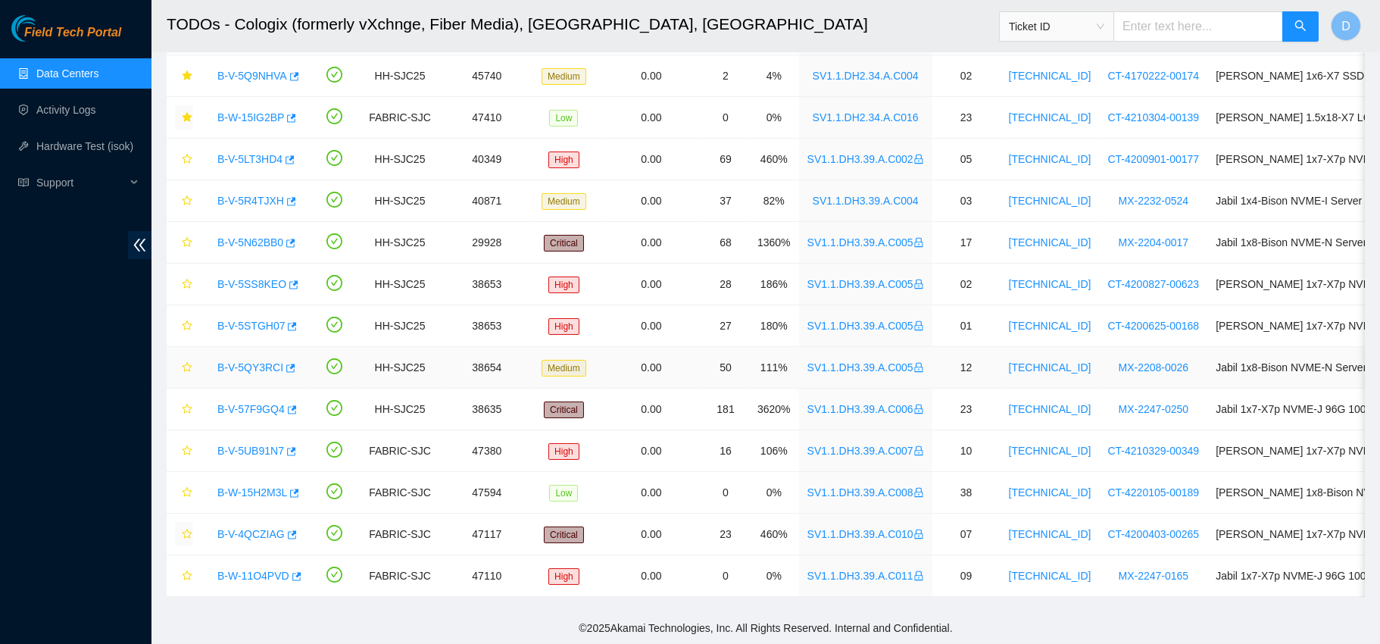
click at [264, 361] on link "B-V-5QY3RCI" at bounding box center [250, 367] width 66 height 12
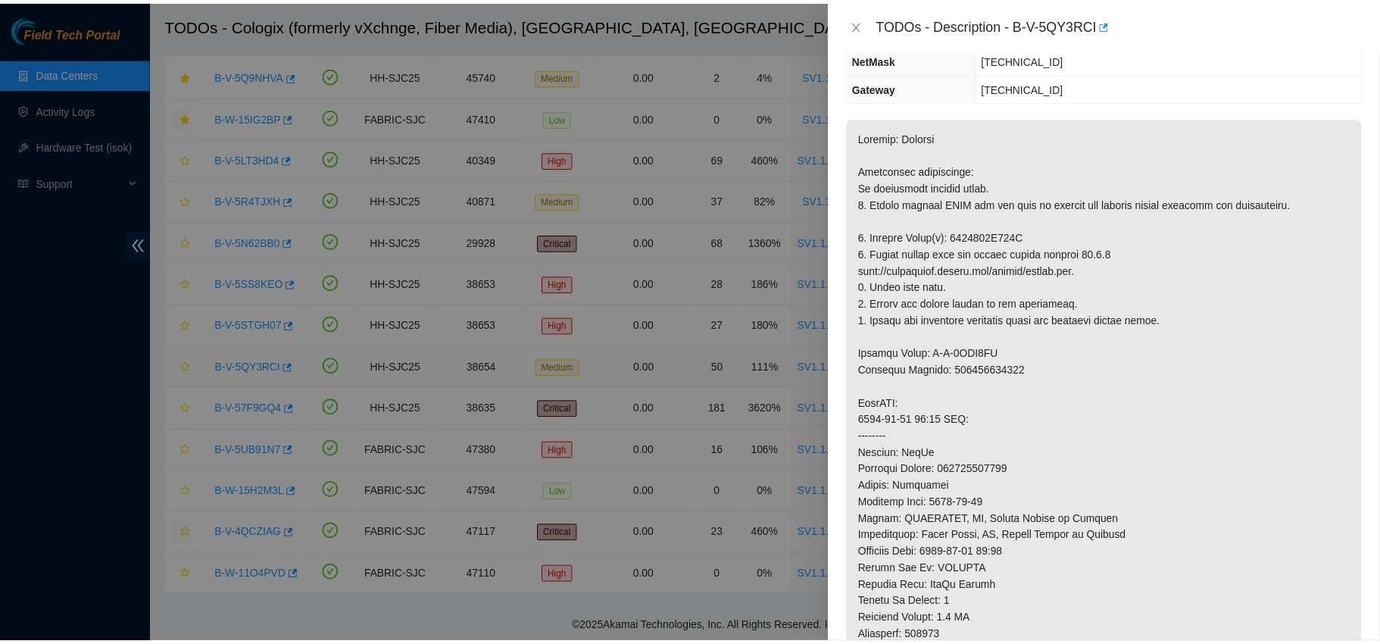
scroll to position [112, 0]
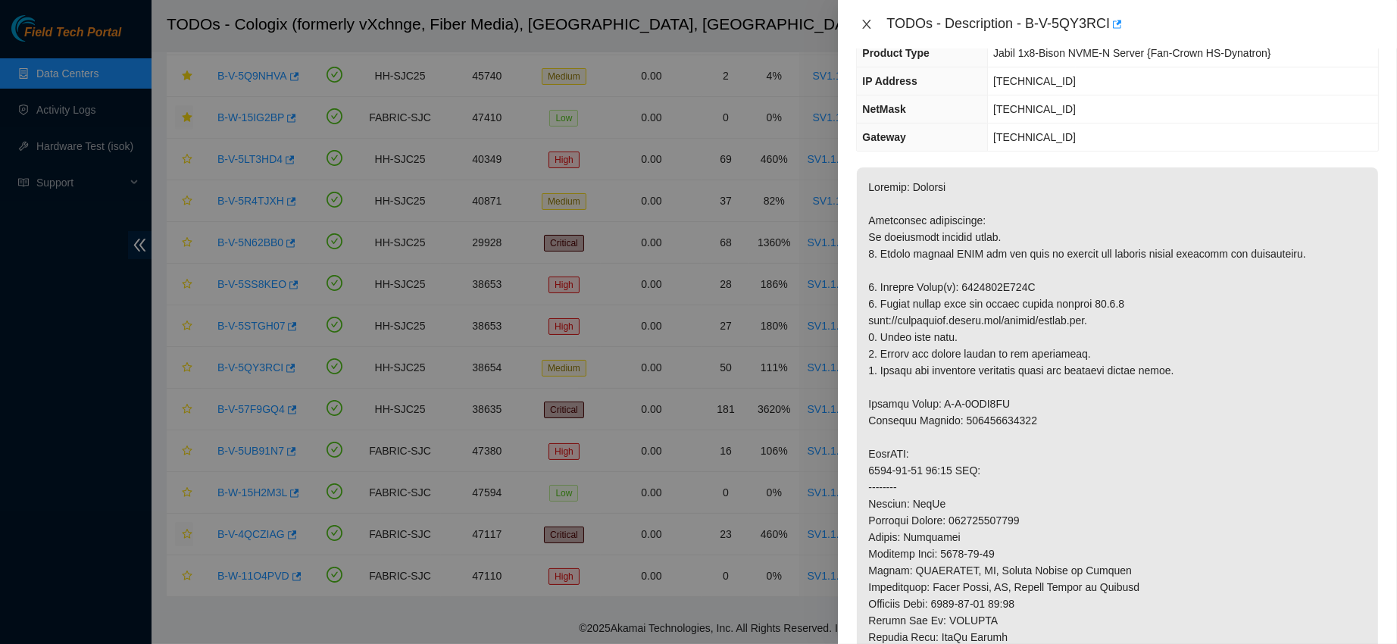
click at [868, 27] on icon "close" at bounding box center [866, 24] width 12 height 12
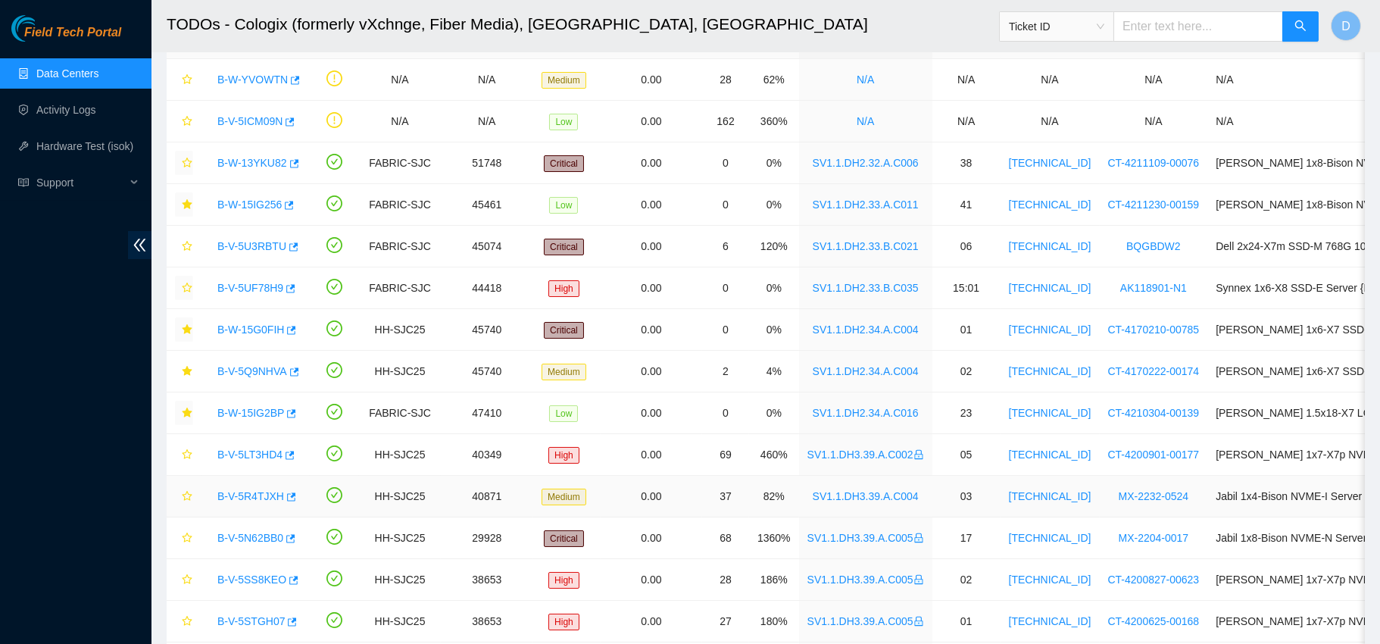
scroll to position [0, 0]
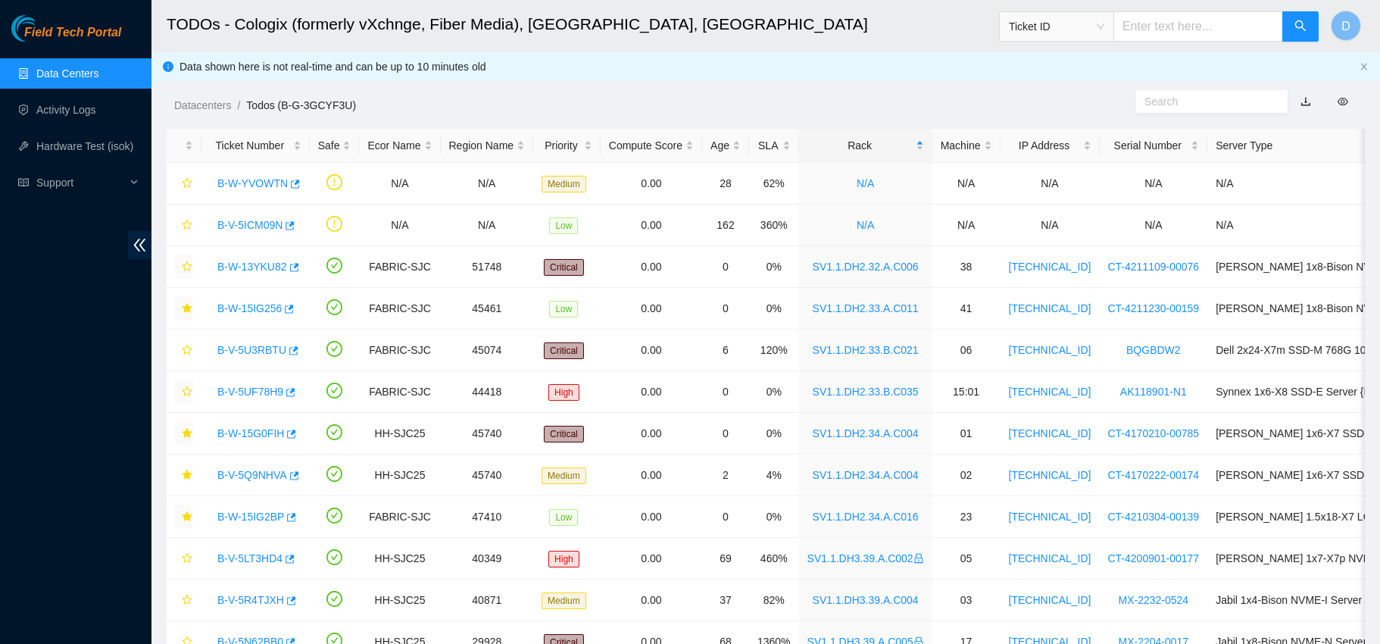
click at [1091, 27] on span "Ticket ID" at bounding box center [1056, 26] width 95 height 23
click at [1064, 178] on div "Tracking Number" at bounding box center [1066, 176] width 95 height 17
click at [1154, 31] on input "text" at bounding box center [1198, 26] width 170 height 30
type input "463470046439"
click at [1297, 19] on button "button" at bounding box center [1300, 26] width 36 height 30
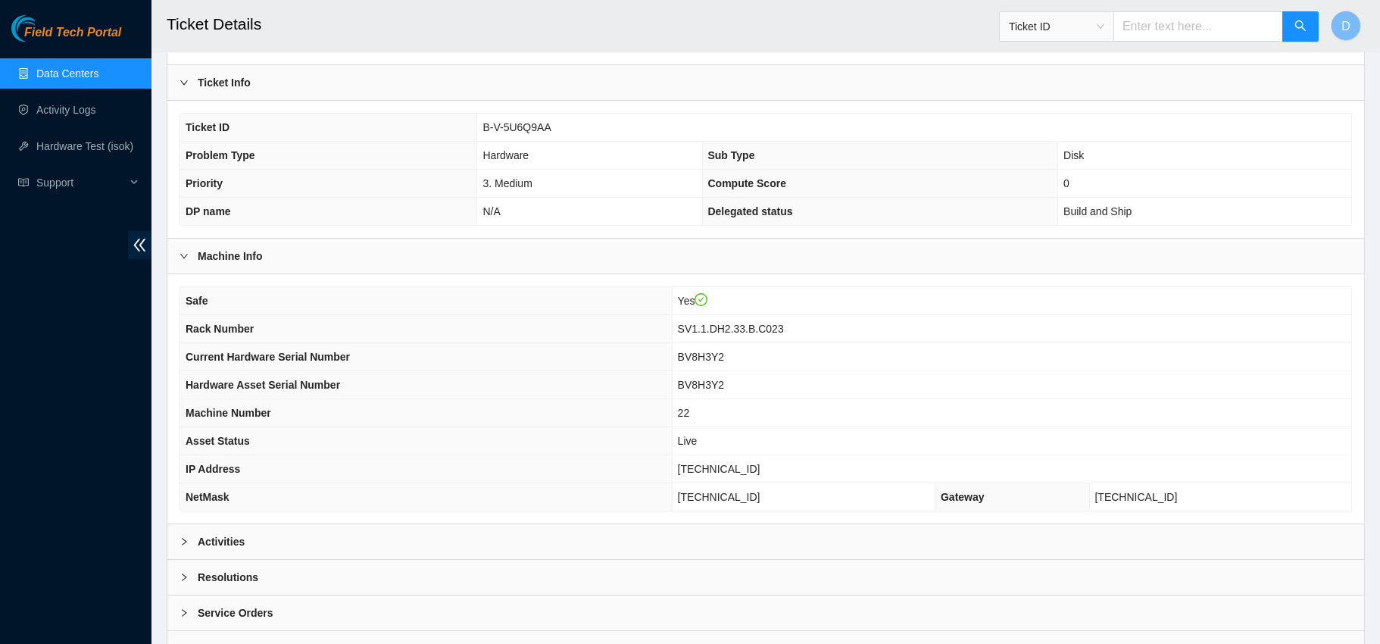
scroll to position [333, 0]
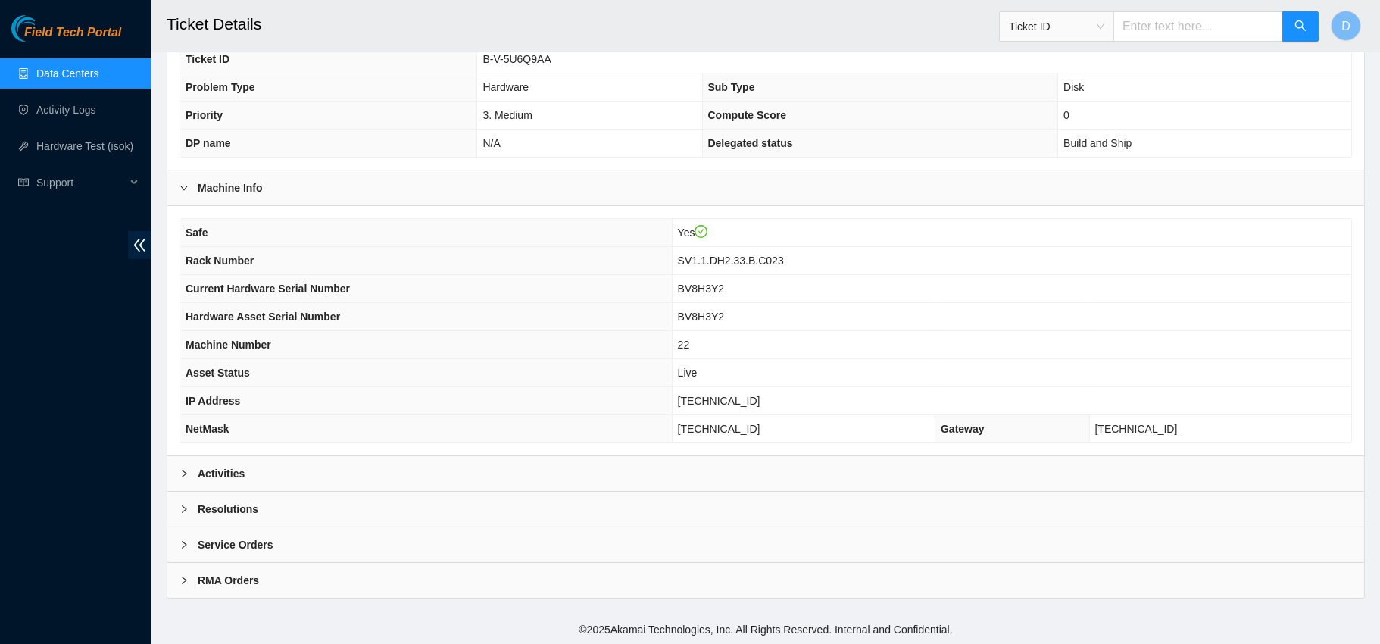
click at [244, 473] on div "Activities" at bounding box center [765, 473] width 1197 height 35
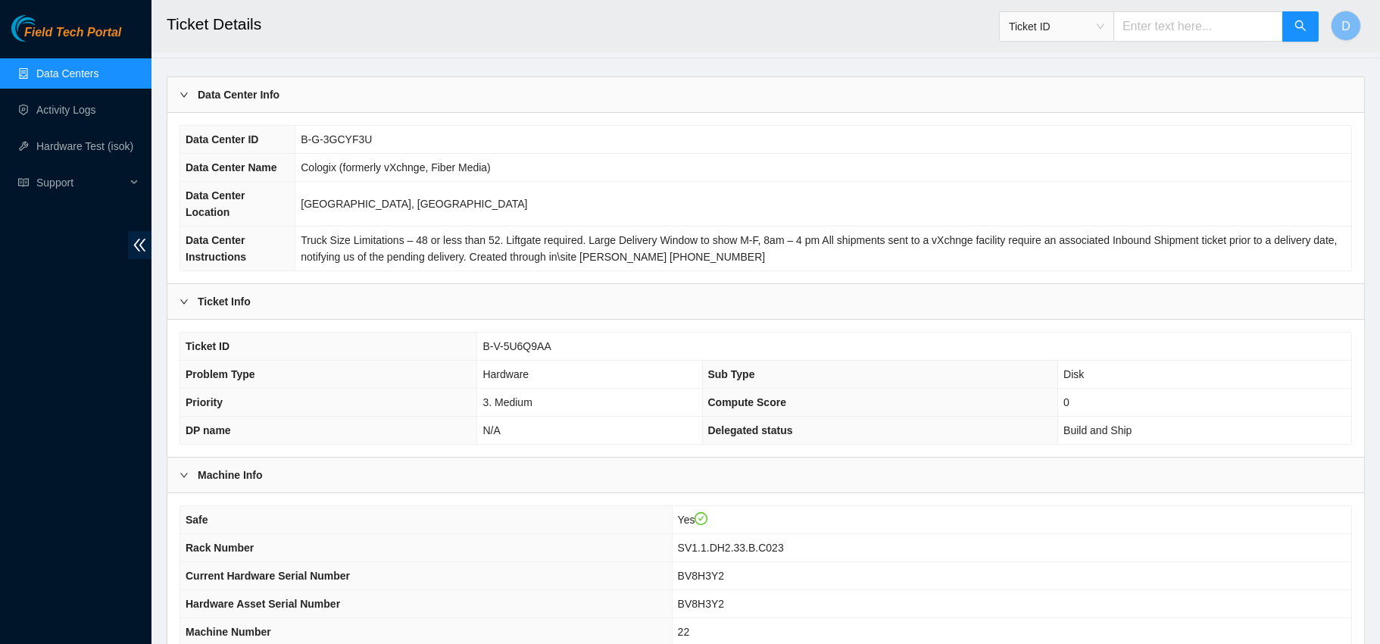
scroll to position [39, 0]
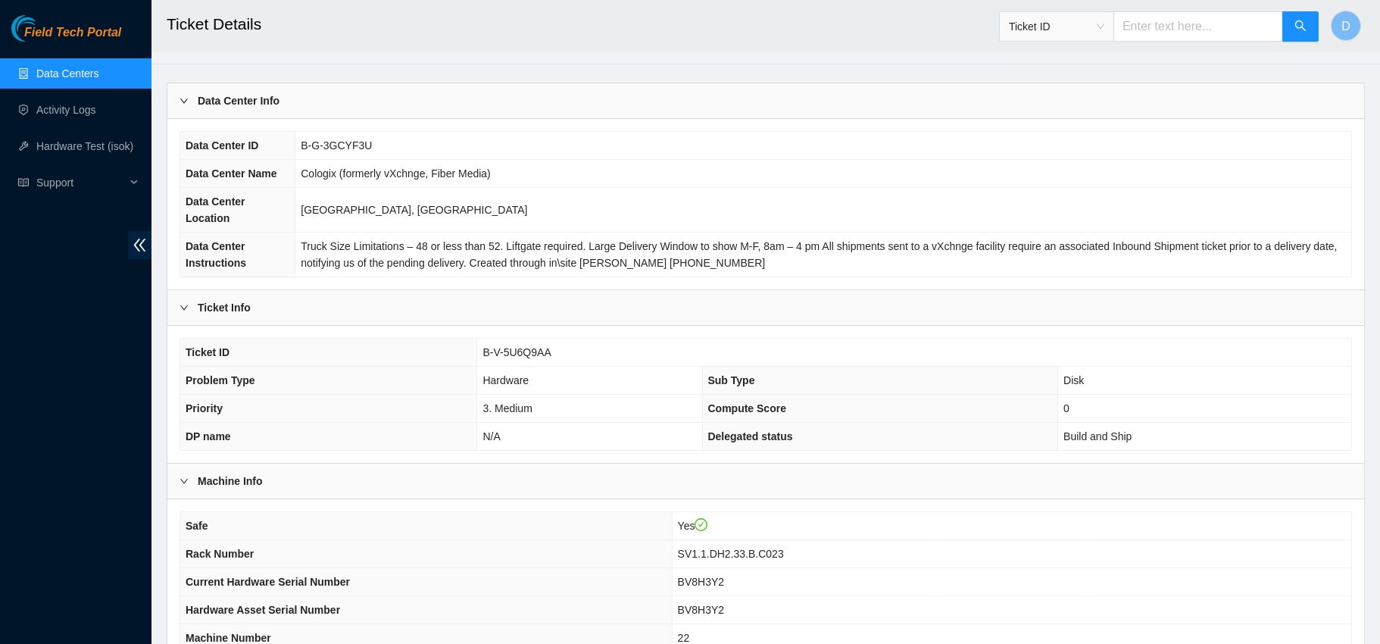
click at [503, 351] on span "B-V-5U6Q9AA" at bounding box center [516, 352] width 68 height 12
copy span "B-V-5U6Q9AA"
click at [1104, 29] on span "Ticket ID" at bounding box center [1056, 26] width 95 height 23
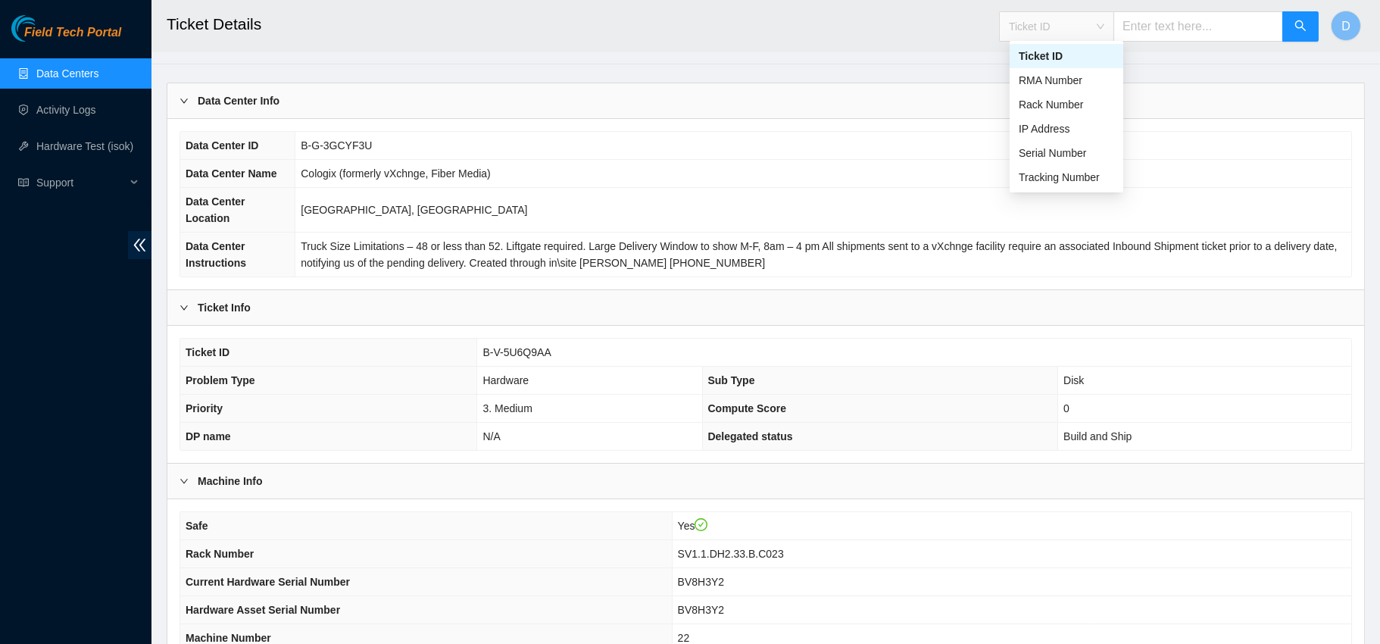
click at [1060, 61] on div "Ticket ID" at bounding box center [1066, 56] width 95 height 17
click at [1174, 24] on input "text" at bounding box center [1198, 26] width 170 height 30
paste input "B-V-5U6Q9AA"
type input "B-V-5U6Q9AA"
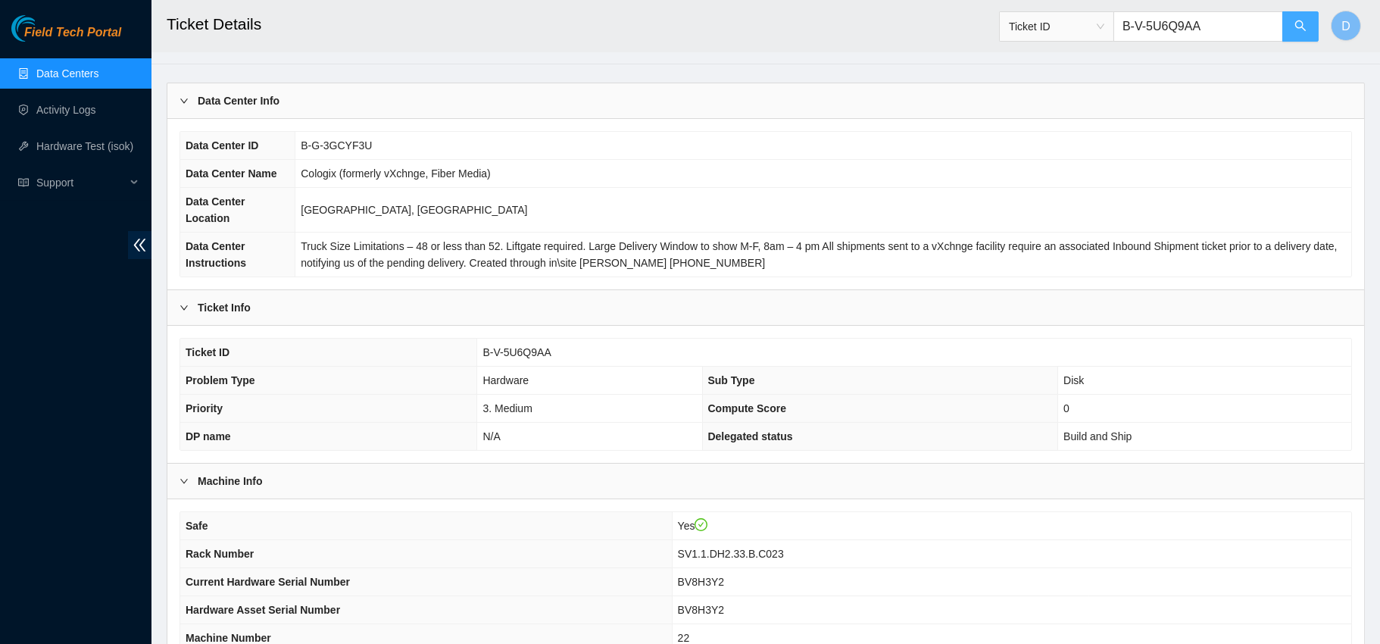
click at [1285, 27] on button "button" at bounding box center [1300, 26] width 36 height 30
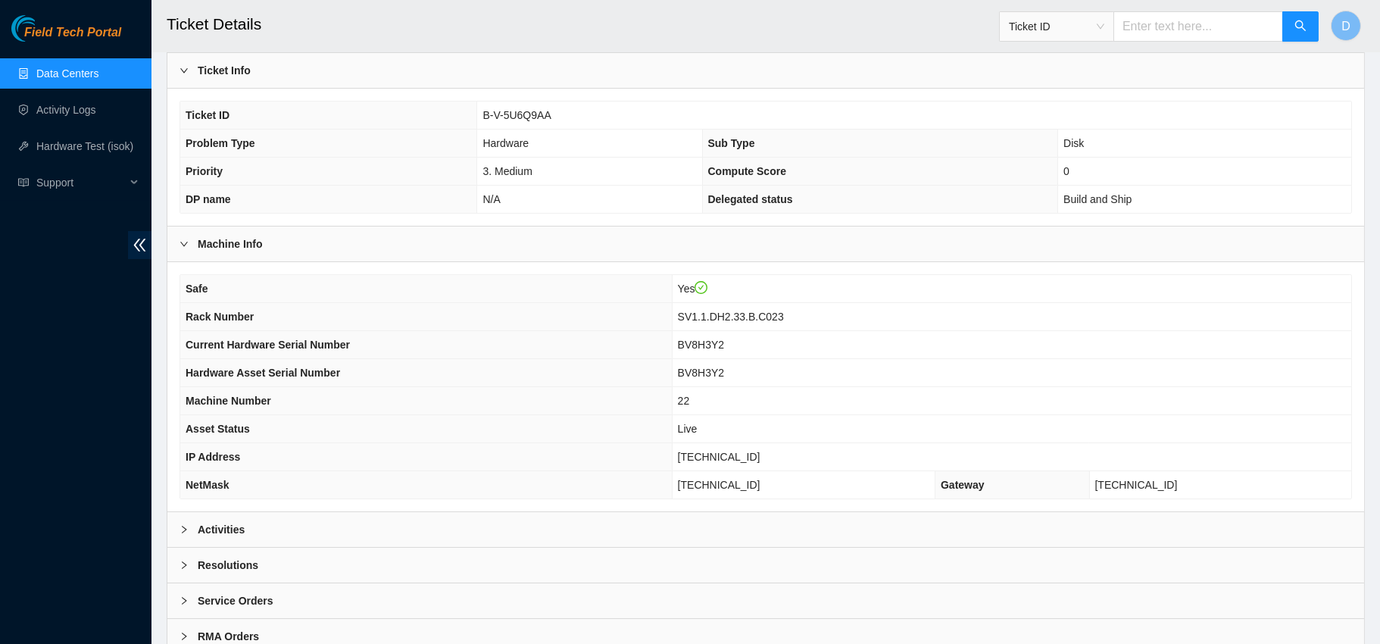
scroll to position [333, 0]
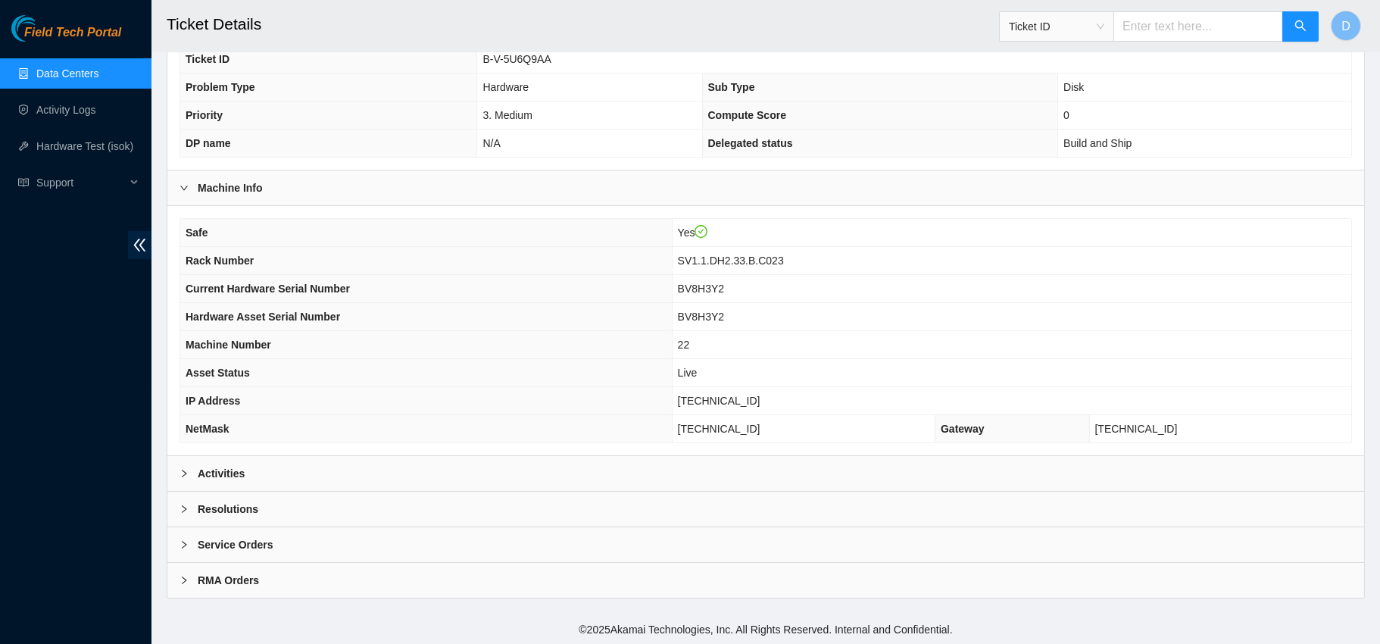
click at [184, 473] on icon "right" at bounding box center [184, 474] width 5 height 8
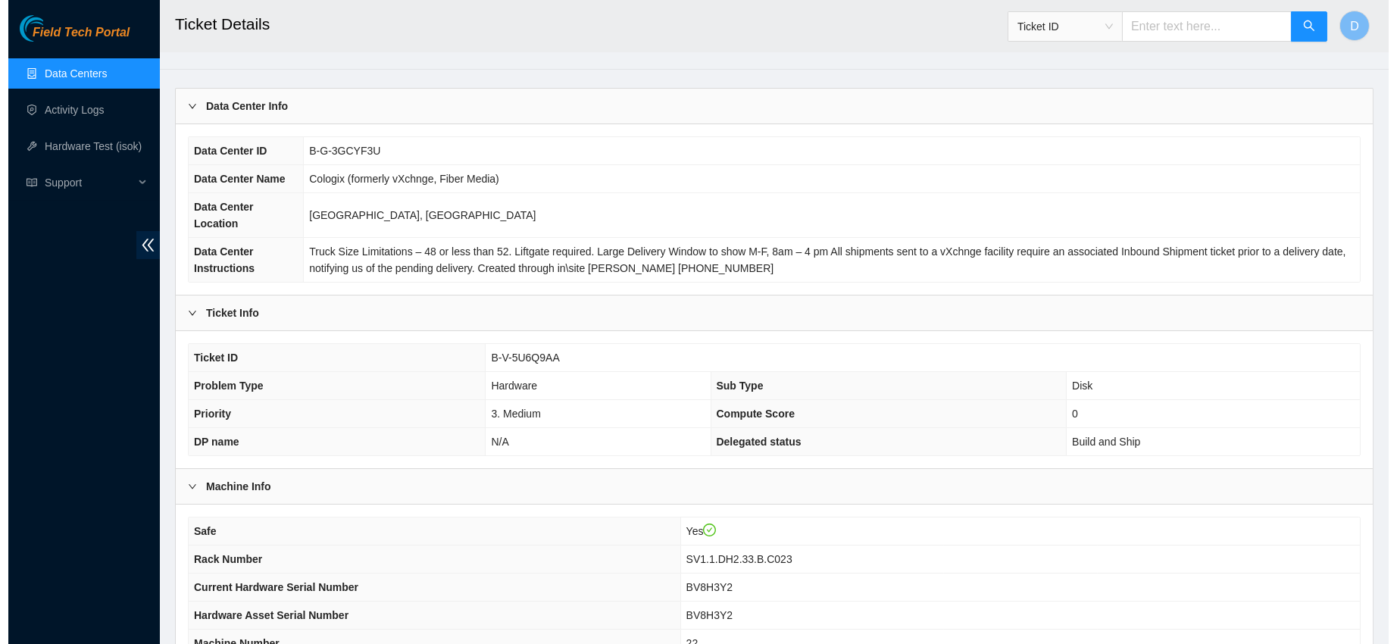
scroll to position [0, 0]
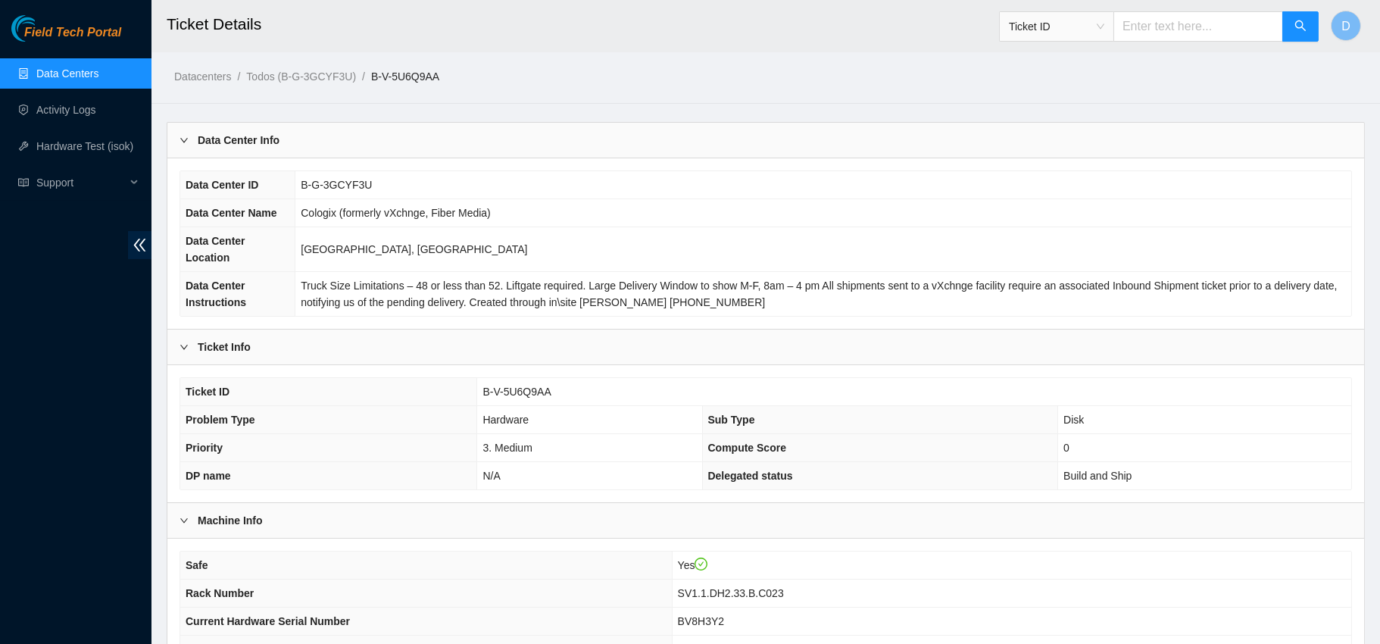
click at [62, 78] on link "Data Centers" at bounding box center [67, 73] width 62 height 12
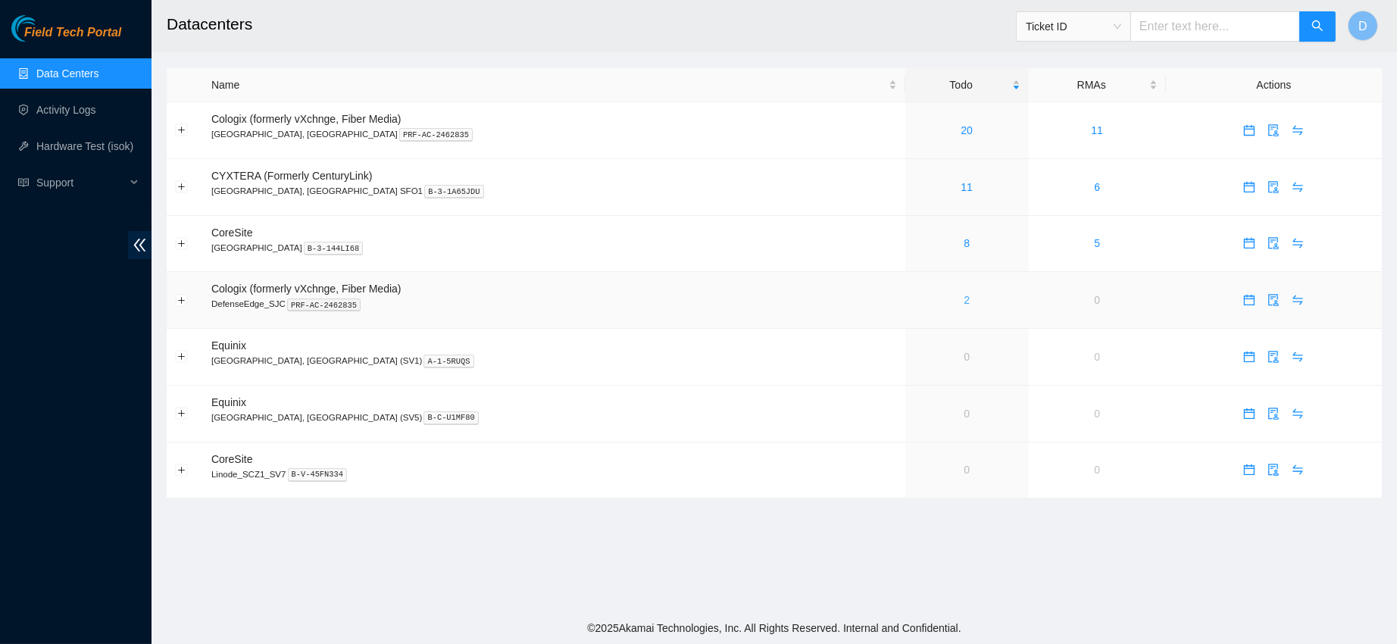
click at [963, 301] on link "2" at bounding box center [966, 300] width 6 height 12
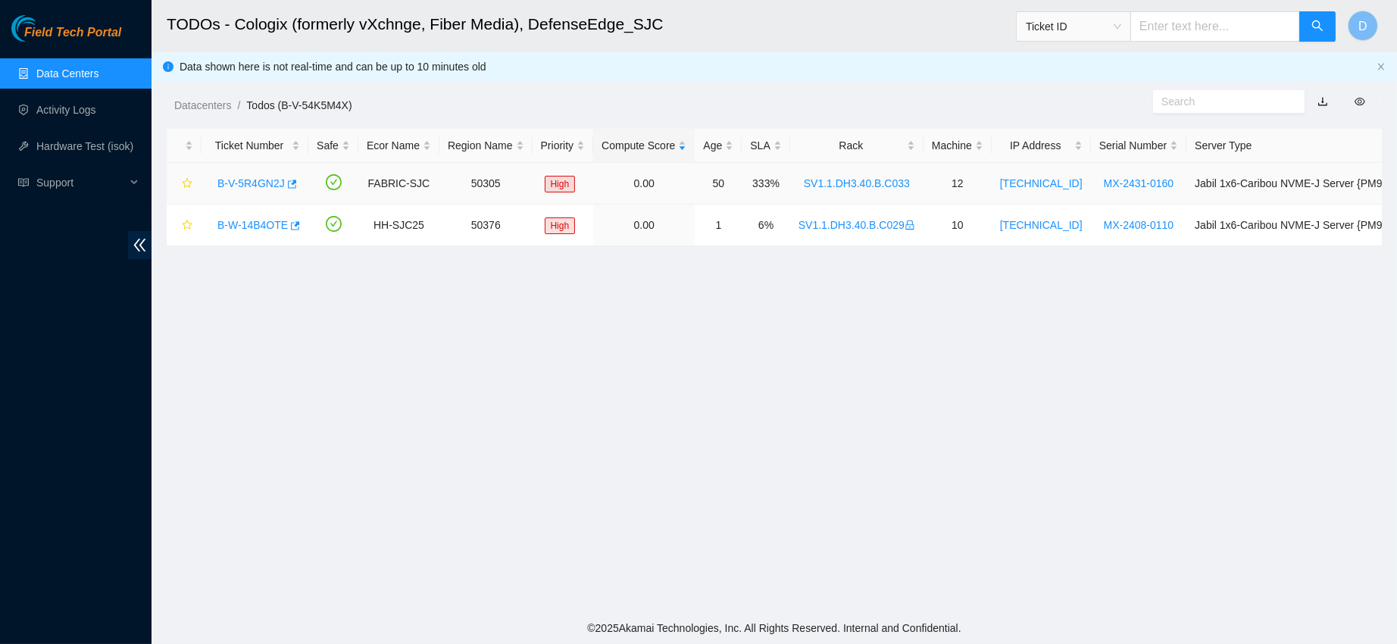
click at [246, 180] on link "B-V-5R4GN2J" at bounding box center [250, 183] width 67 height 12
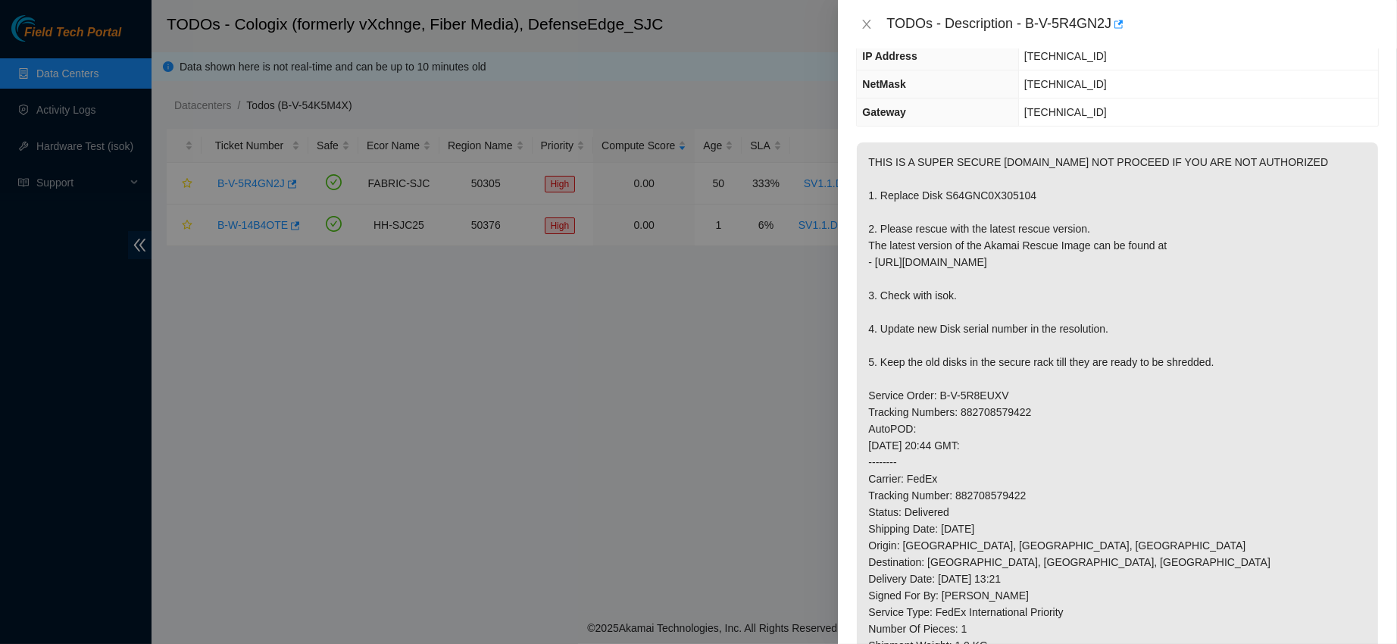
scroll to position [170, 0]
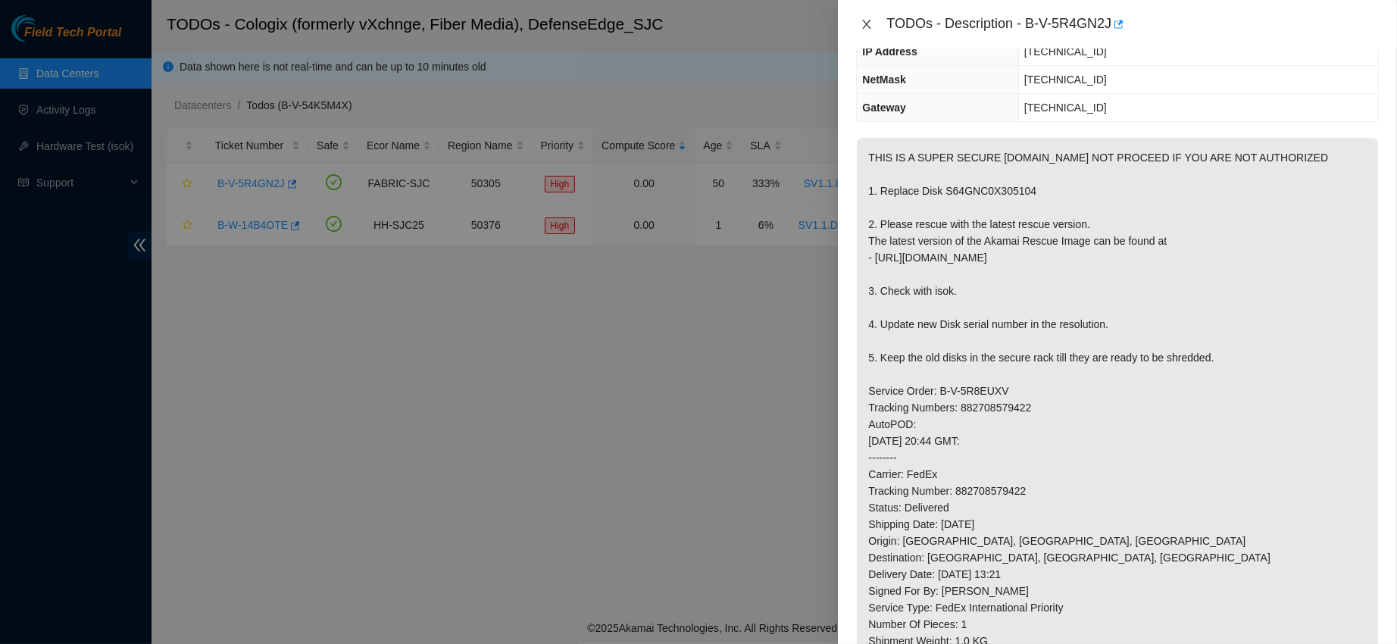
click at [867, 23] on icon "close" at bounding box center [867, 24] width 8 height 9
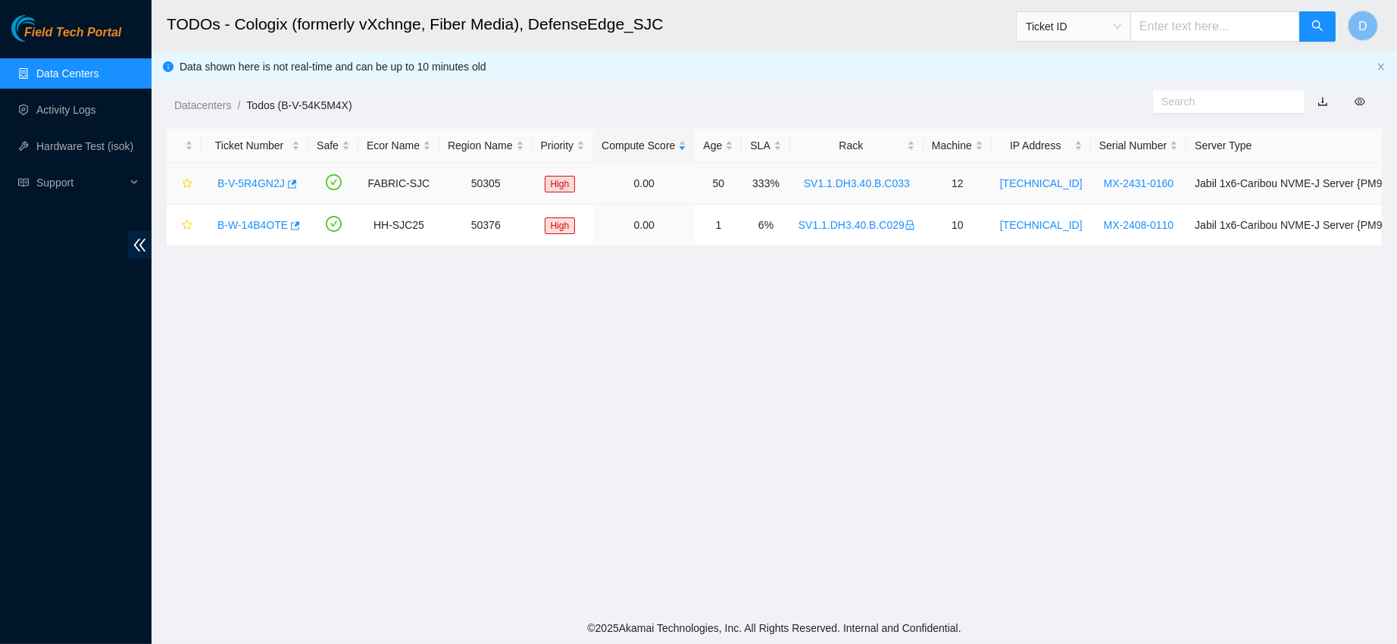
scroll to position [236, 0]
click at [253, 219] on link "B-W-14B4OTE" at bounding box center [252, 225] width 70 height 12
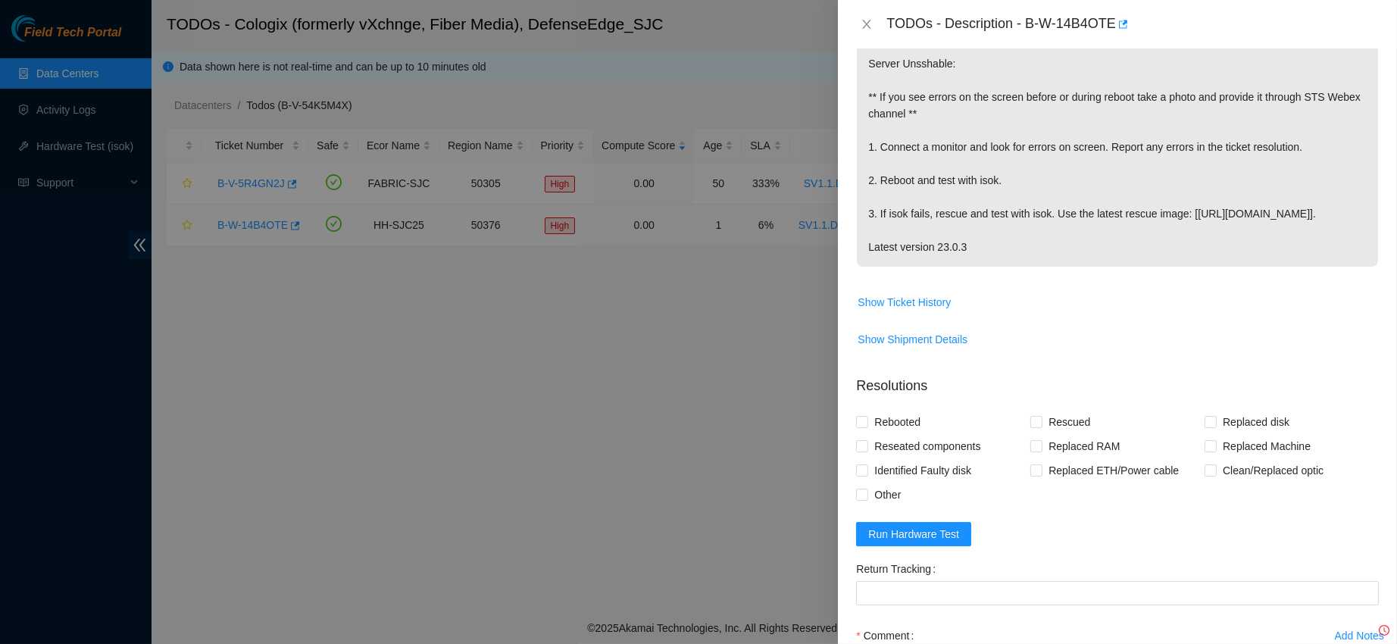
scroll to position [170, 0]
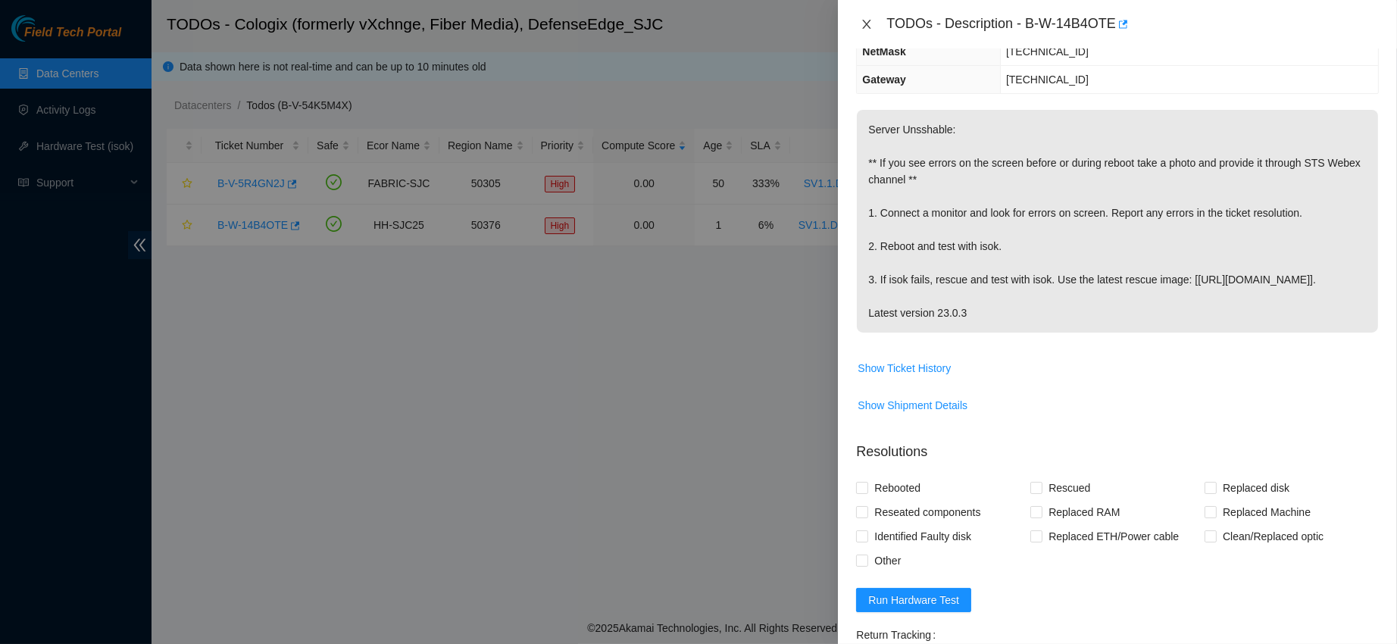
click at [863, 23] on icon "close" at bounding box center [866, 24] width 12 height 12
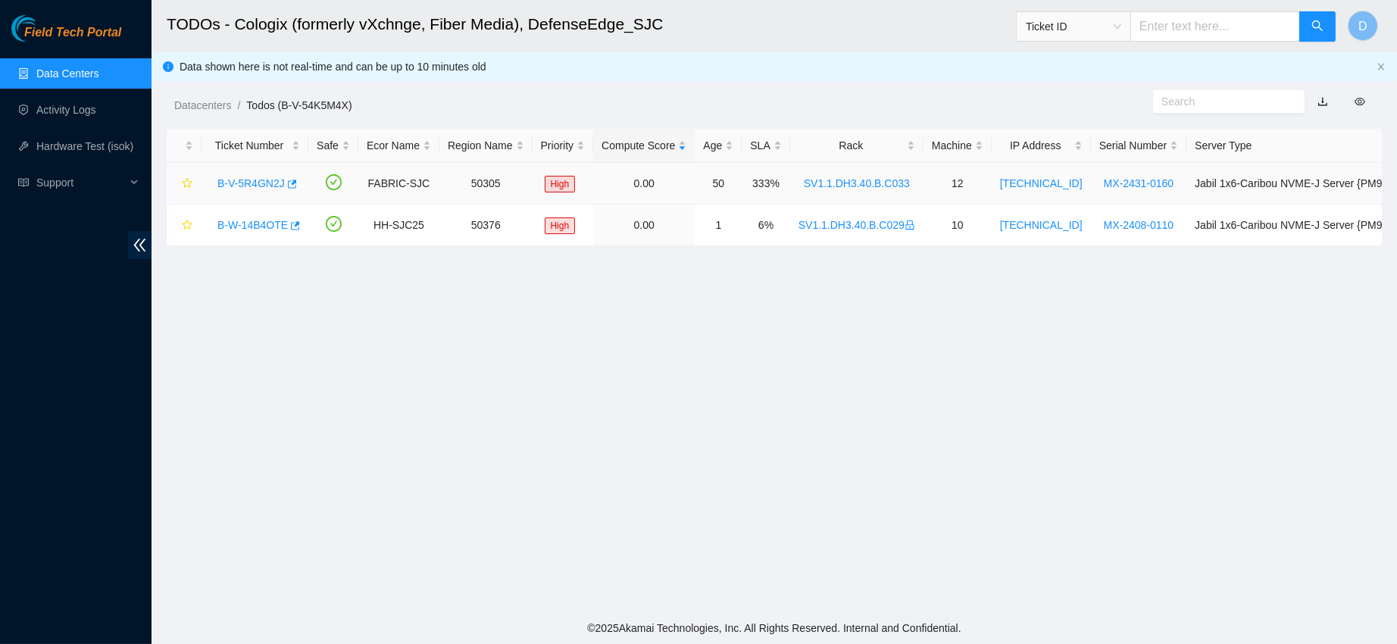
click at [236, 177] on link "B-V-5R4GN2J" at bounding box center [250, 183] width 67 height 12
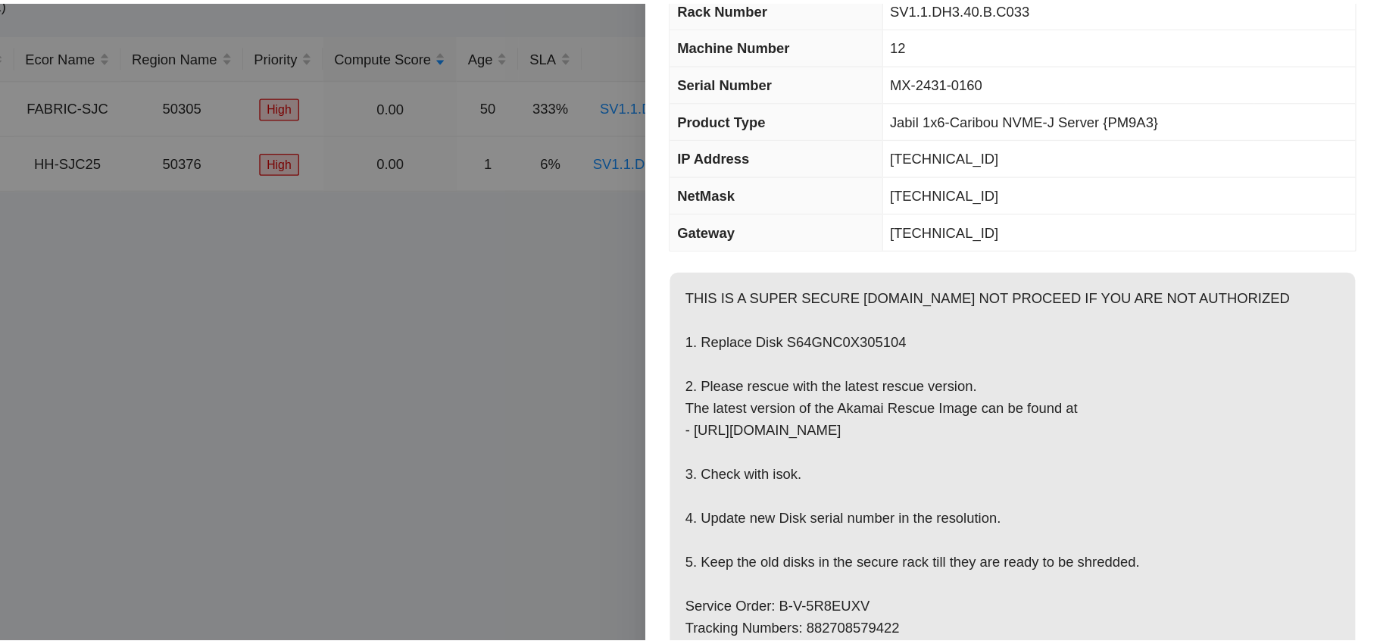
scroll to position [0, 0]
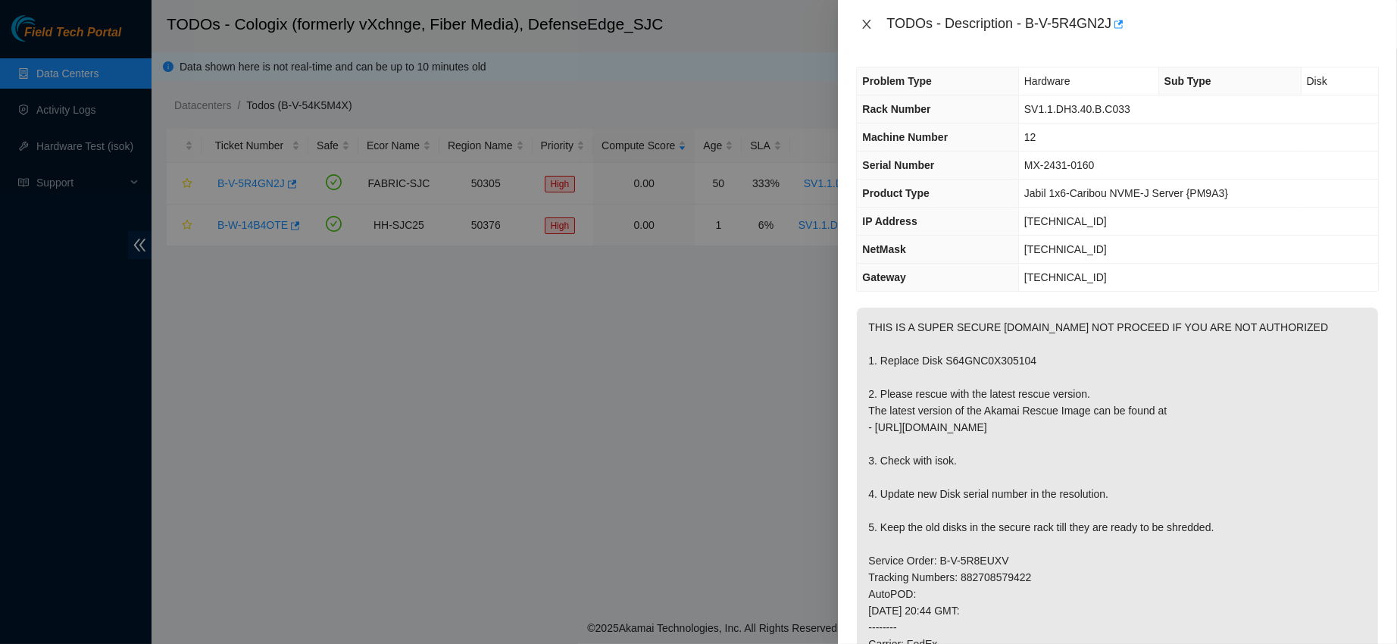
click at [867, 21] on icon "close" at bounding box center [866, 24] width 12 height 12
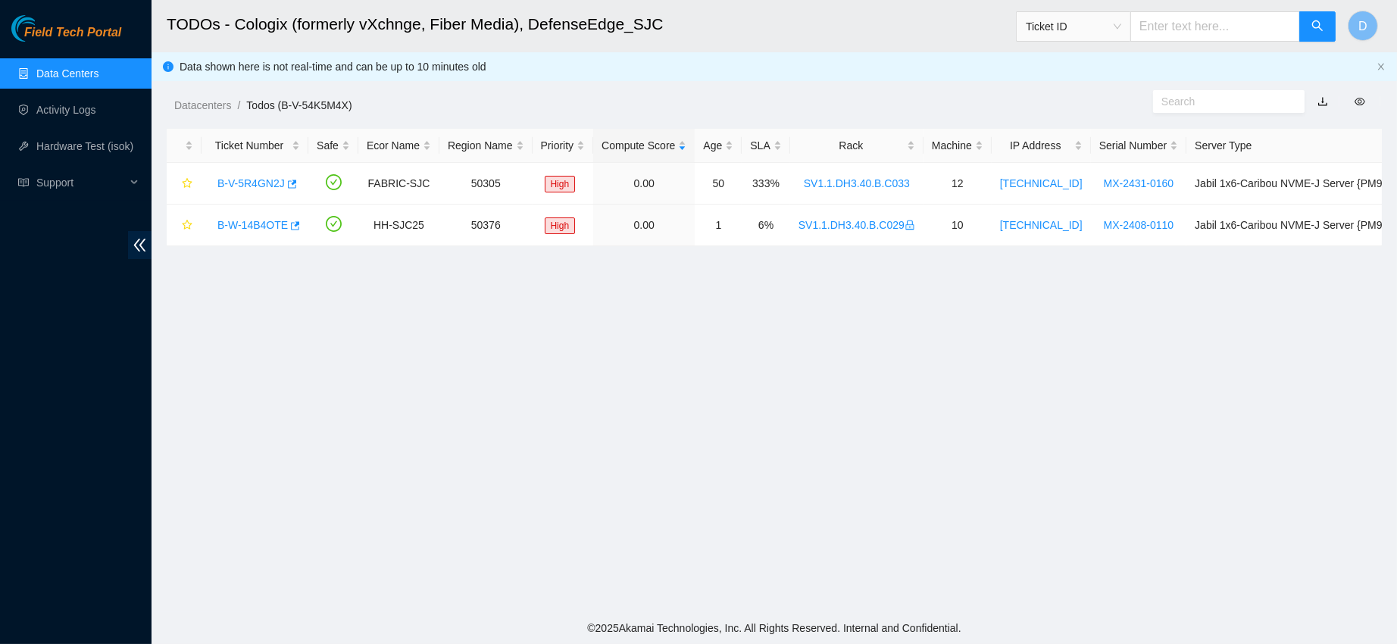
click at [36, 67] on link "Data Centers" at bounding box center [67, 73] width 62 height 12
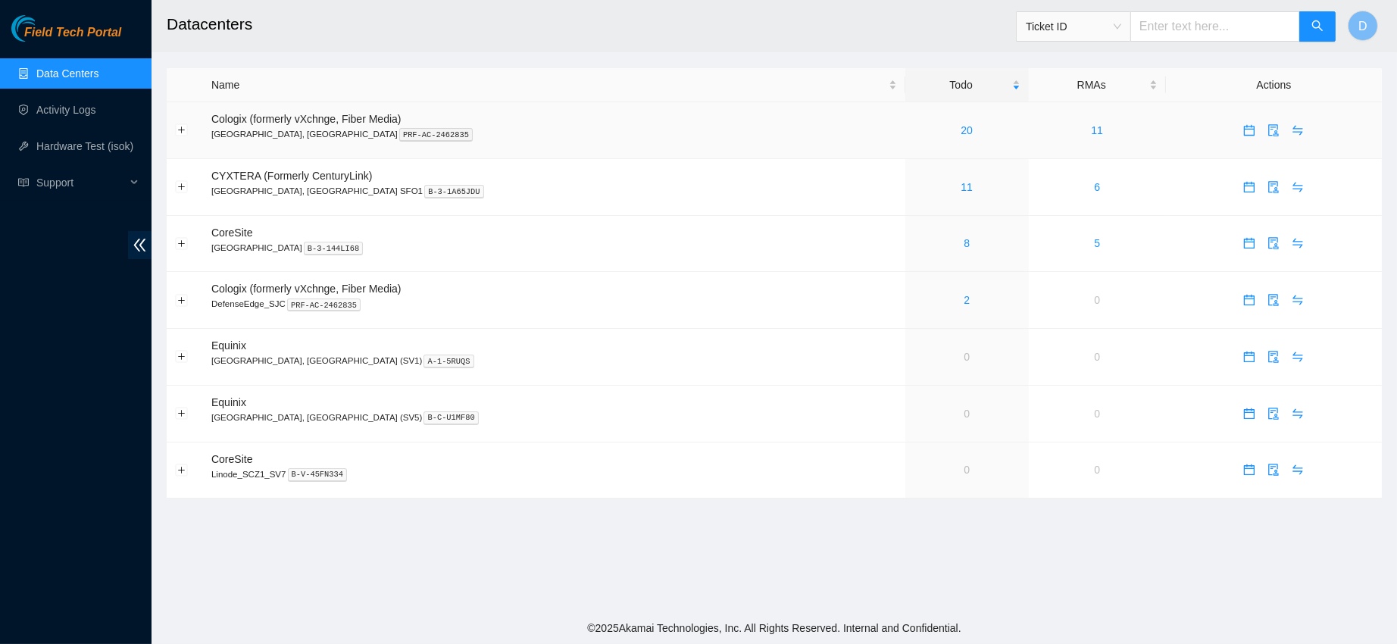
click at [913, 128] on div "20" at bounding box center [966, 130] width 107 height 17
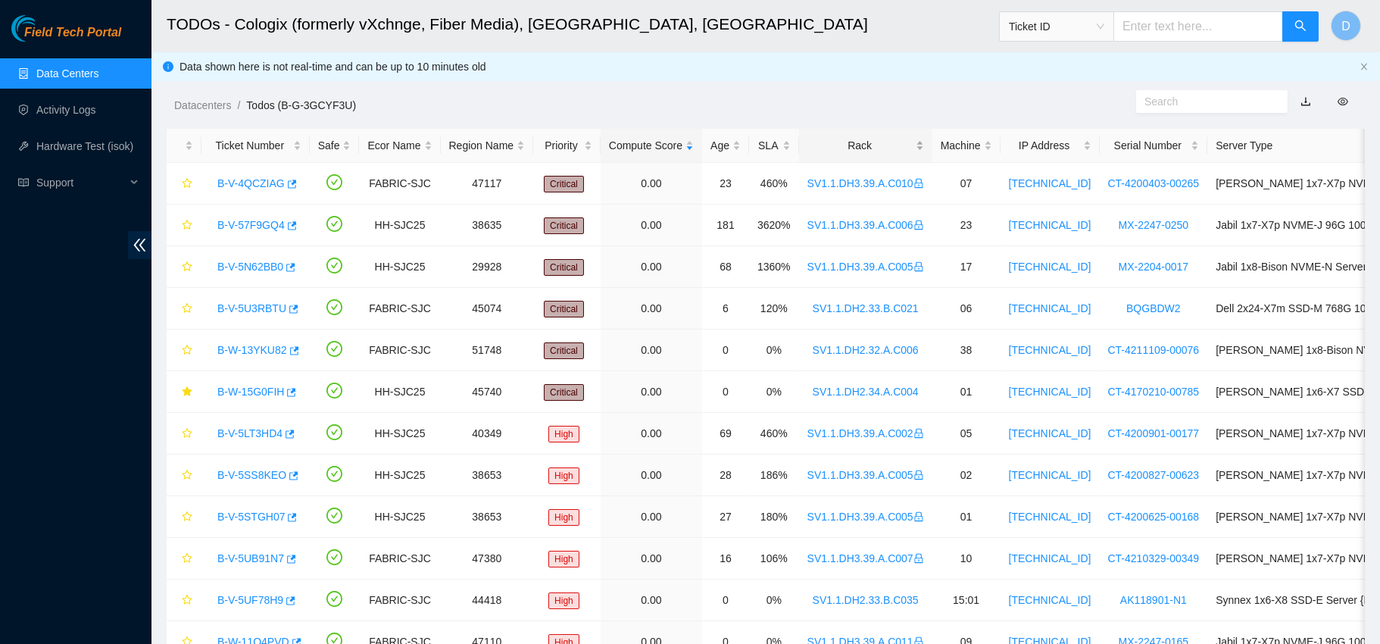
click at [819, 138] on div "Rack" at bounding box center [865, 145] width 117 height 17
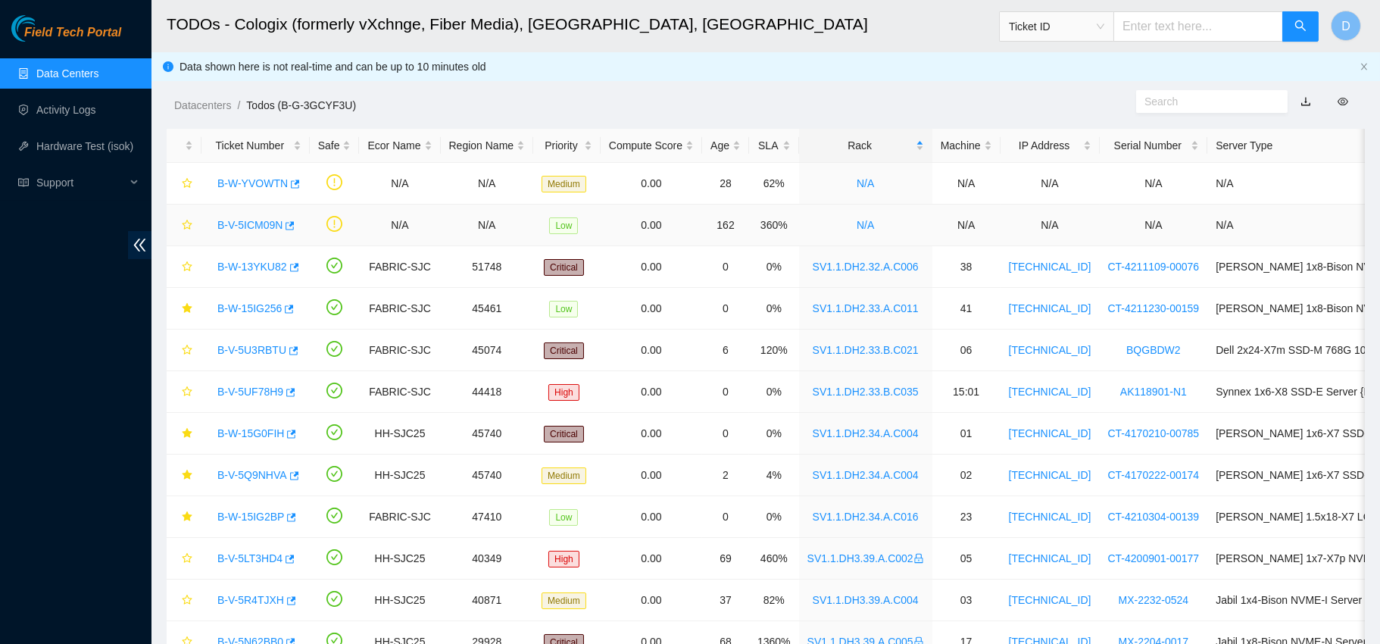
click at [255, 221] on link "B-V-5ICM09N" at bounding box center [249, 225] width 65 height 12
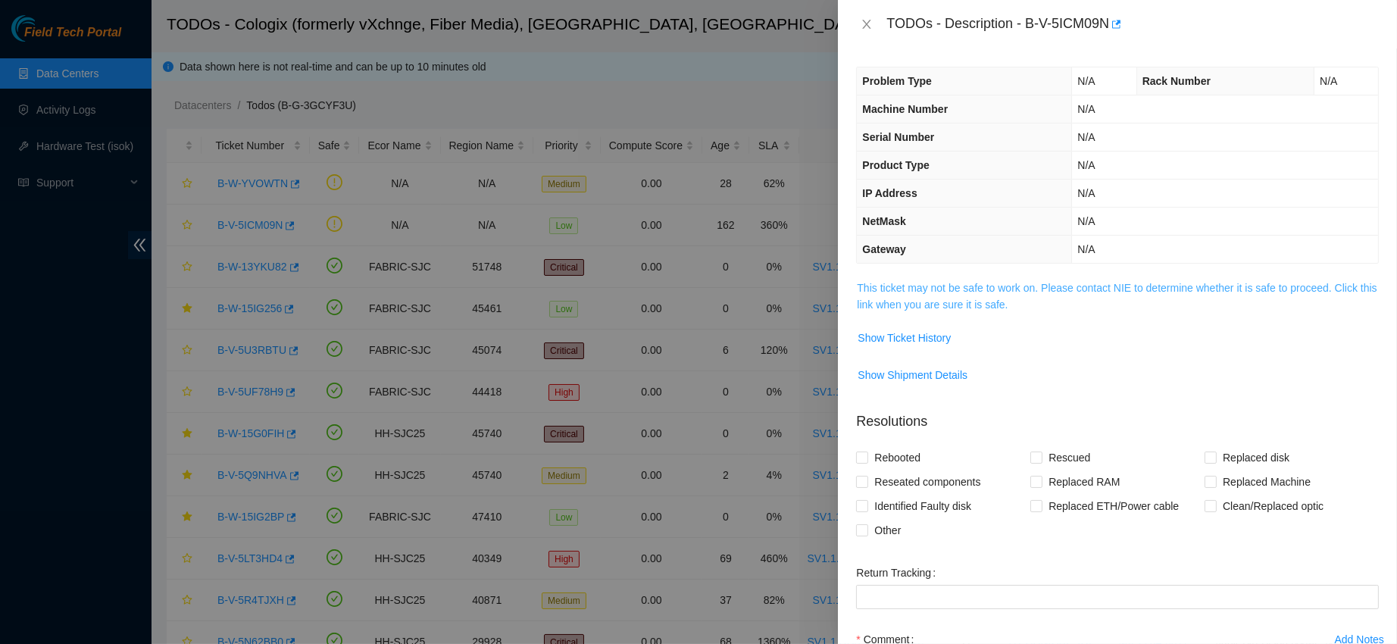
click at [923, 292] on link "This ticket may not be safe to work on. Please contact NIE to determine whether…" at bounding box center [1117, 296] width 520 height 29
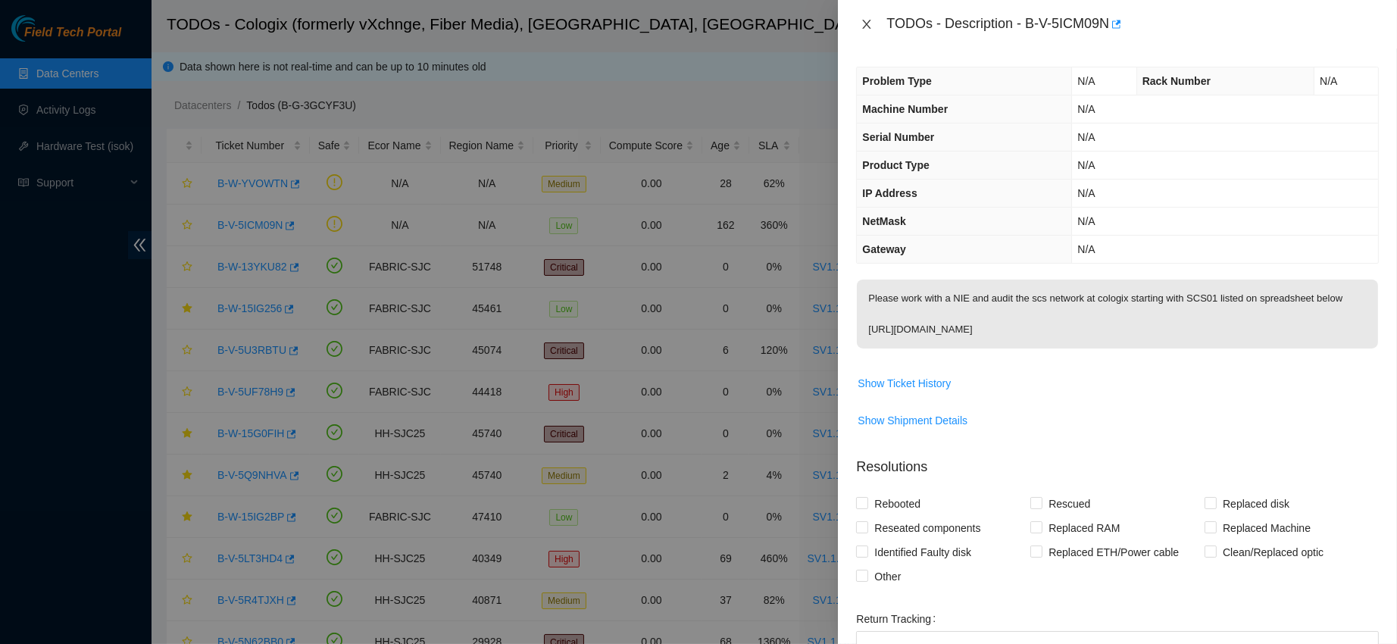
click at [871, 28] on icon "close" at bounding box center [866, 24] width 12 height 12
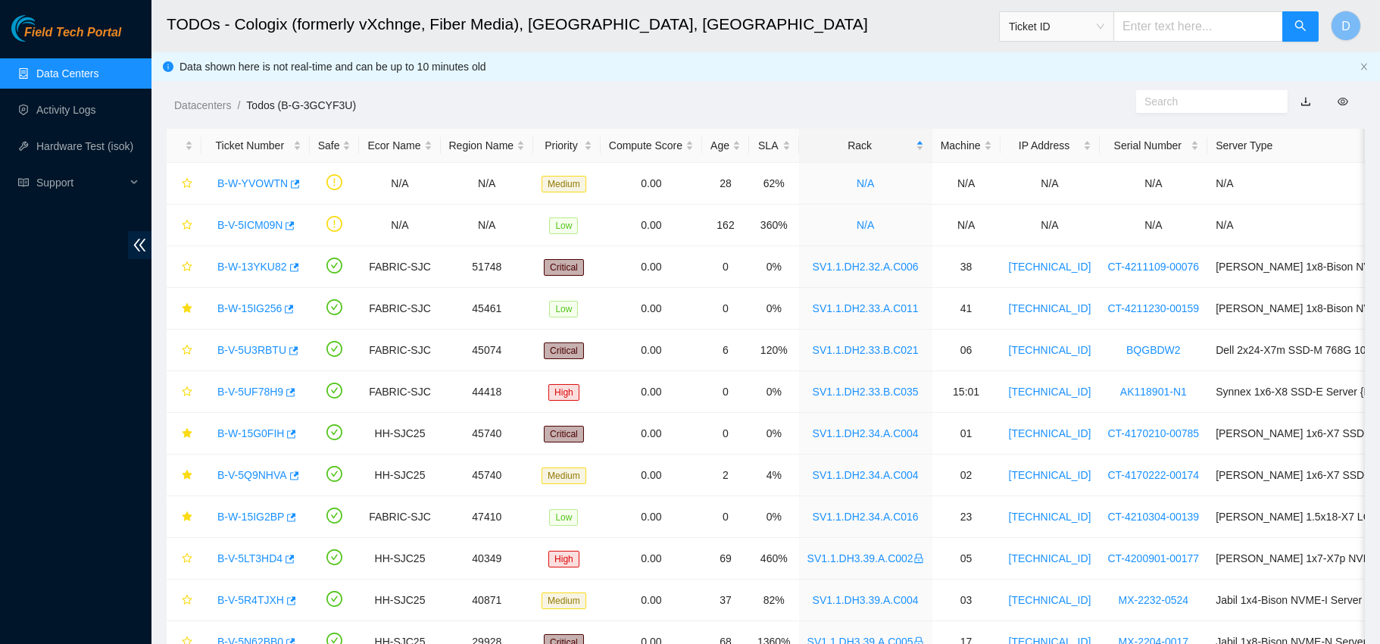
click at [1163, 27] on input "text" at bounding box center [1198, 26] width 170 height 30
paste input "B-V-5U6Q9AA"
click at [1191, 37] on input "B-V-5U6Q9AA" at bounding box center [1198, 26] width 170 height 30
type input "B"
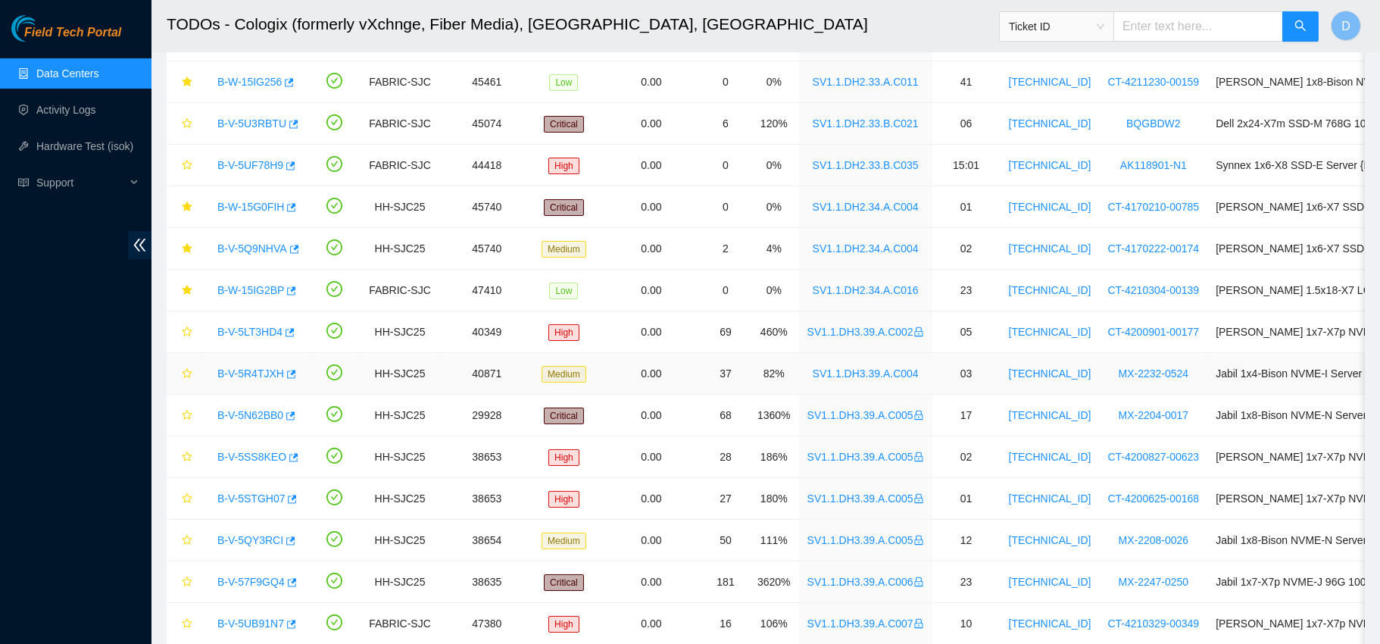
scroll to position [223, 0]
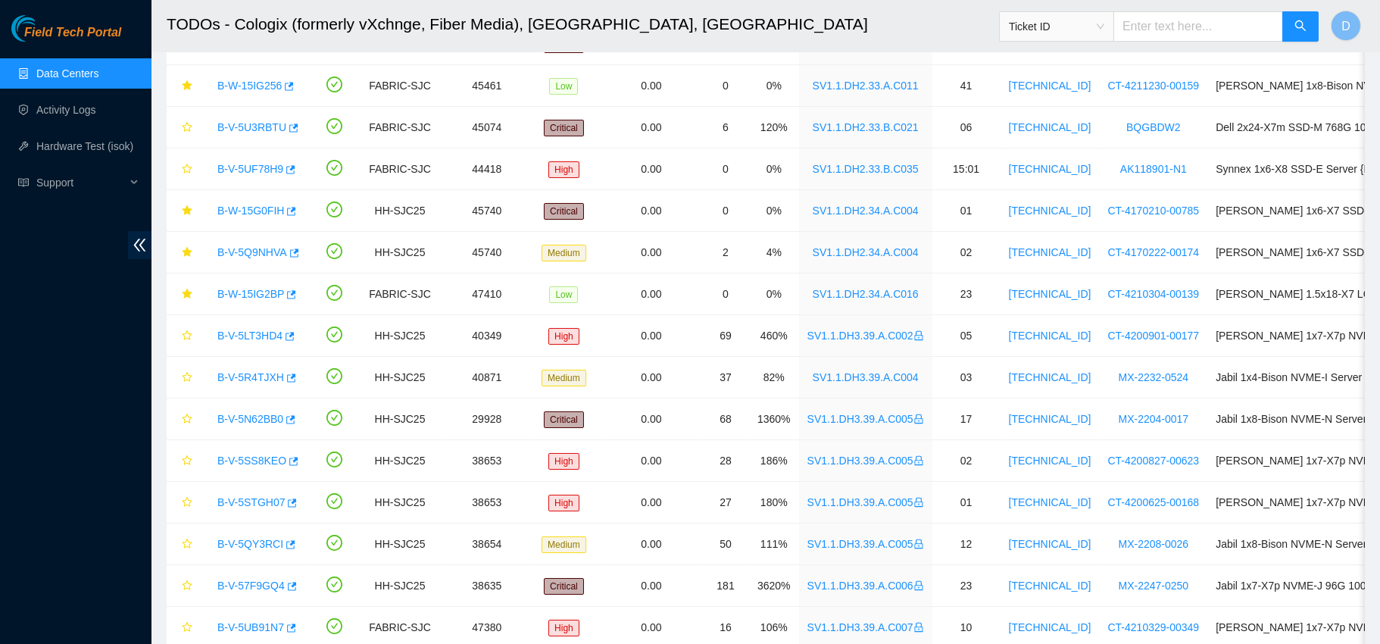
click at [84, 78] on link "Data Centers" at bounding box center [67, 73] width 62 height 12
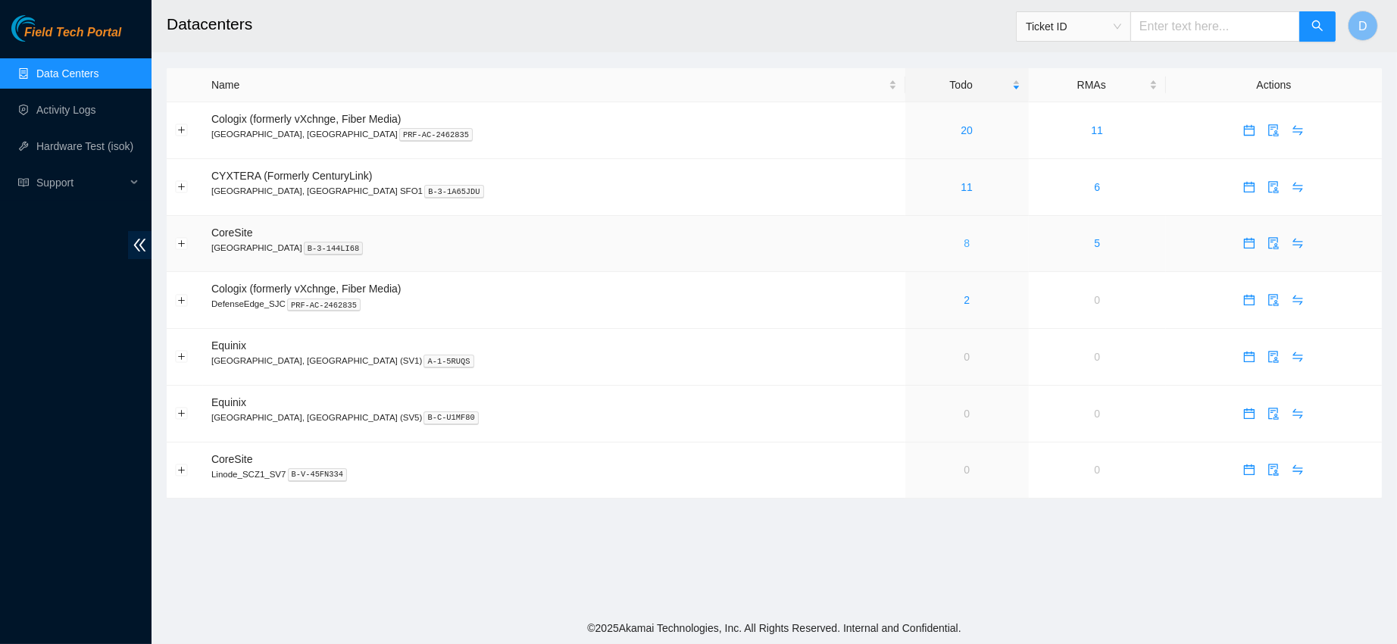
click at [963, 238] on link "8" at bounding box center [966, 243] width 6 height 12
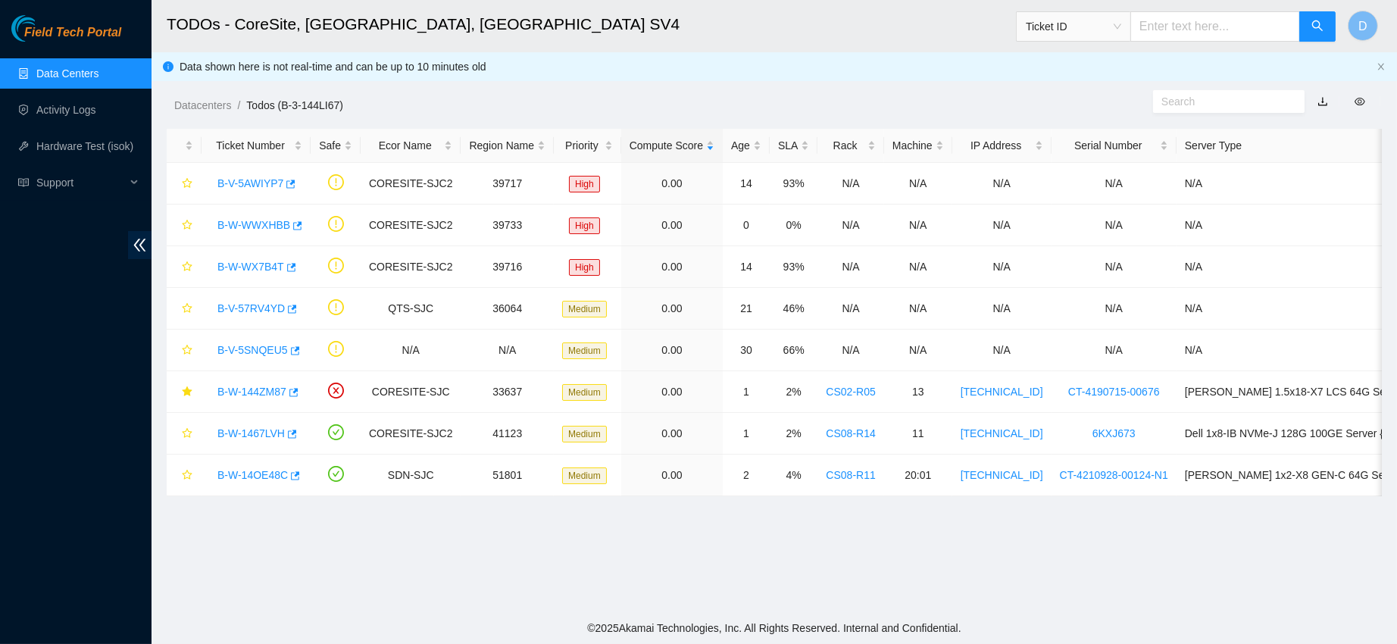
click at [90, 73] on link "Data Centers" at bounding box center [67, 73] width 62 height 12
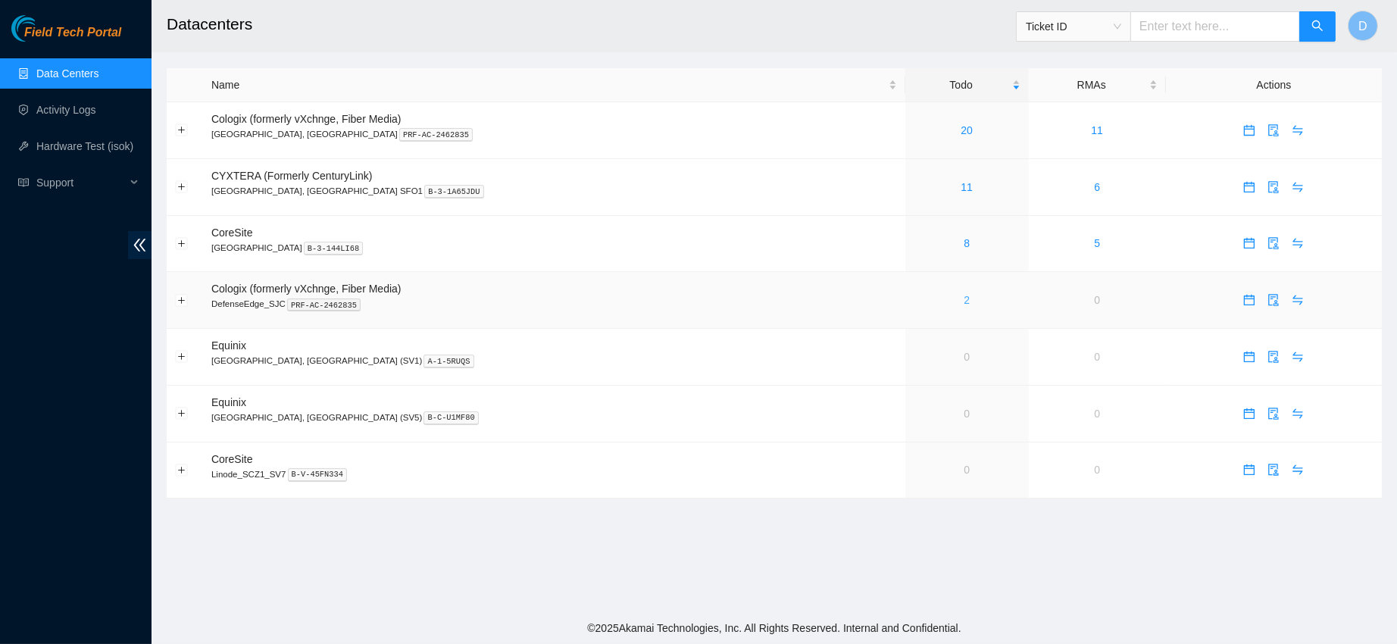
click at [963, 302] on link "2" at bounding box center [966, 300] width 6 height 12
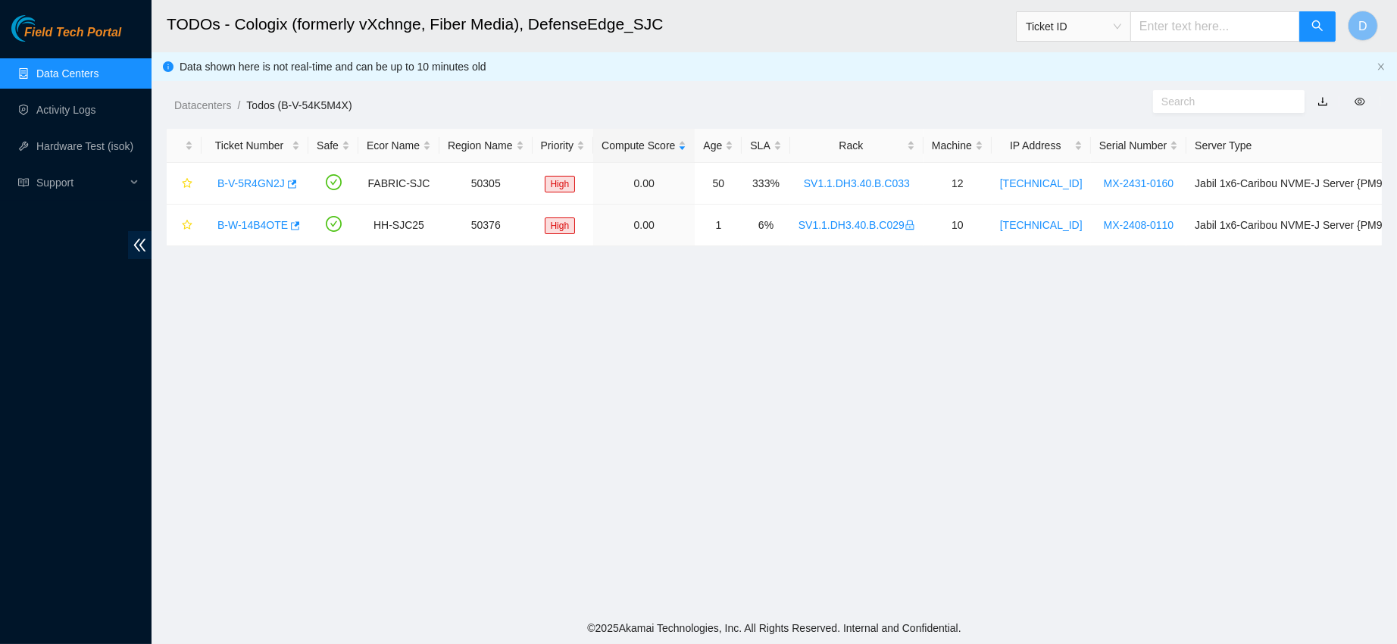
click at [63, 67] on link "Data Centers" at bounding box center [67, 73] width 62 height 12
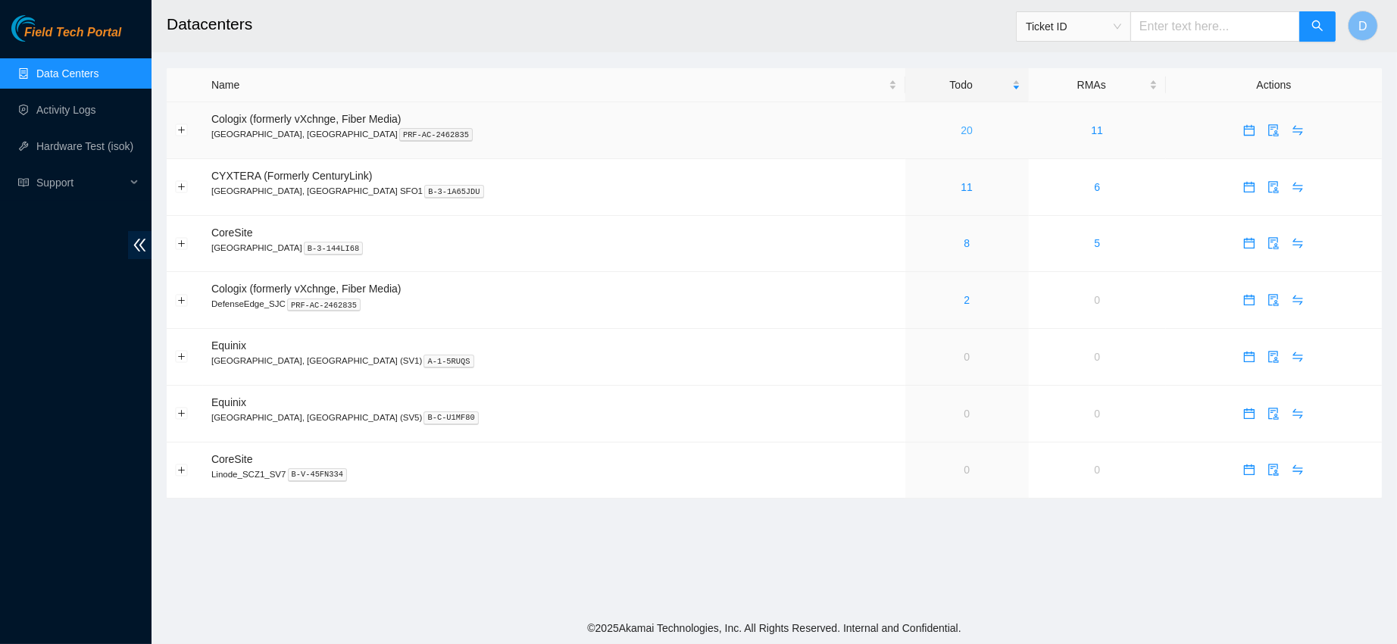
click at [960, 131] on link "20" at bounding box center [966, 130] width 12 height 12
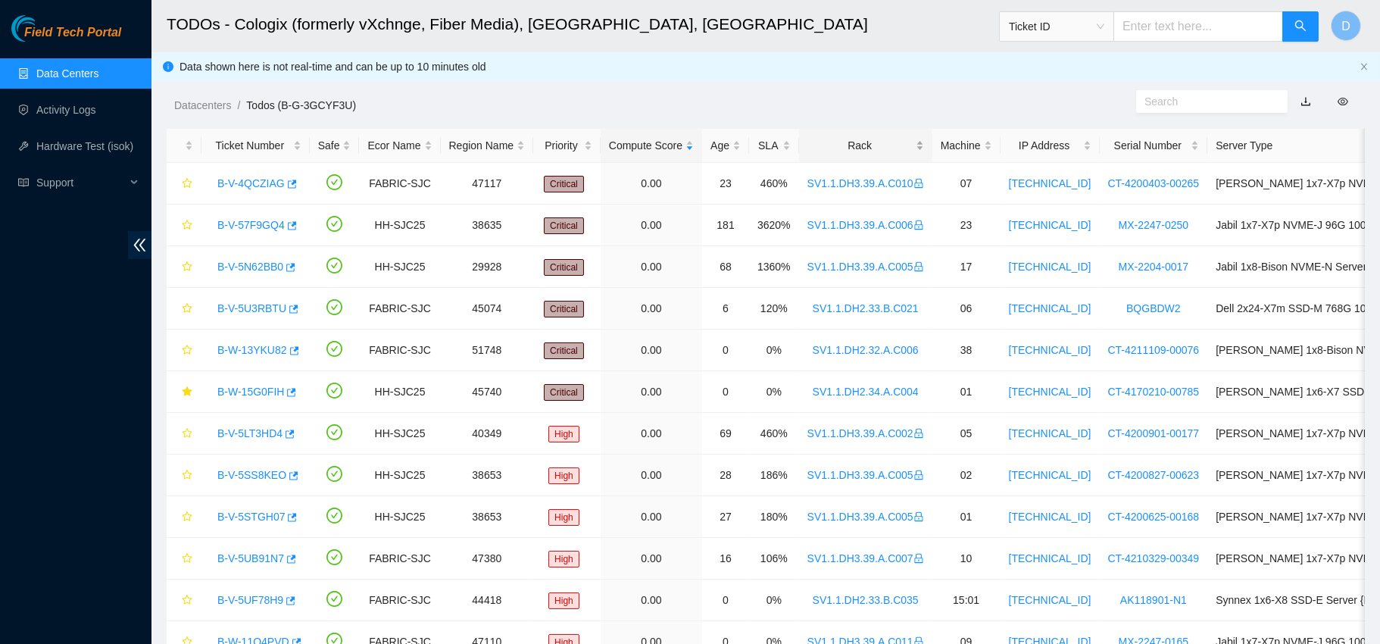
click at [858, 139] on div "Rack" at bounding box center [865, 145] width 117 height 17
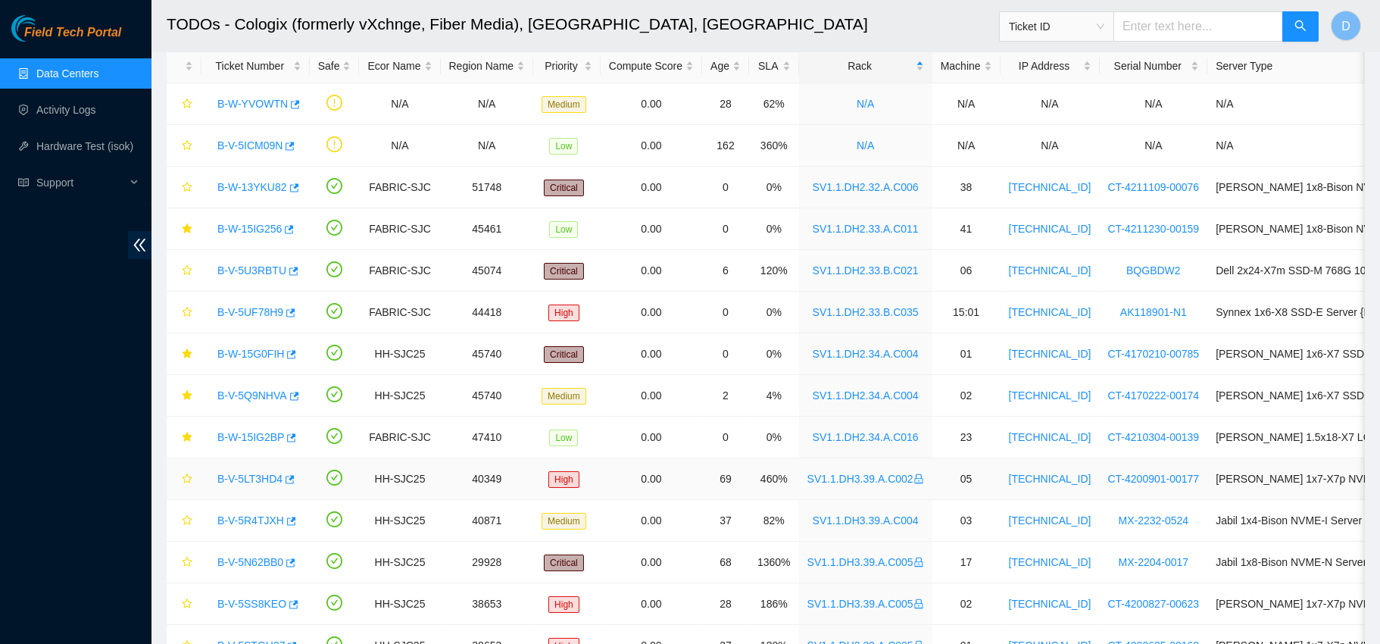
scroll to position [79, 0]
click at [247, 355] on link "B-W-15G0FIH" at bounding box center [250, 354] width 67 height 12
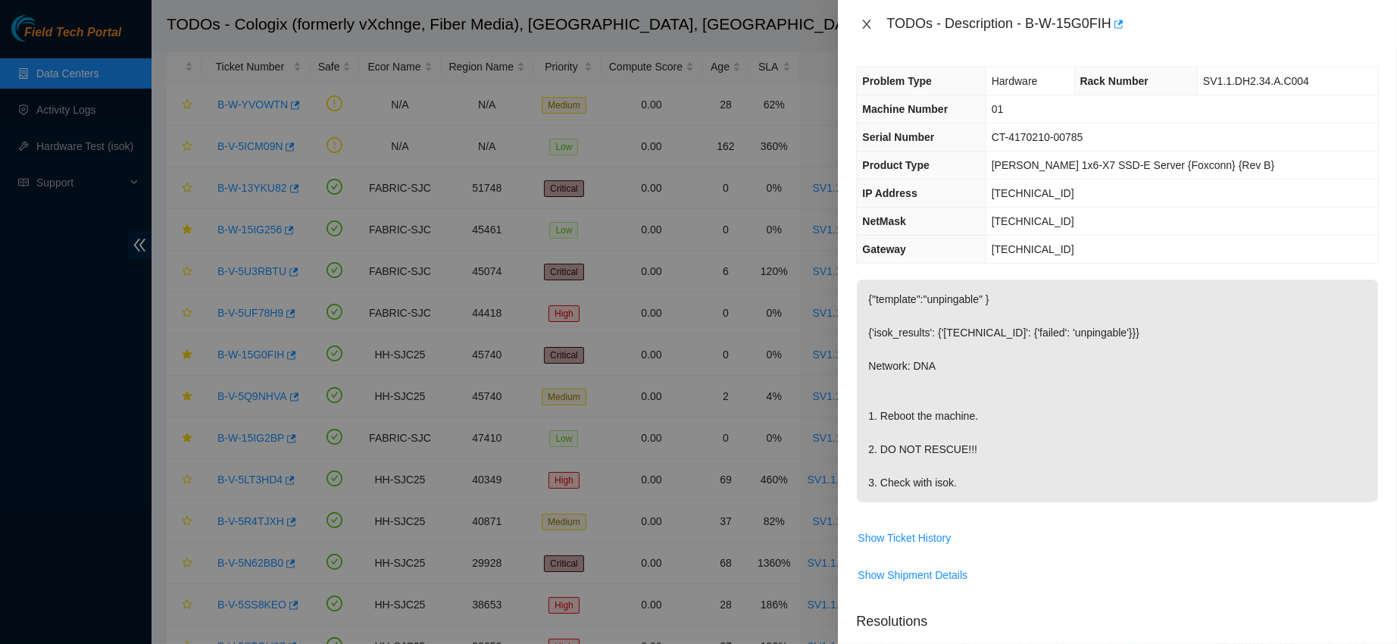
click at [864, 25] on icon "close" at bounding box center [866, 24] width 12 height 12
